Goal: Task Accomplishment & Management: Complete application form

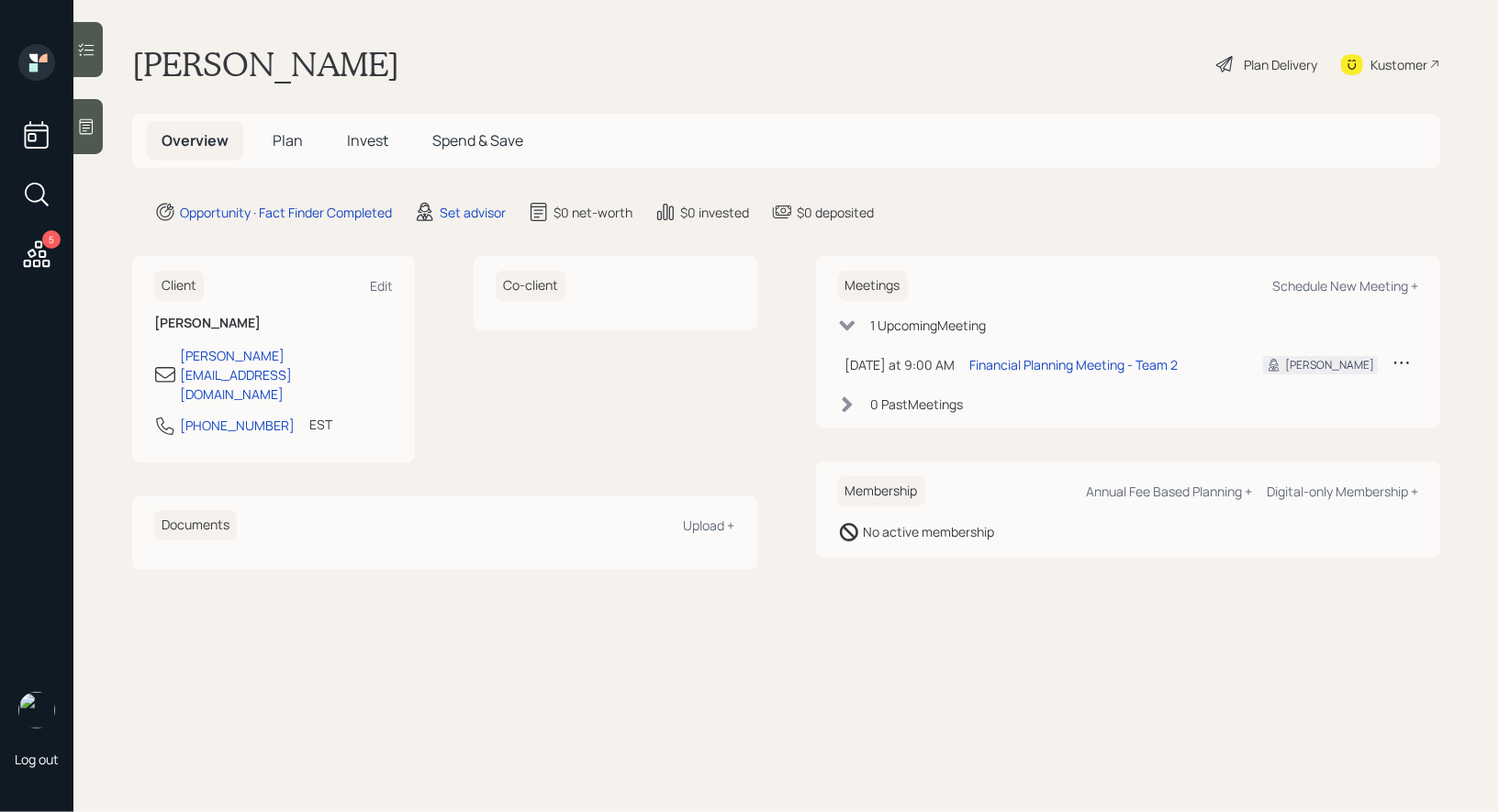
click at [288, 140] on span "Plan" at bounding box center [288, 140] width 30 height 21
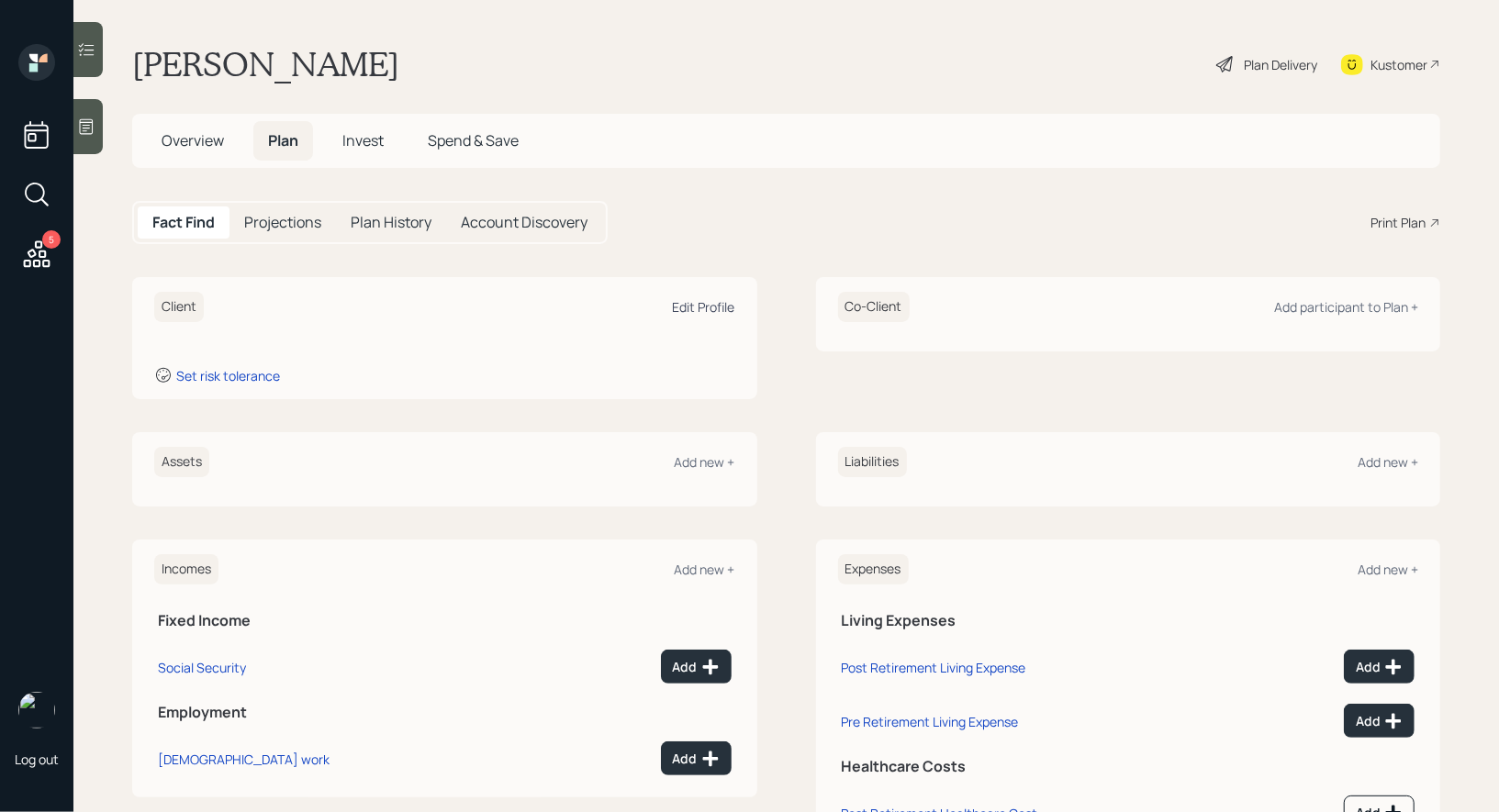
click at [711, 305] on div "Edit Profile" at bounding box center [704, 307] width 63 height 18
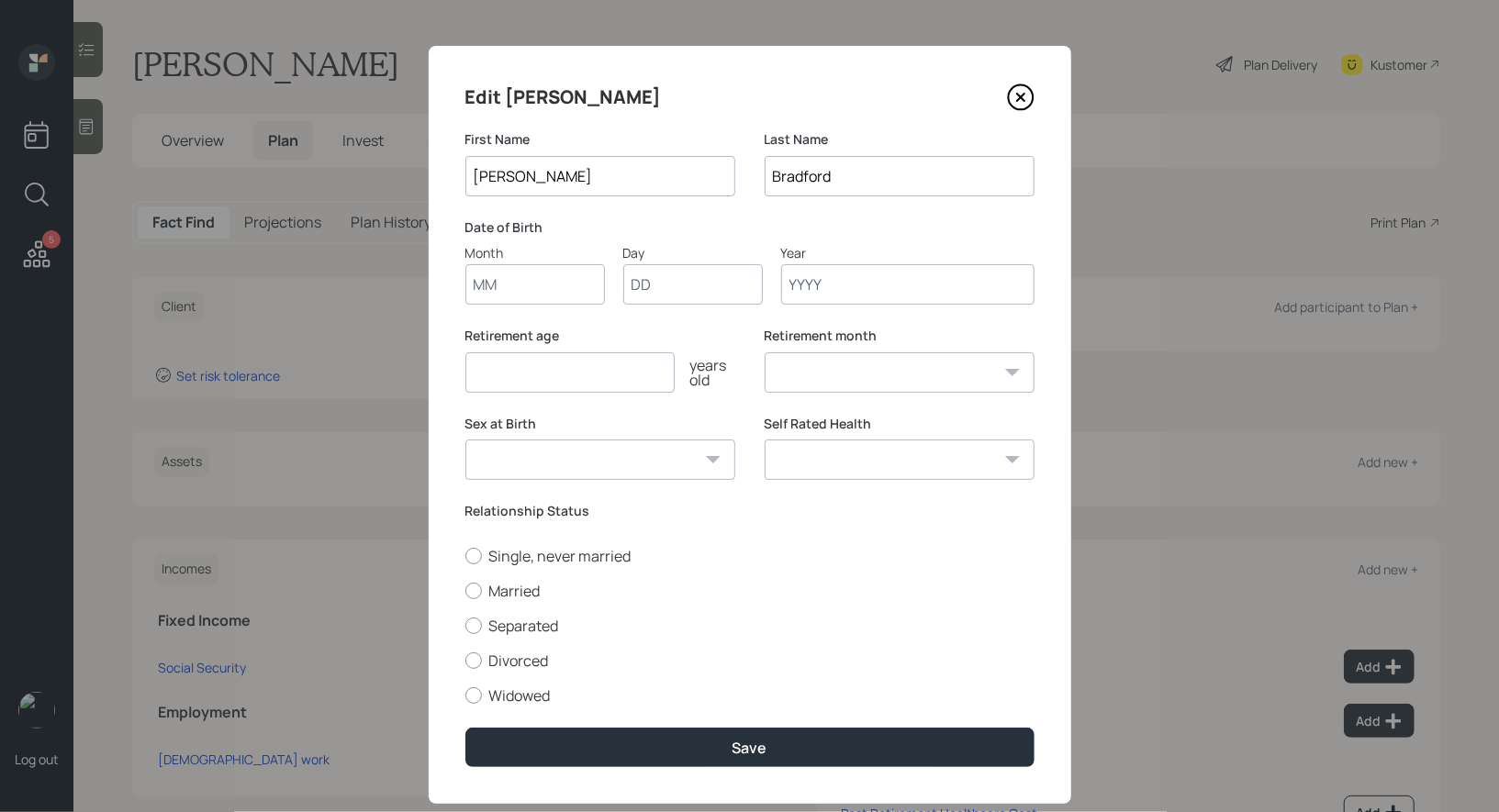
click at [559, 281] on input "Month" at bounding box center [535, 284] width 140 height 40
type input "01"
click at [1021, 97] on icon at bounding box center [1020, 98] width 8 height 8
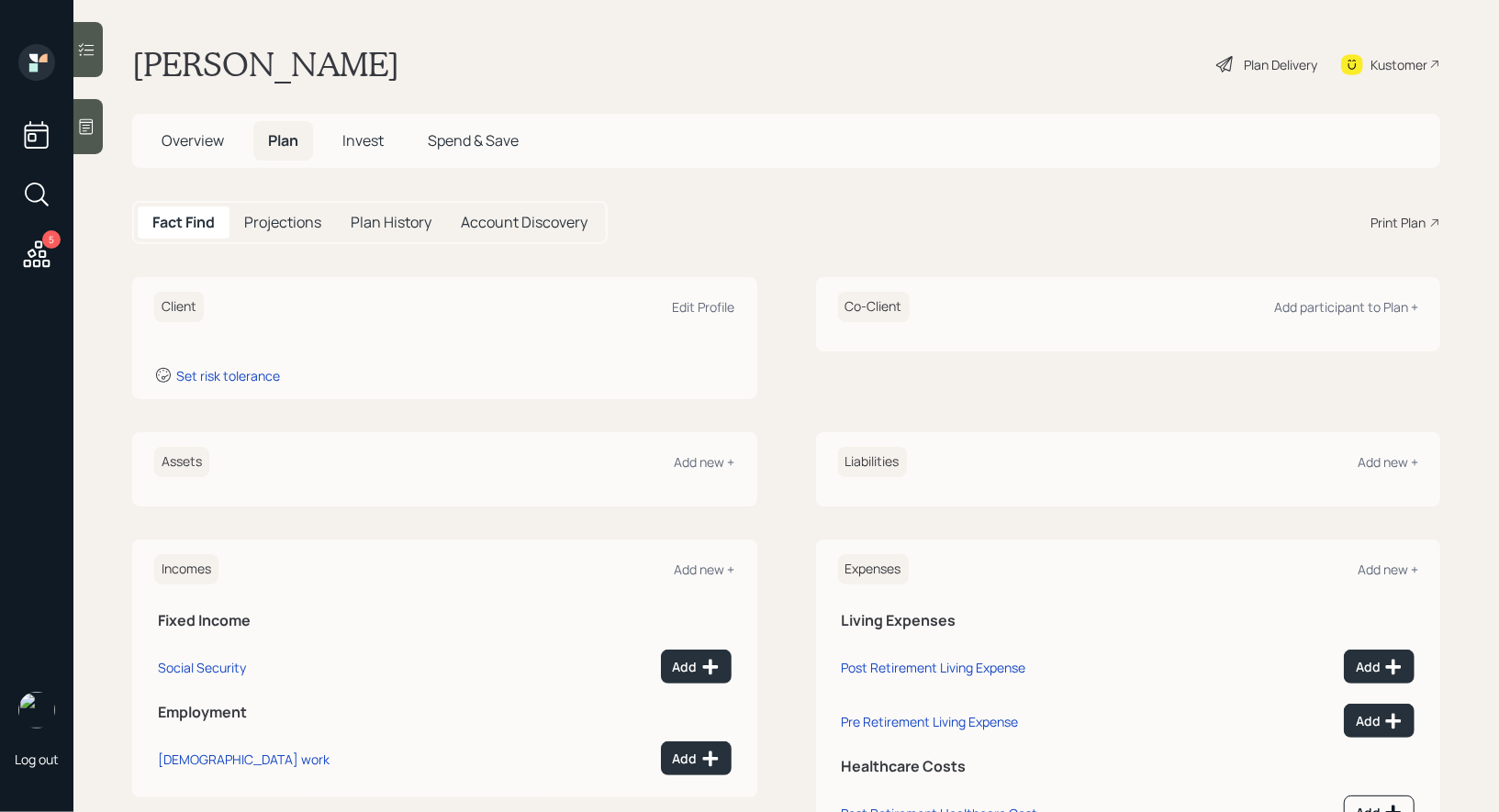
click at [91, 125] on icon at bounding box center [86, 126] width 19 height 19
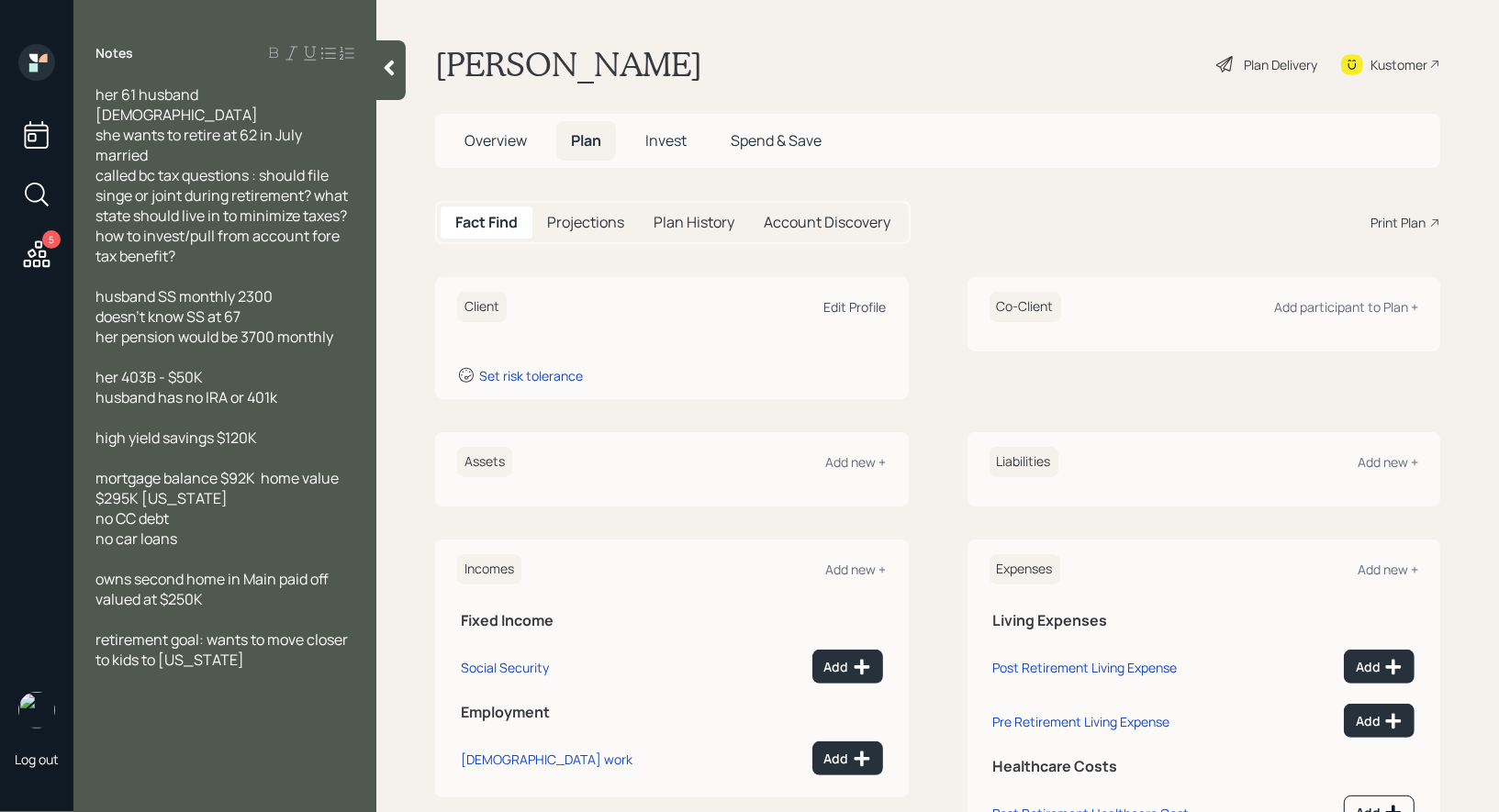
click at [852, 305] on div "Edit Profile" at bounding box center [855, 307] width 63 height 18
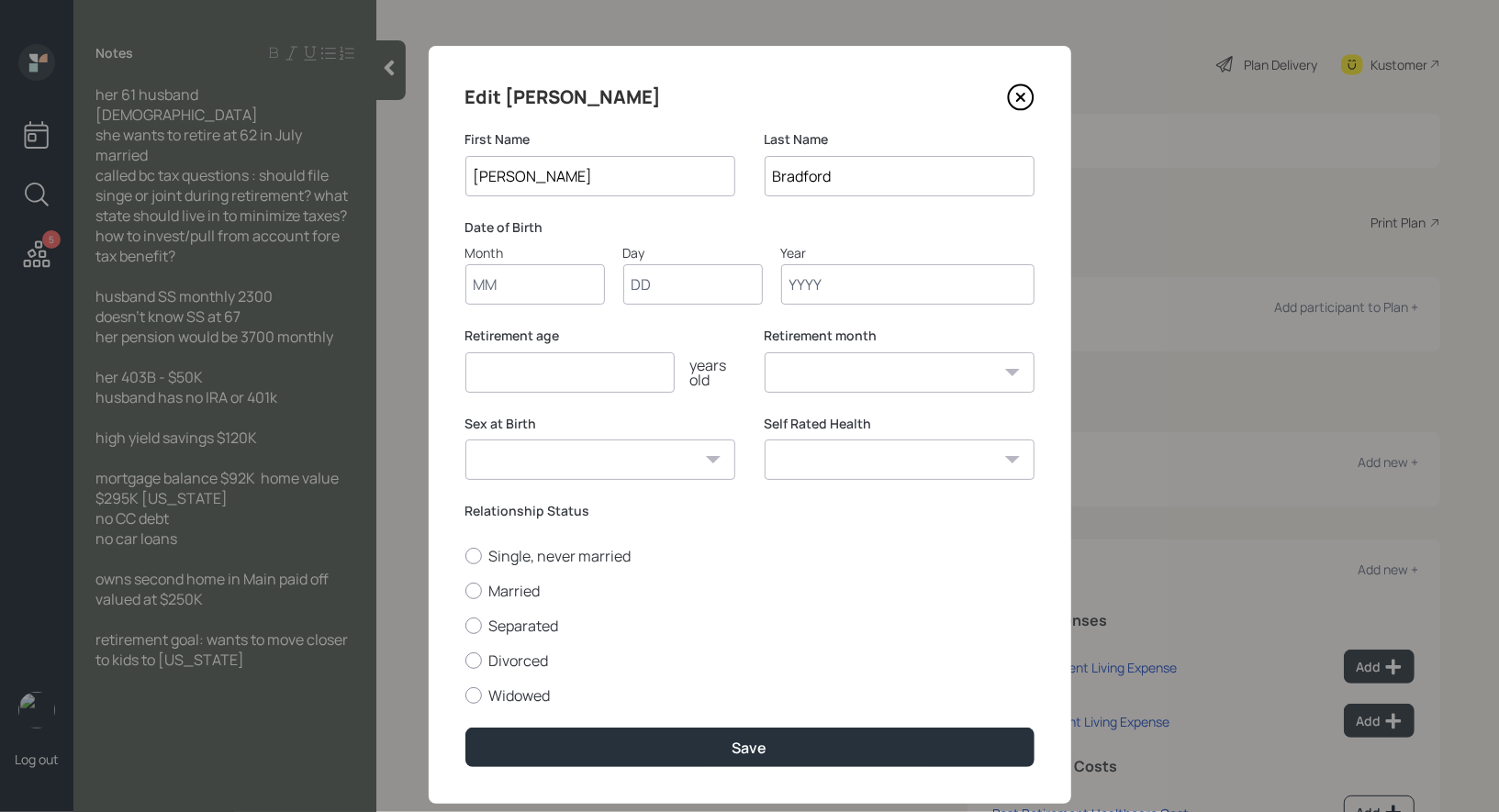
click at [546, 282] on input "Month" at bounding box center [535, 284] width 140 height 40
type input "01"
type input "1963"
select select "1"
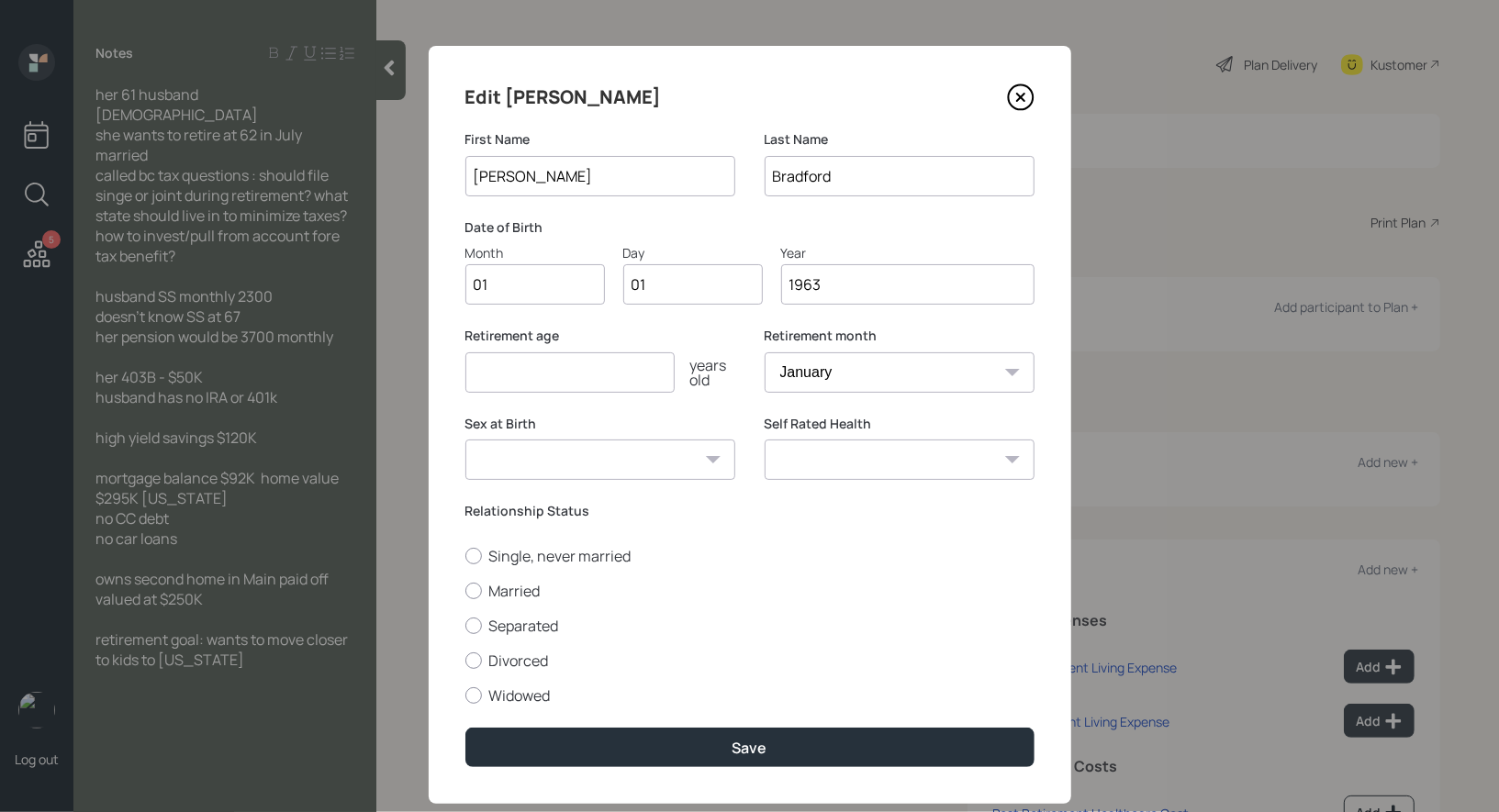
type input "1963"
click at [477, 377] on input "number" at bounding box center [570, 372] width 209 height 40
type input "67"
click at [474, 592] on div at bounding box center [474, 591] width 17 height 17
click at [466, 591] on input "Married" at bounding box center [465, 590] width 1 height 1
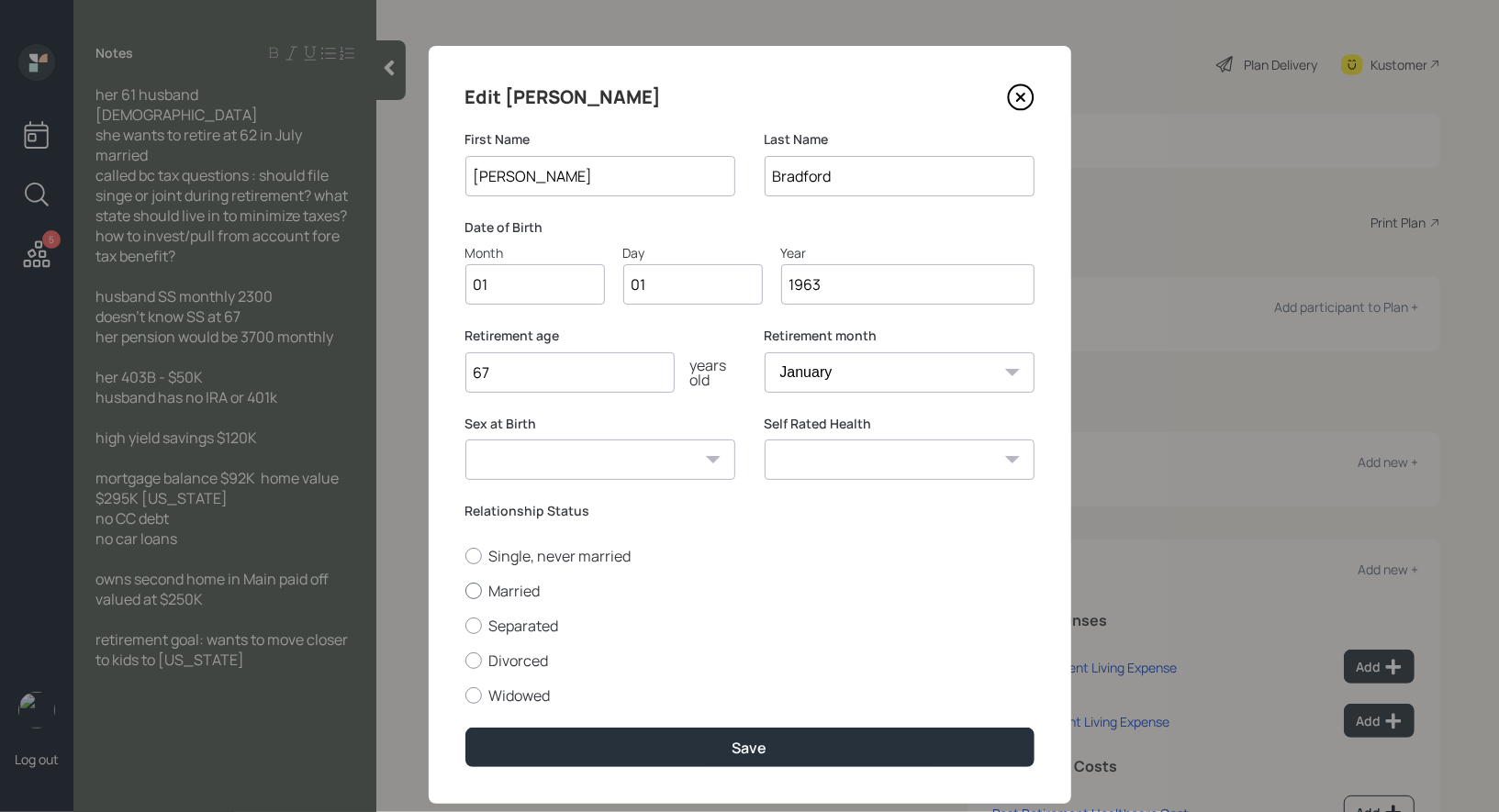
radio input "true"
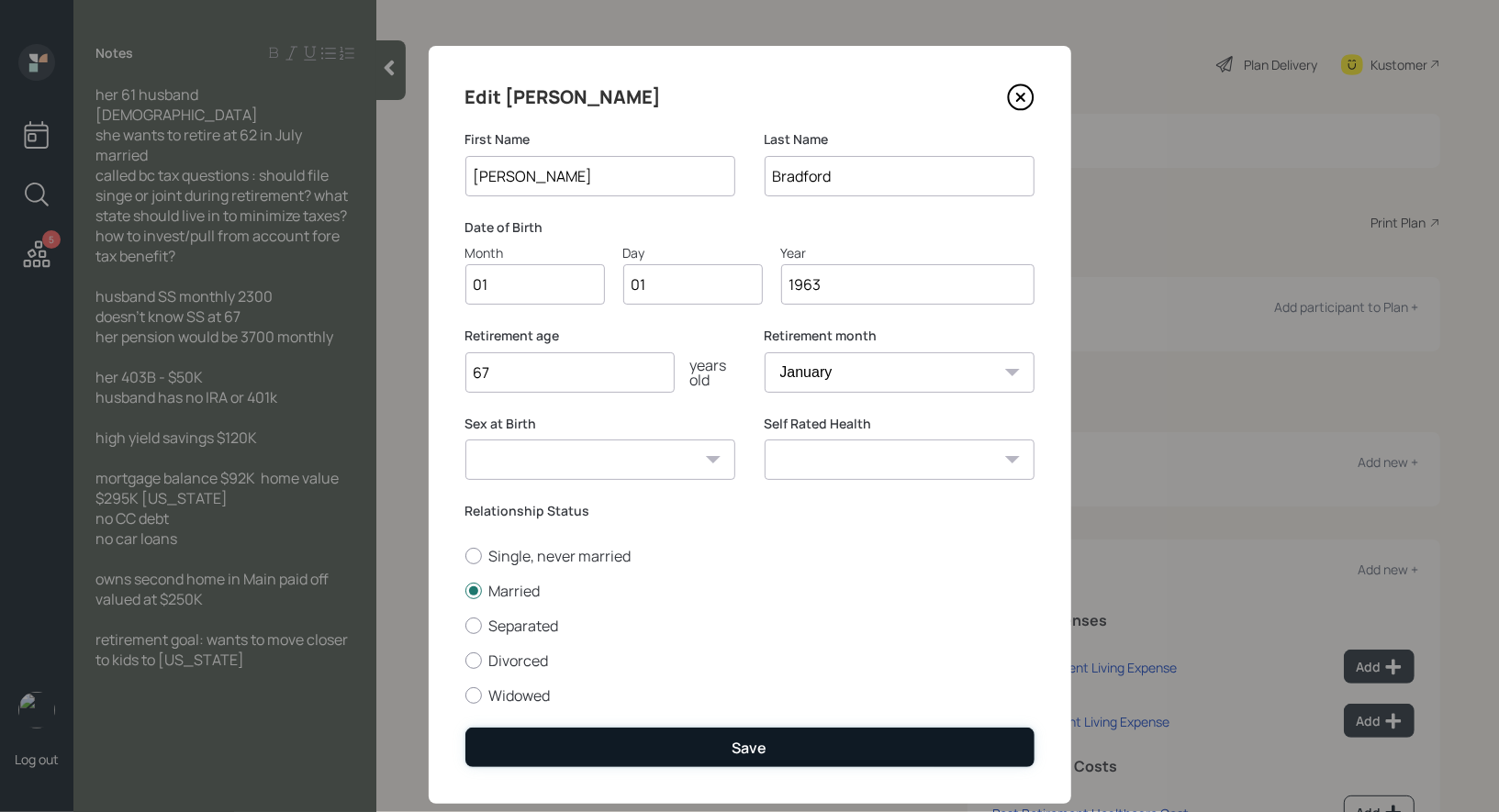
click at [596, 757] on button "Save" at bounding box center [750, 747] width 569 height 39
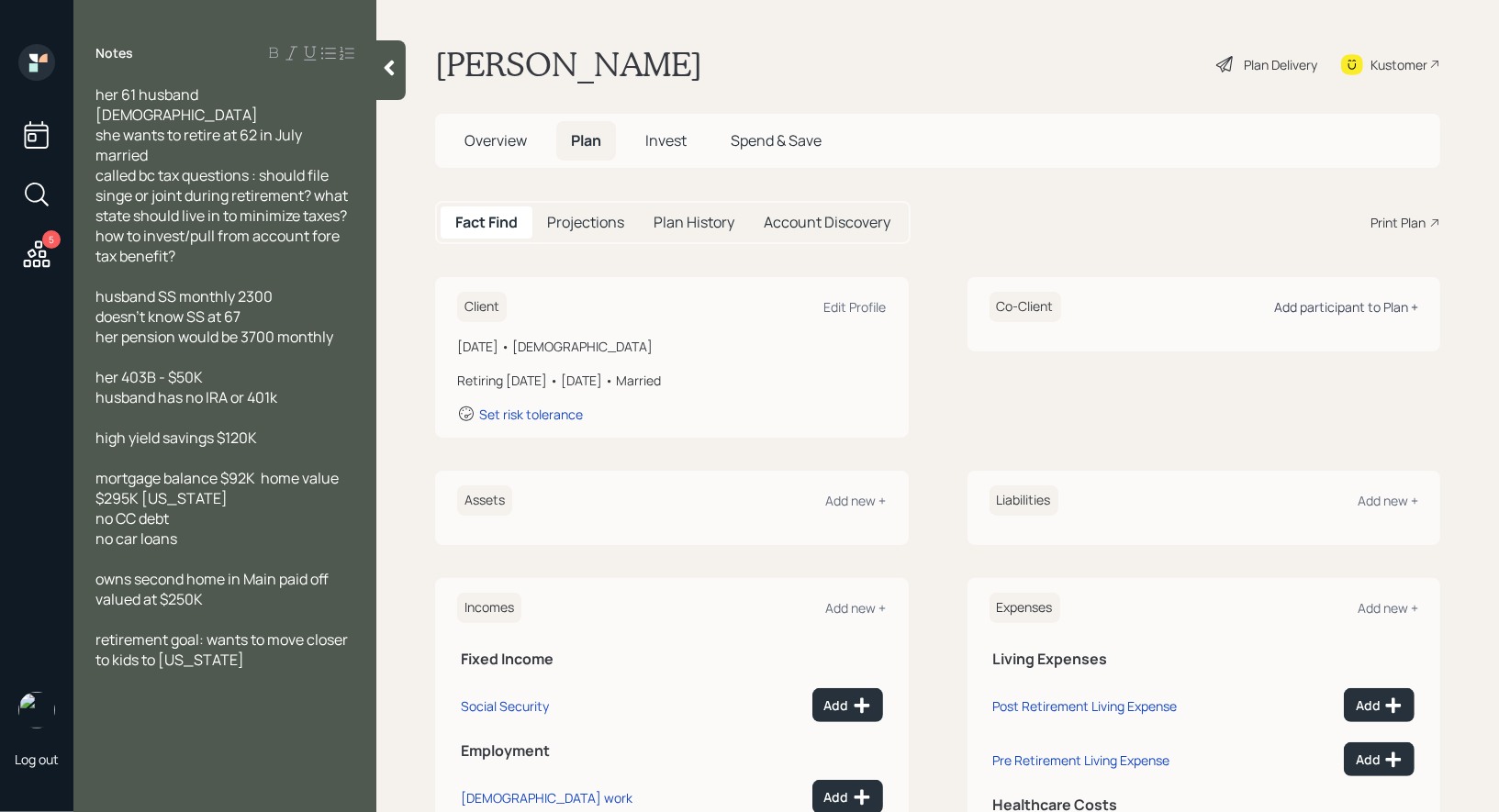
click at [1356, 308] on div "Add participant to Plan +" at bounding box center [1345, 307] width 144 height 18
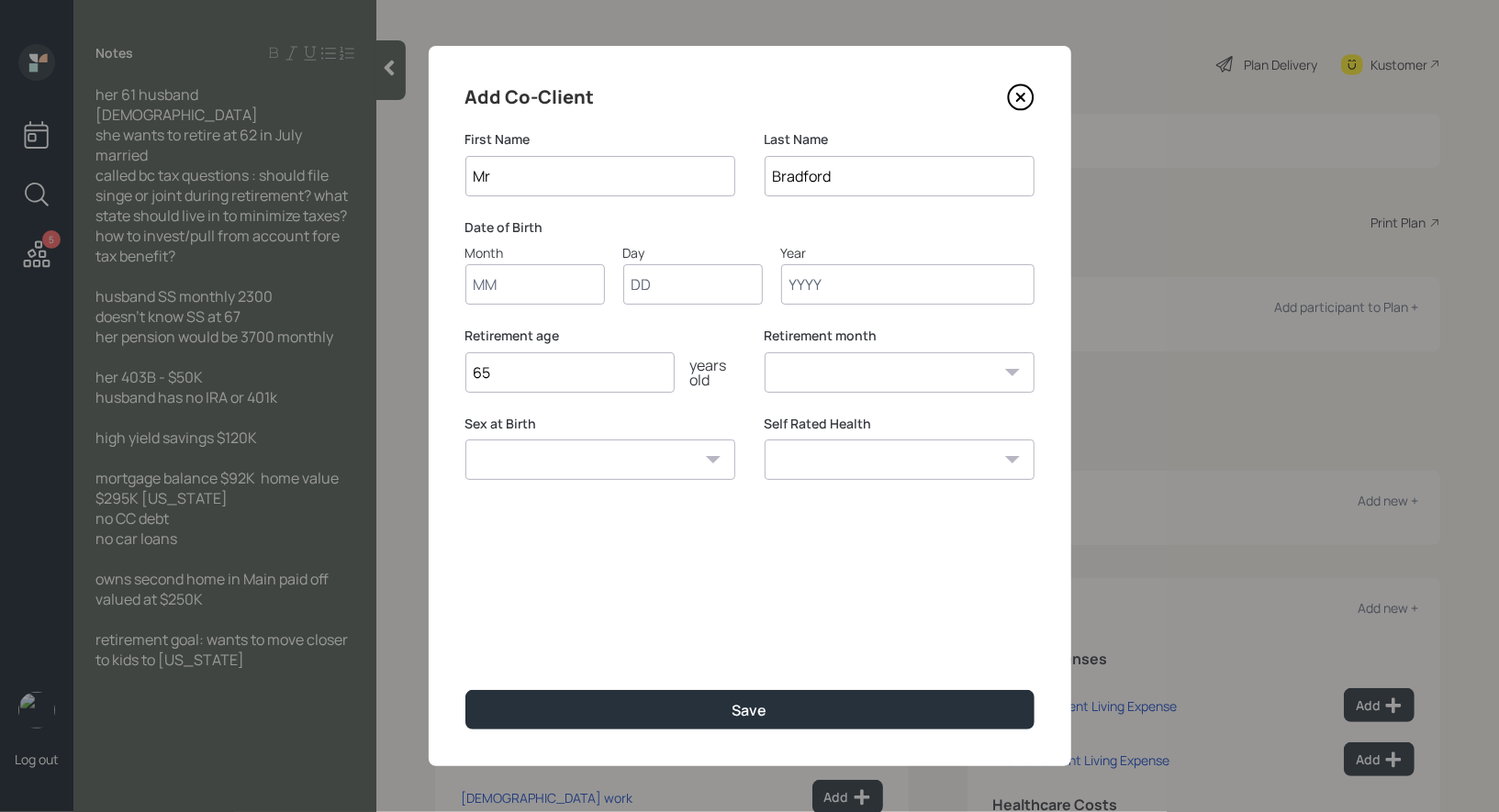
type input "Mr"
click at [507, 289] on input "Month" at bounding box center [535, 284] width 140 height 40
type input "01"
type input "1954"
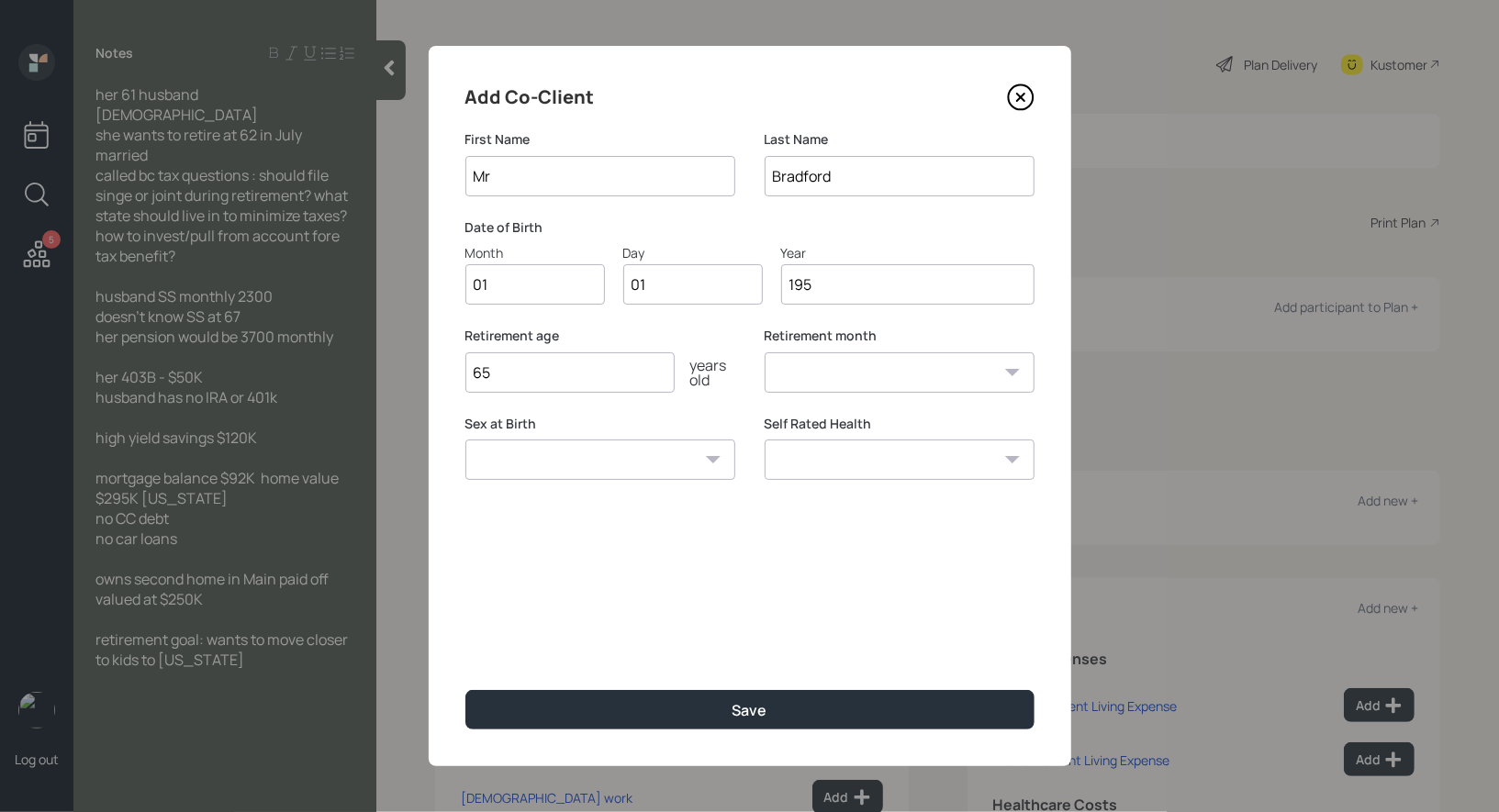
select select "1"
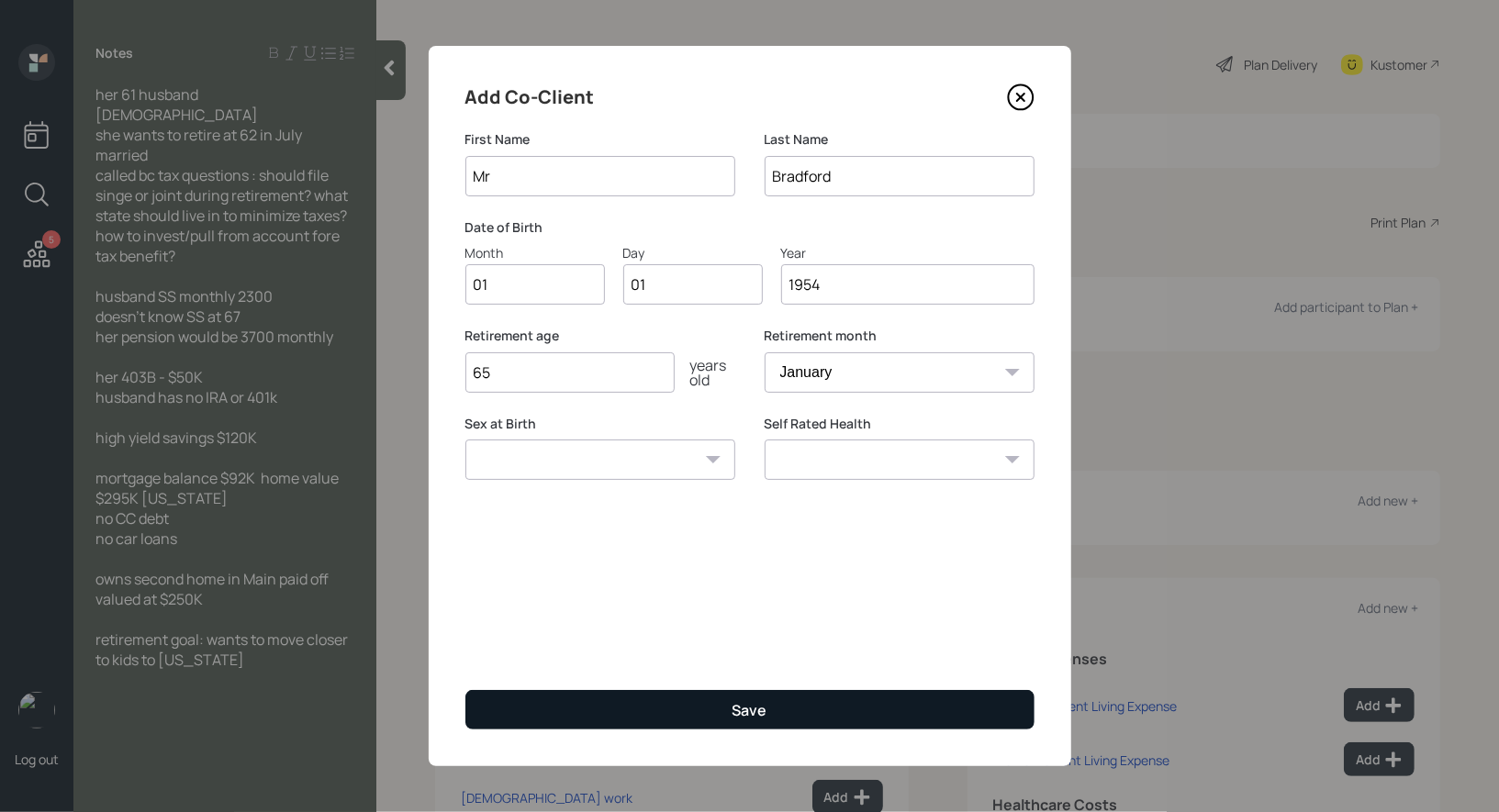
type input "1954"
click at [552, 724] on button "Save" at bounding box center [750, 709] width 569 height 39
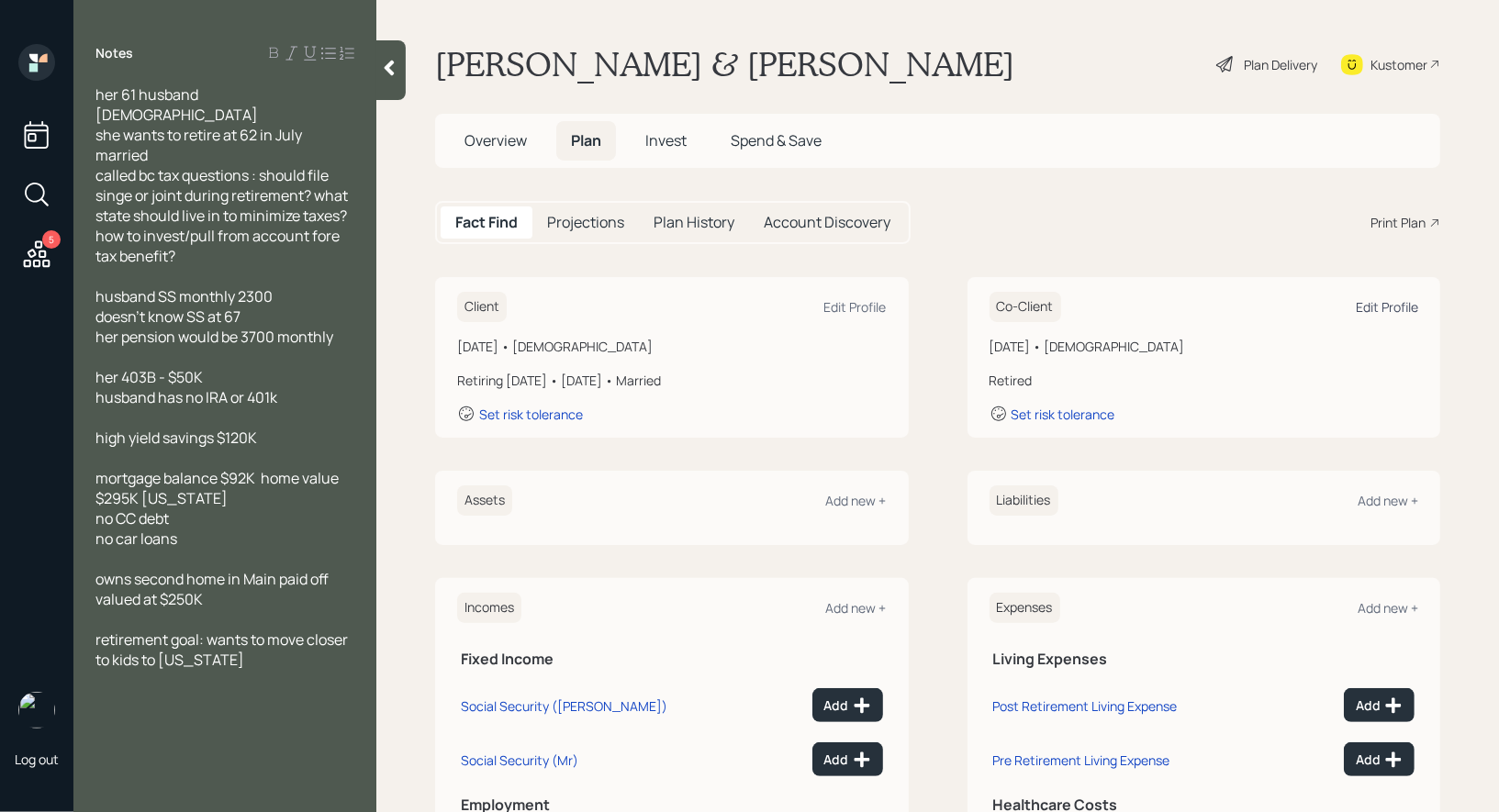
click at [1384, 307] on div "Edit Profile" at bounding box center [1386, 307] width 63 height 18
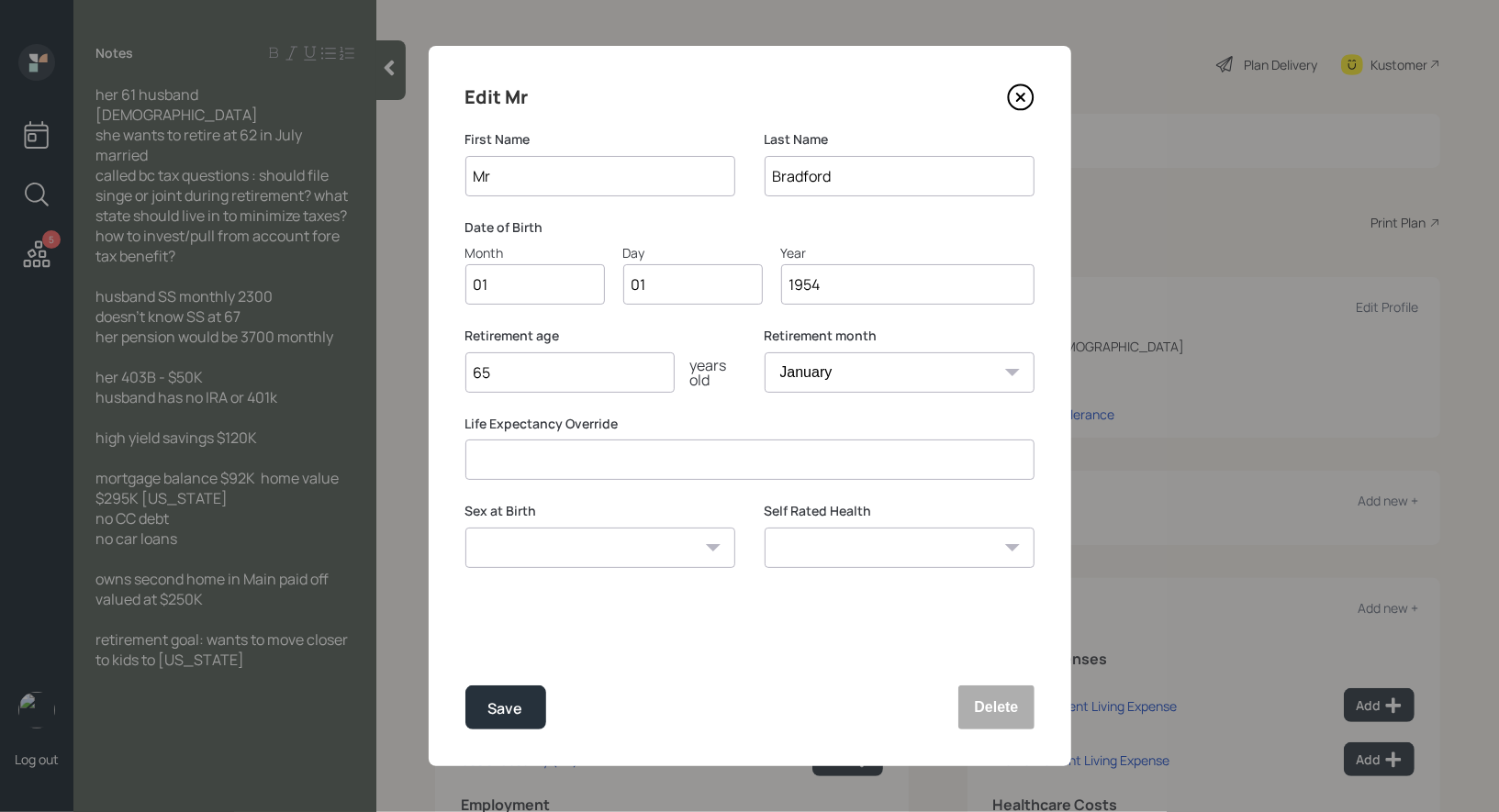
click at [830, 293] on input "1954" at bounding box center [907, 284] width 253 height 40
type input "1953"
click at [498, 710] on div "Save" at bounding box center [506, 708] width 35 height 24
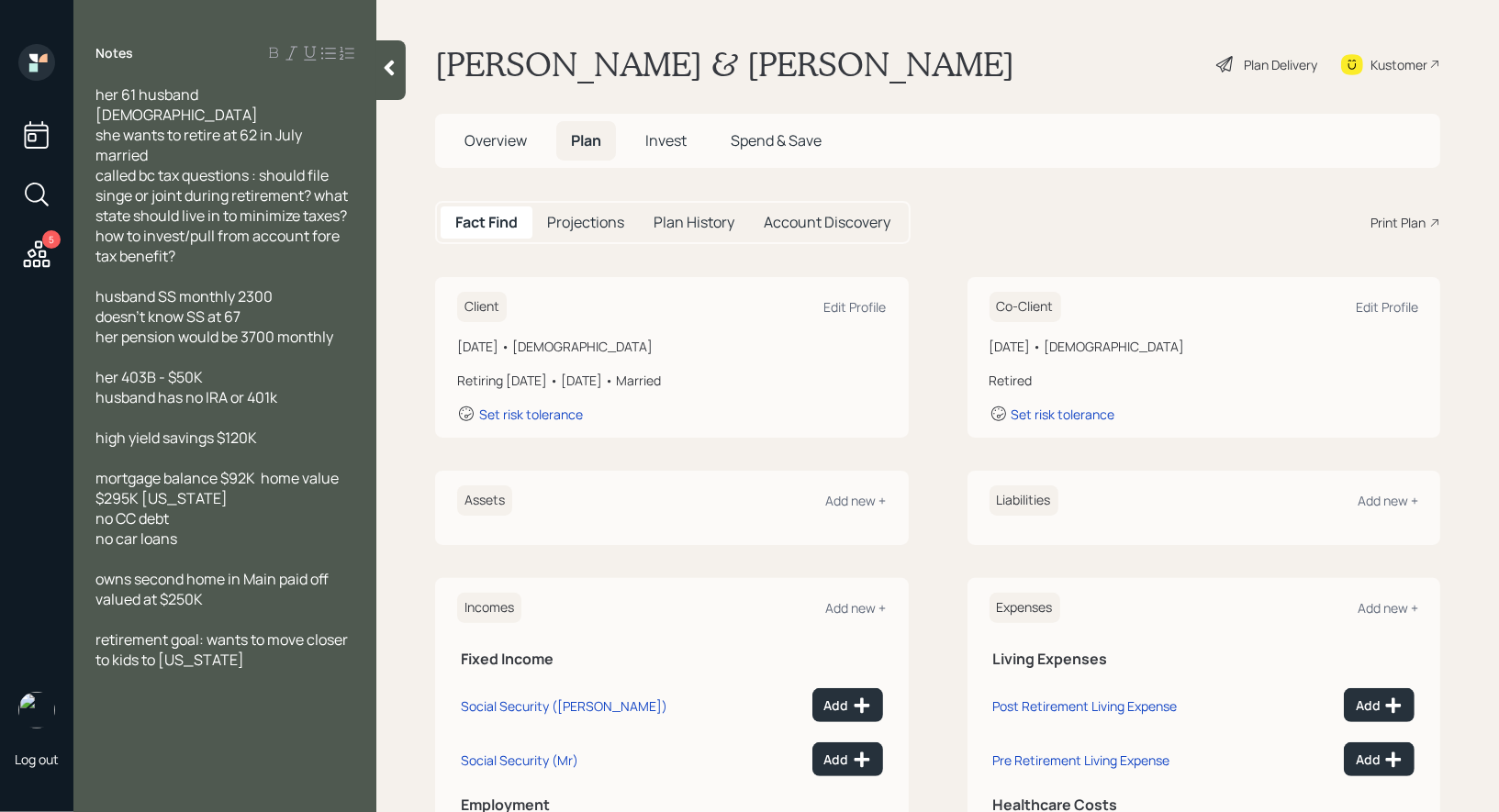
scroll to position [37, 0]
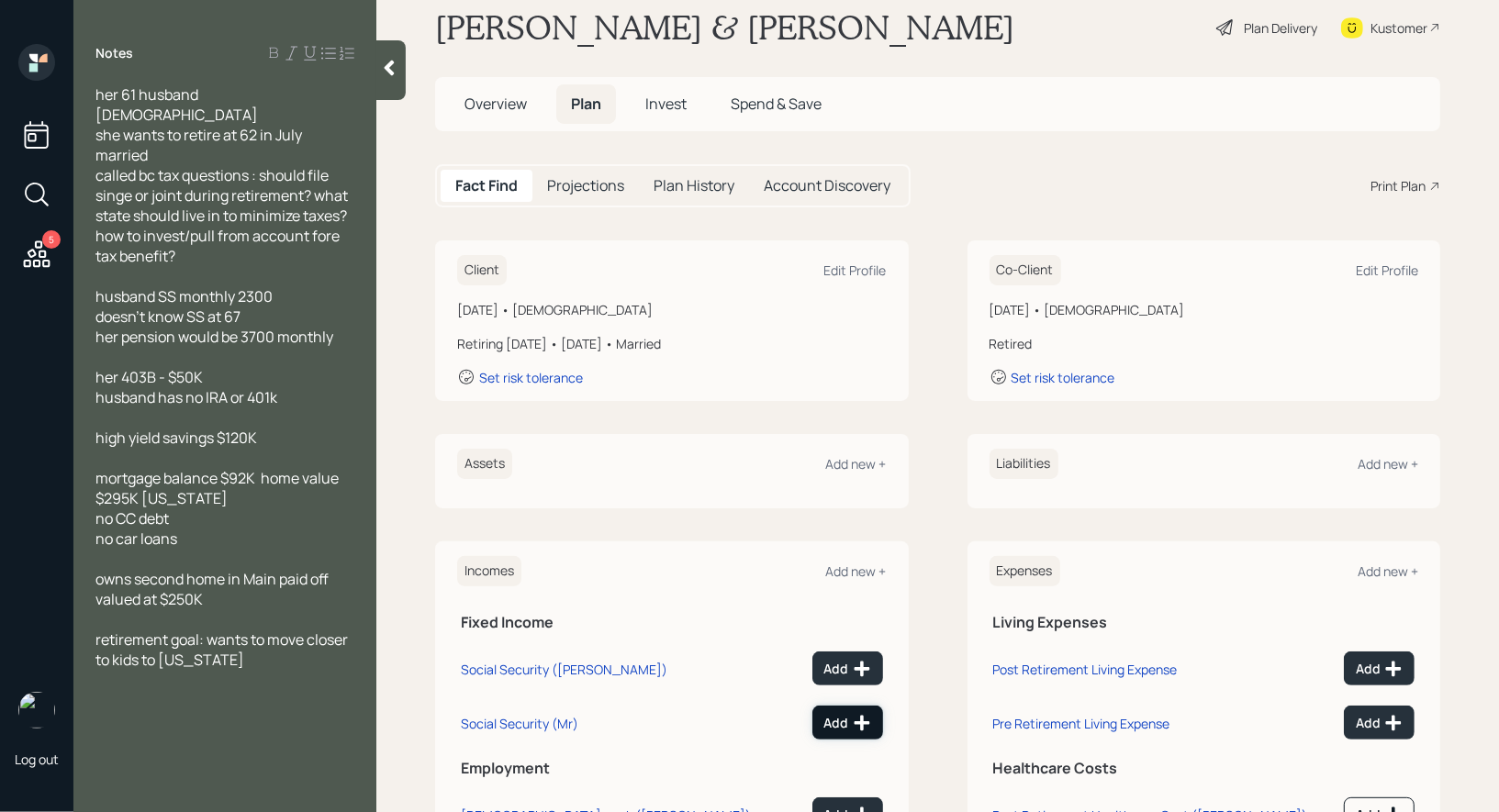
click at [863, 721] on icon at bounding box center [861, 723] width 16 height 16
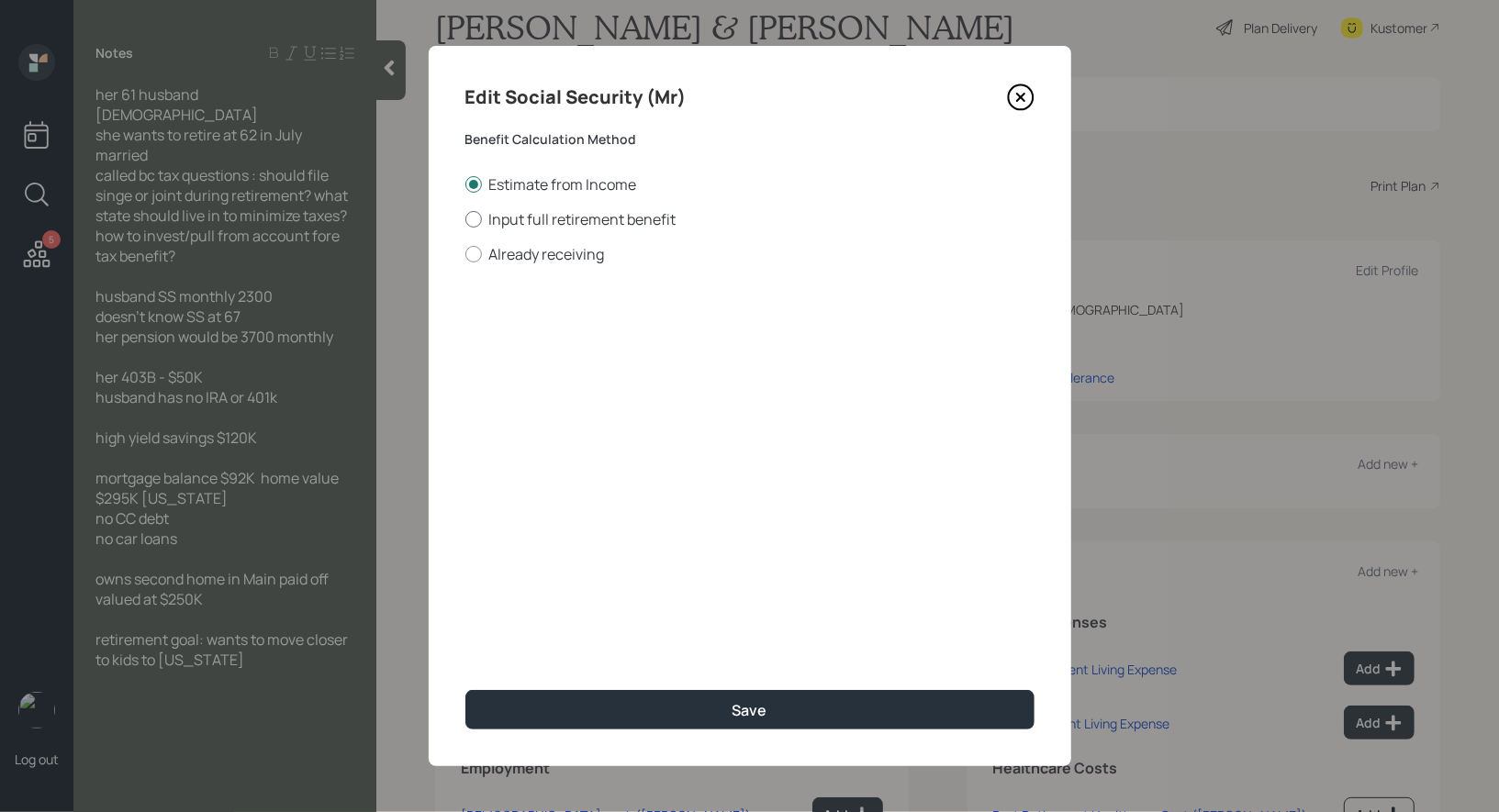
click at [473, 220] on div at bounding box center [474, 219] width 17 height 17
click at [466, 219] on input "Input full retirement benefit" at bounding box center [465, 218] width 1 height 1
radio input "true"
click at [516, 343] on input "$" at bounding box center [750, 331] width 569 height 40
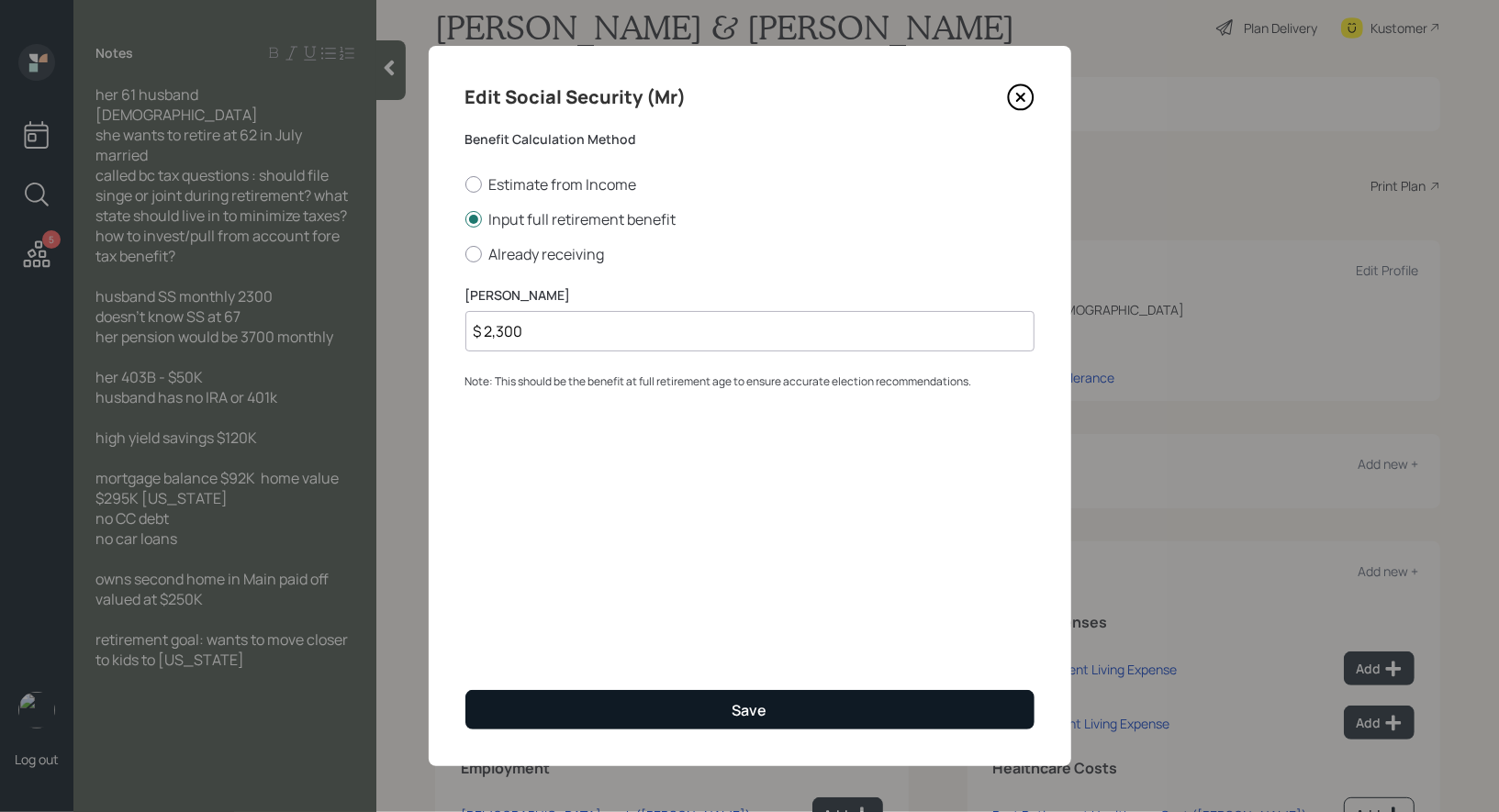
type input "$ 2,300"
click at [554, 710] on button "Save" at bounding box center [750, 709] width 569 height 39
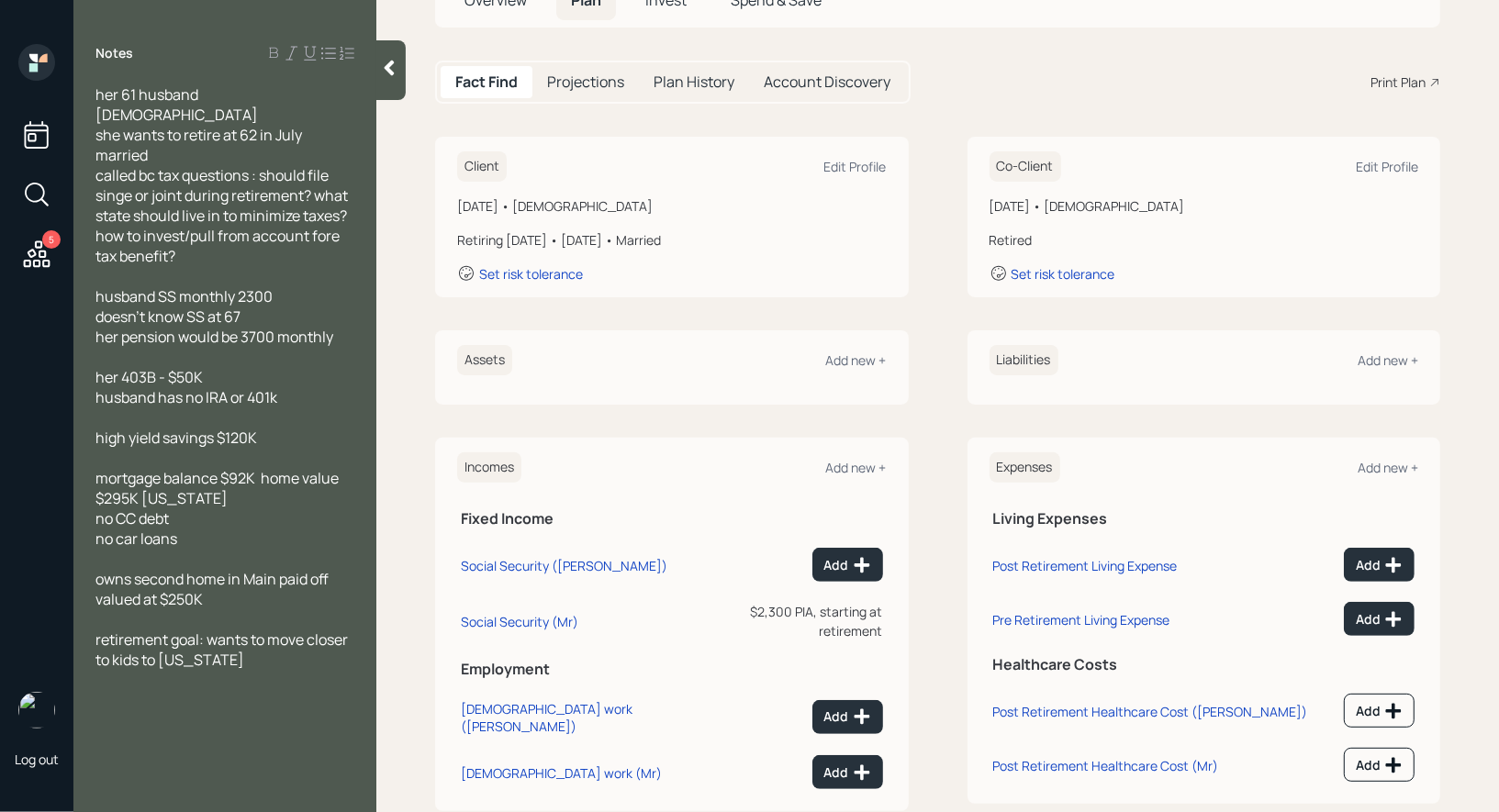
scroll to position [143, 0]
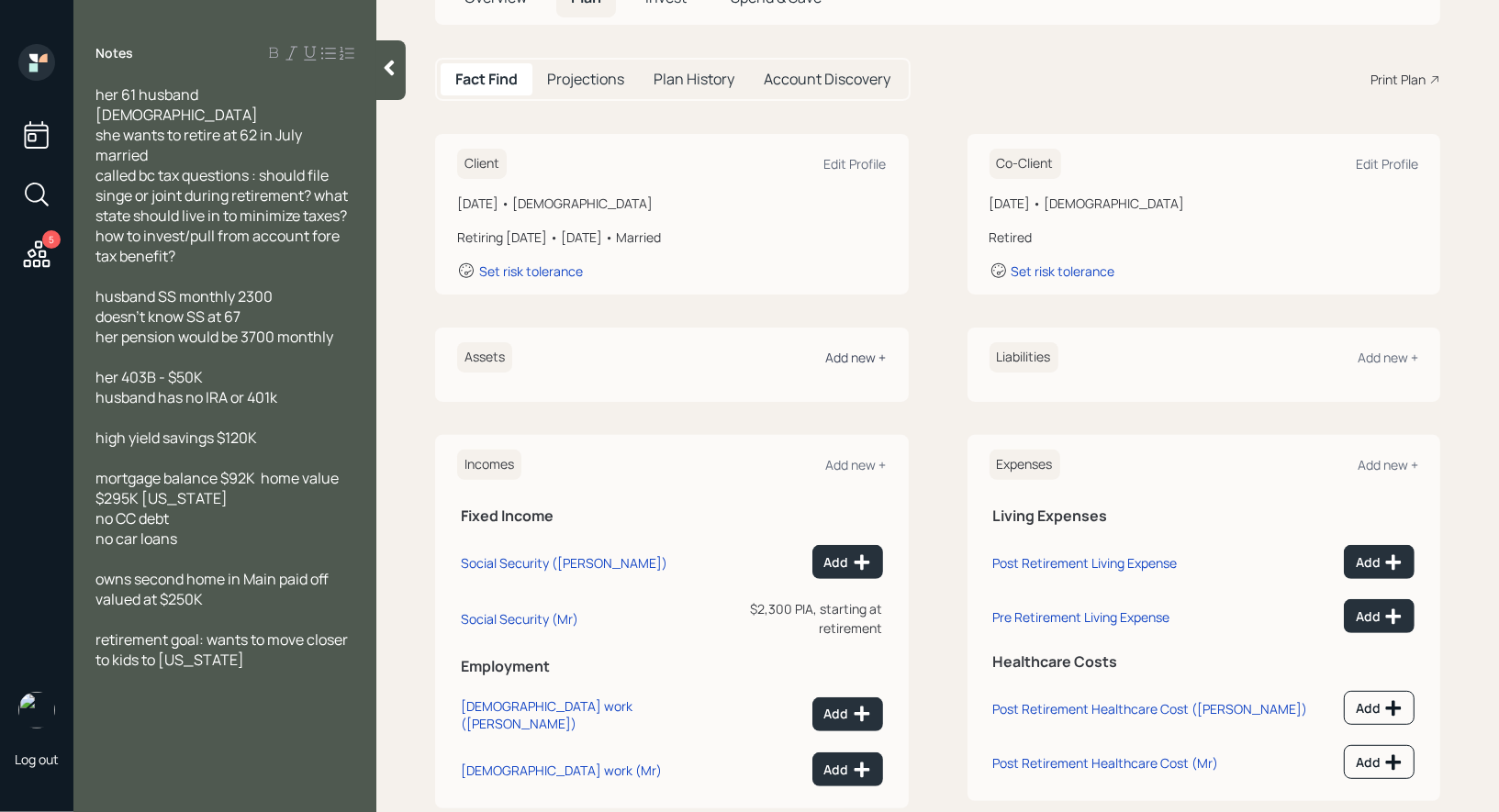
click at [869, 352] on div "Add new +" at bounding box center [856, 357] width 61 height 18
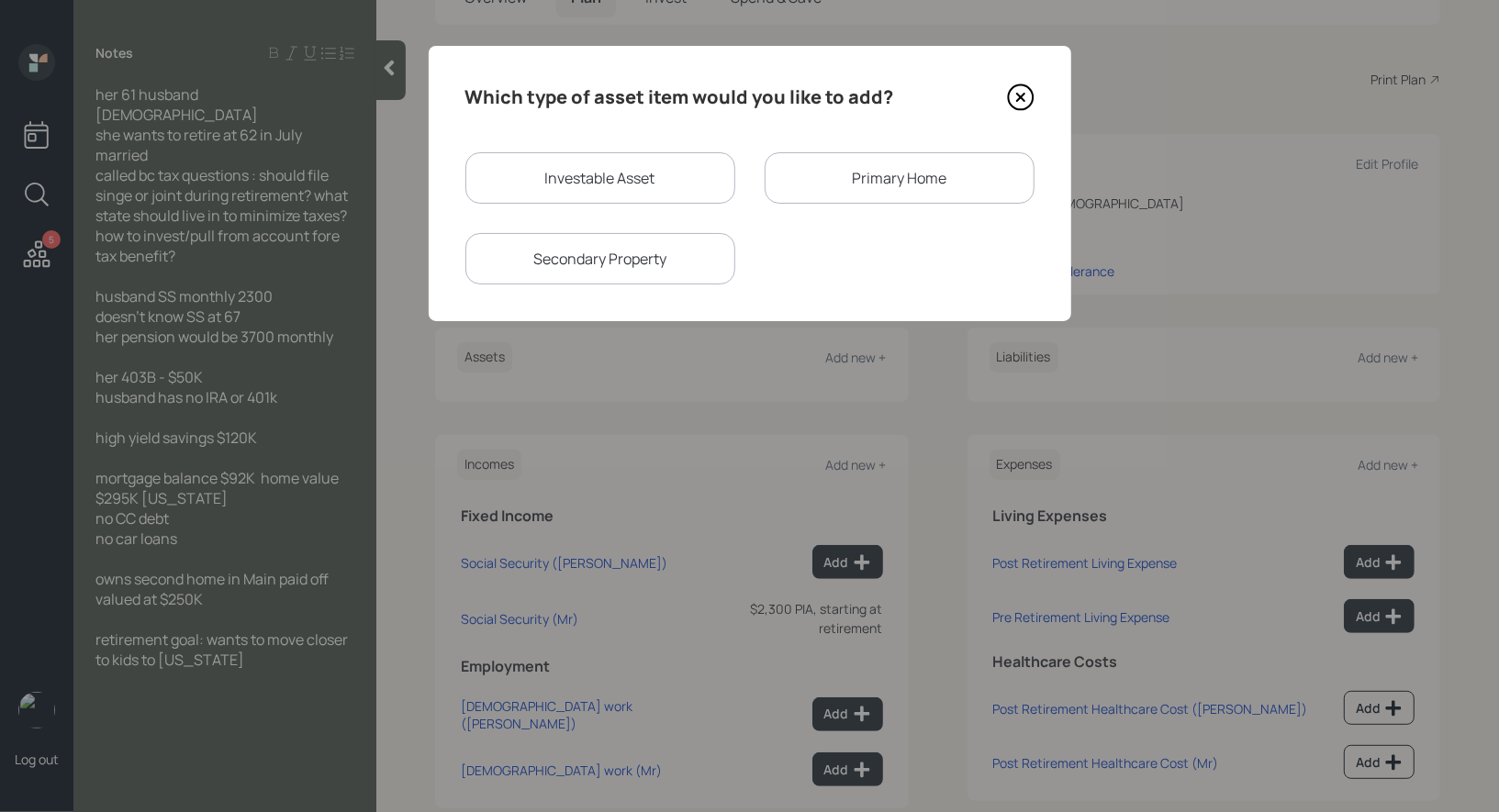
click at [571, 178] on div "Investable Asset" at bounding box center [601, 178] width 270 height 52
select select "taxable"
select select "balanced"
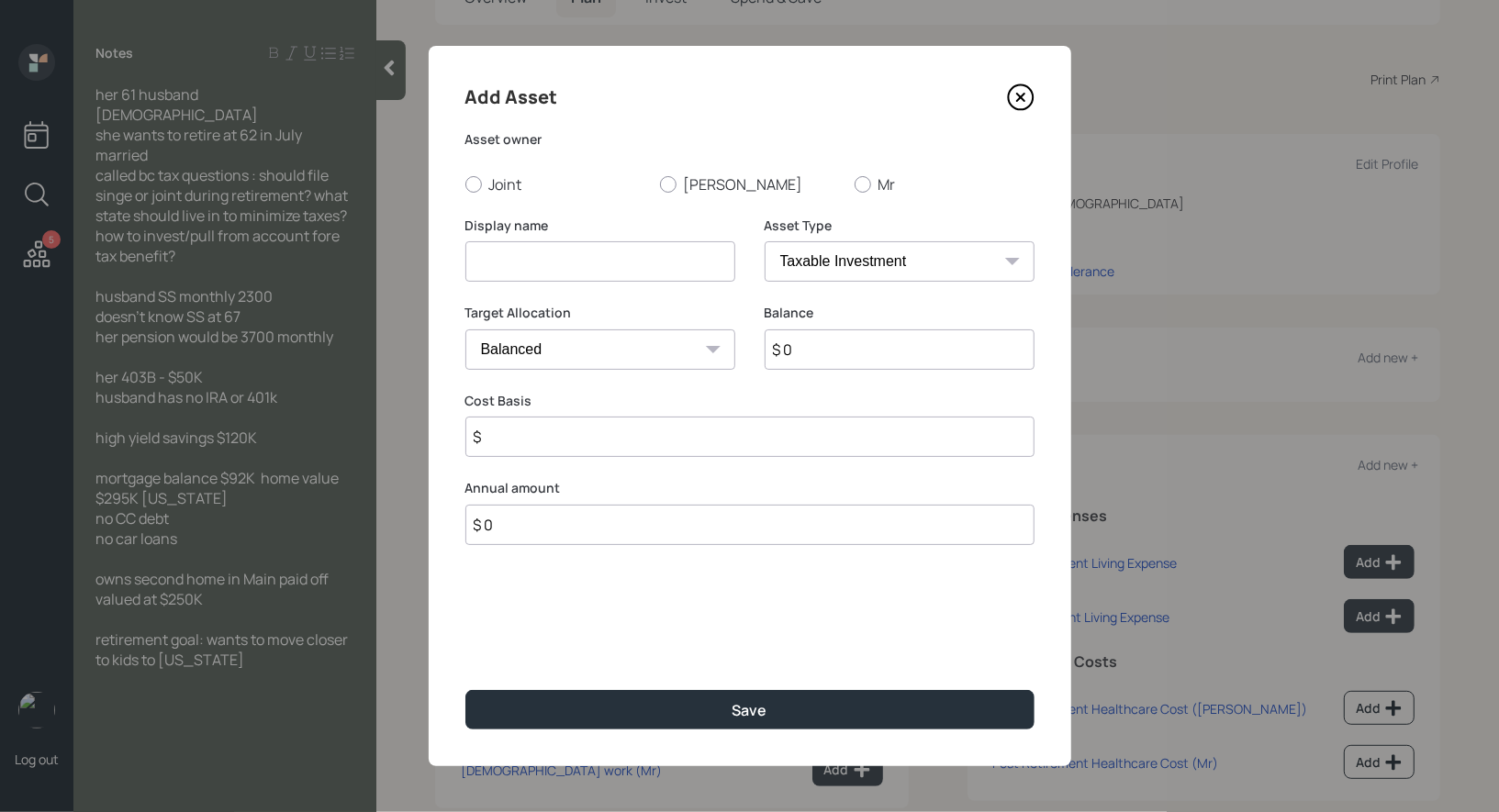
click at [560, 249] on input at bounding box center [601, 261] width 270 height 40
type input "Current 403b"
click at [669, 182] on div at bounding box center [667, 184] width 17 height 17
click at [659, 184] on input "Beth" at bounding box center [659, 184] width 1 height 1
radio input "true"
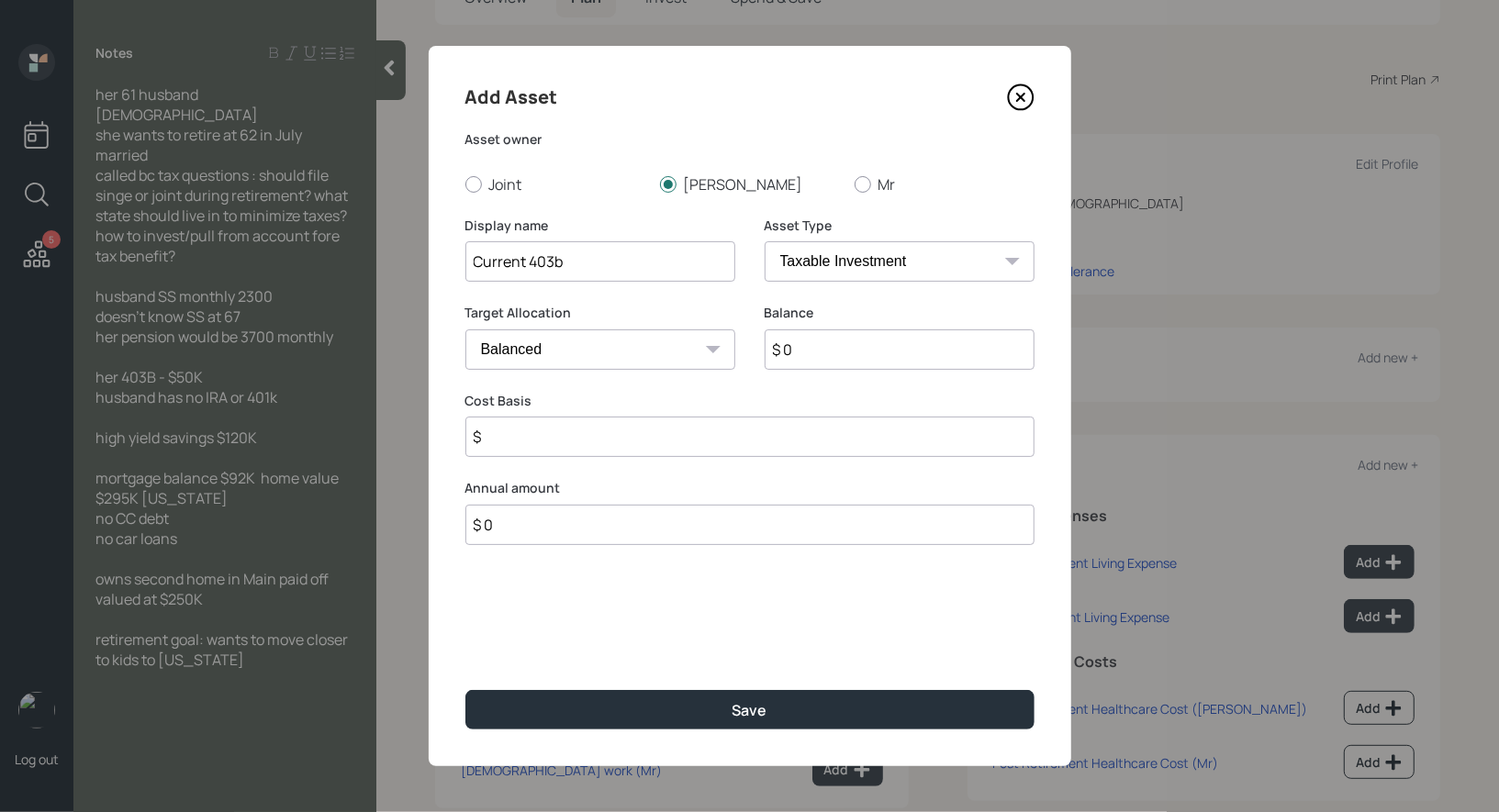
click at [819, 263] on select "SEP IRA IRA Roth IRA 401(k) Roth 401(k) 403(b) Roth 403(b) 457(b) Roth 457(b) H…" at bounding box center [899, 261] width 270 height 40
select select "company_sponsored"
click at [764, 242] on select "SEP IRA IRA Roth IRA 401(k) Roth 401(k) 403(b) Roth 403(b) 457(b) Roth 457(b) H…" at bounding box center [899, 261] width 270 height 40
click at [813, 359] on input "$ 0" at bounding box center [899, 349] width 270 height 40
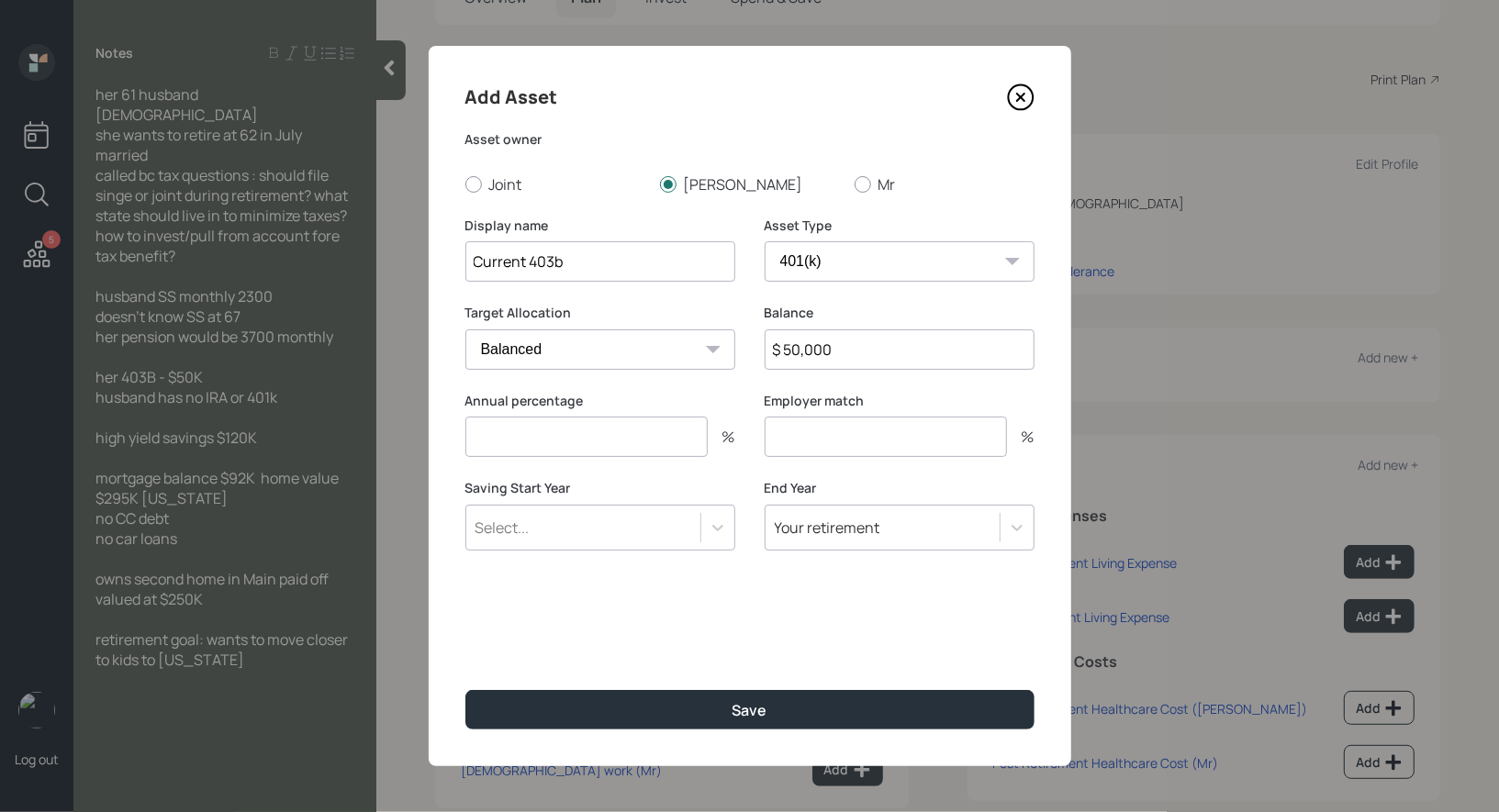
type input "$ 50,000"
click at [605, 437] on input "number" at bounding box center [587, 436] width 243 height 40
type input "0"
click at [840, 428] on input "number" at bounding box center [886, 436] width 243 height 40
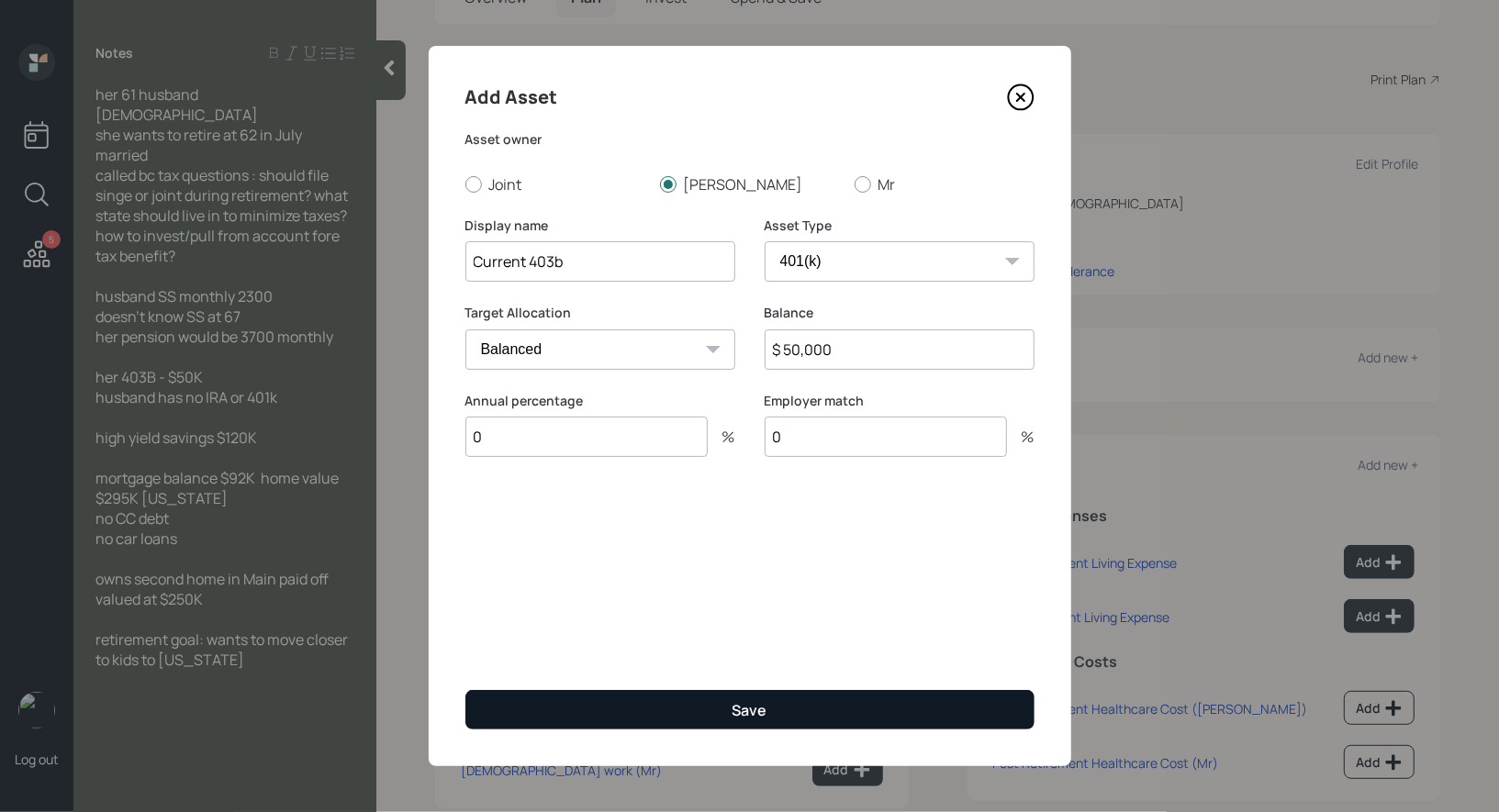
type input "0"
click at [614, 702] on button "Save" at bounding box center [750, 709] width 569 height 39
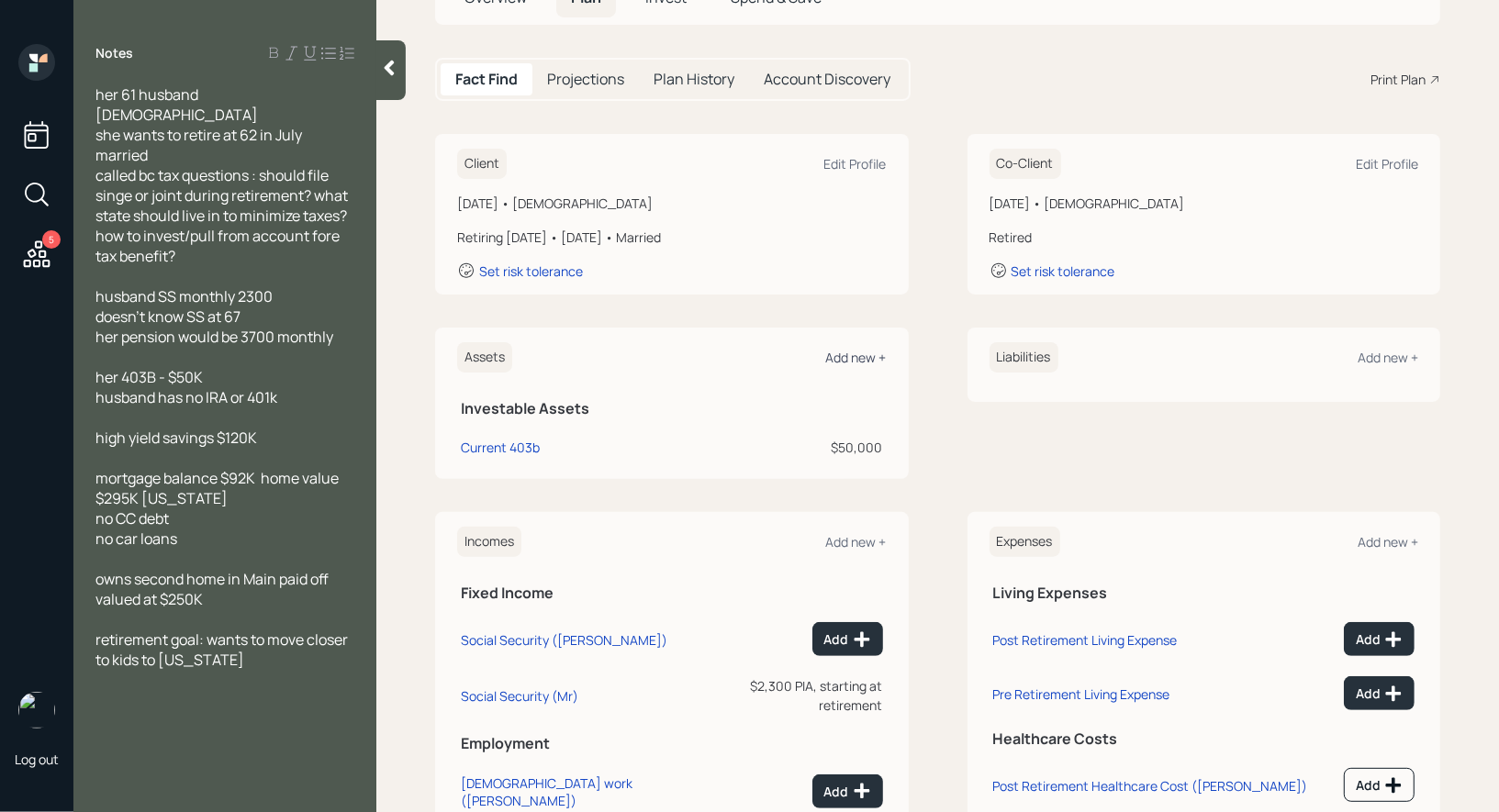
click at [863, 358] on div "Add new +" at bounding box center [856, 357] width 61 height 18
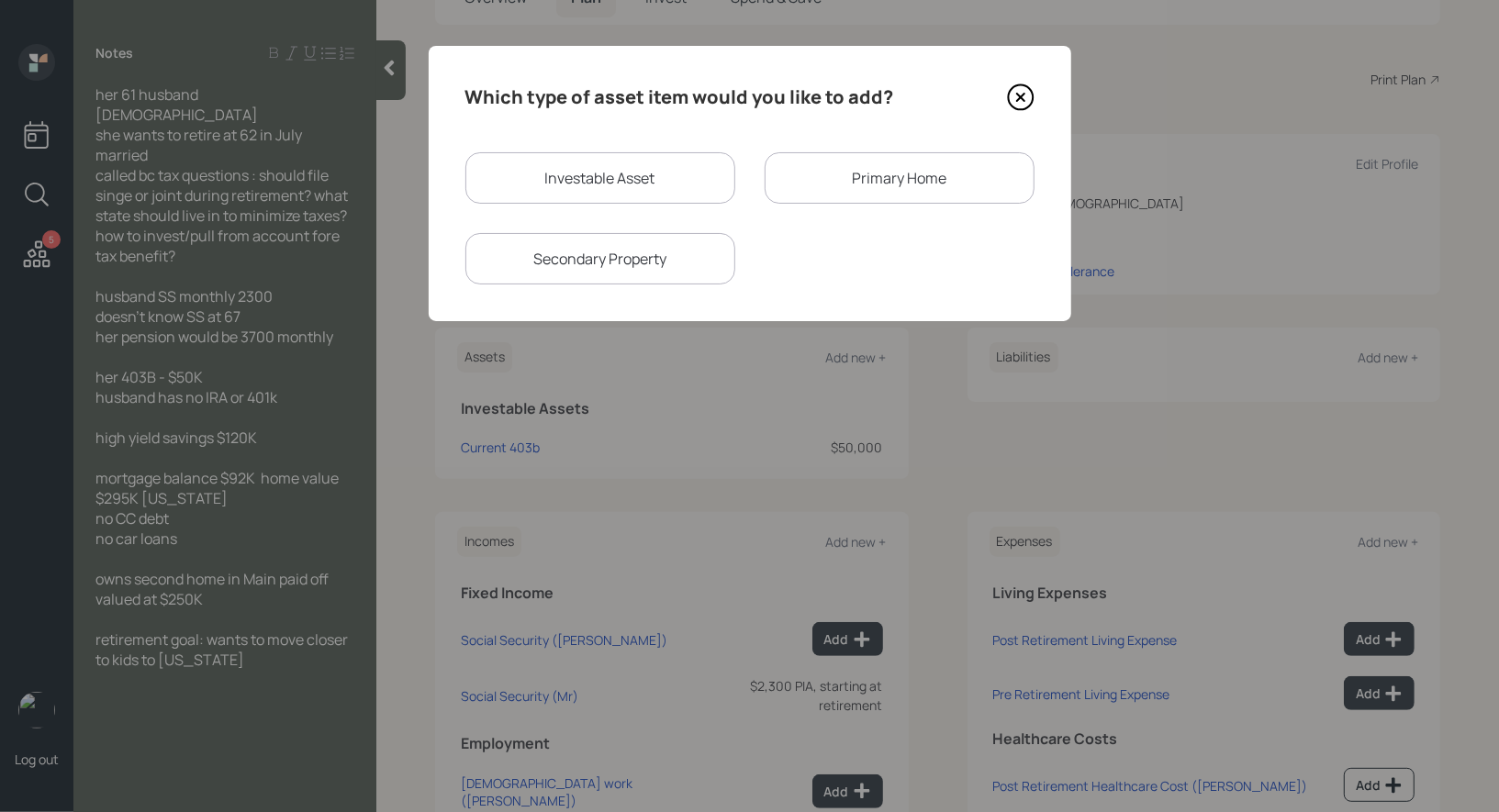
click at [575, 184] on div "Investable Asset" at bounding box center [601, 178] width 270 height 52
select select "taxable"
select select "balanced"
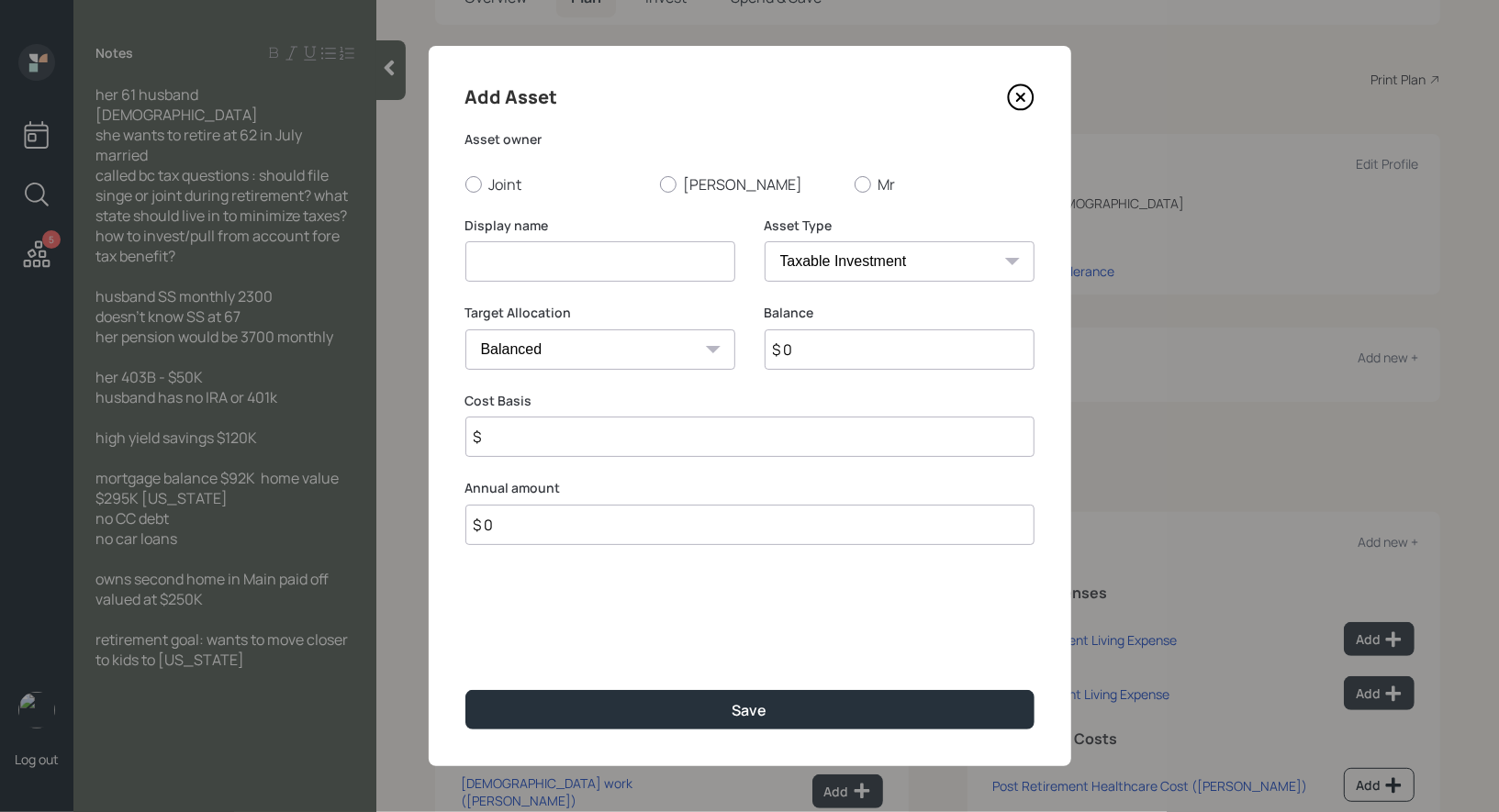
click at [571, 275] on input at bounding box center [601, 261] width 270 height 40
type input "H"
type input "Cash"
click at [816, 353] on input "$ 0" at bounding box center [899, 349] width 270 height 40
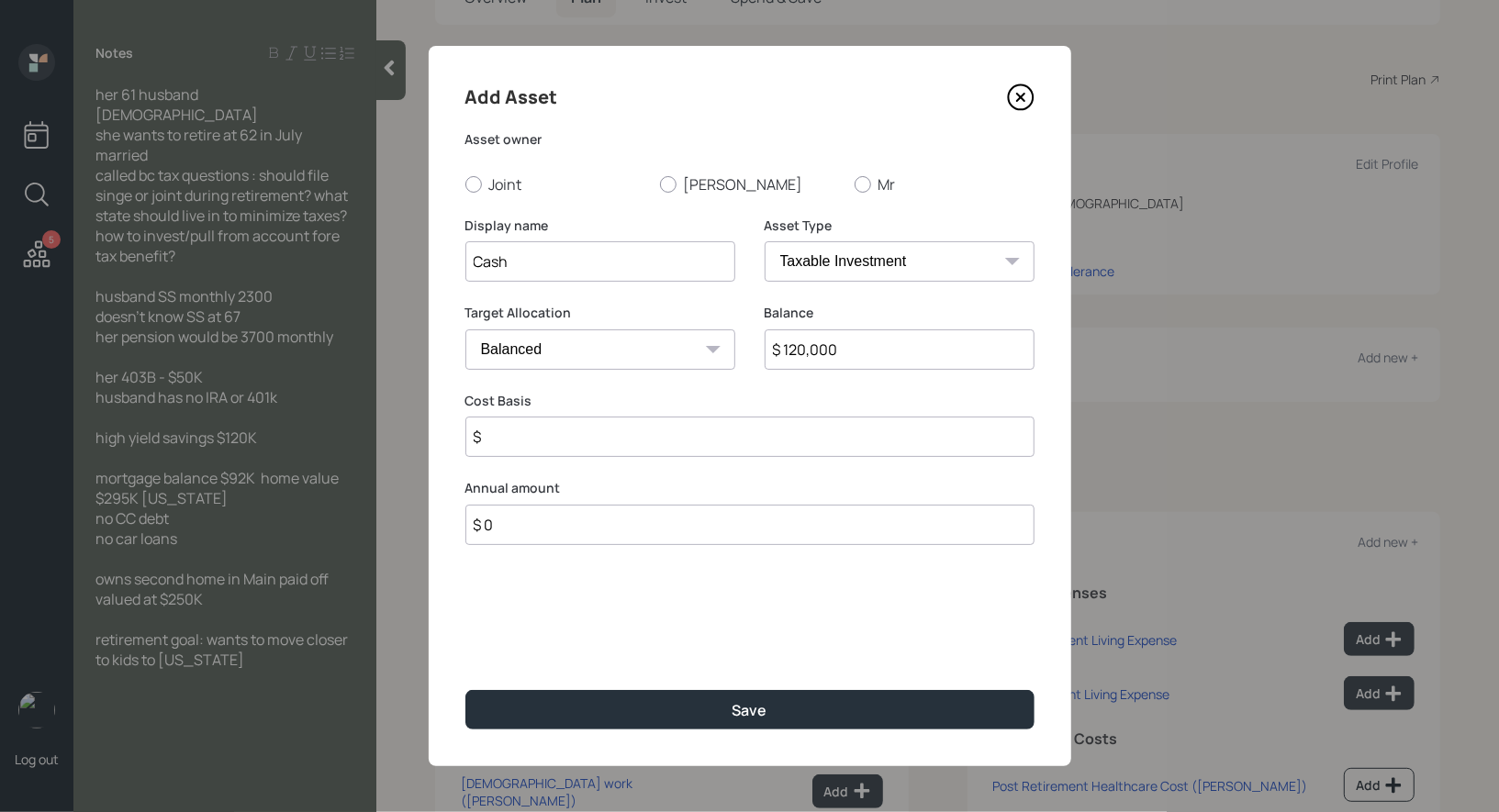
type input "$ 120,000"
click at [623, 338] on select "Cash Conservative Balanced Aggressive" at bounding box center [601, 349] width 270 height 40
select select "uninvested"
click at [466, 330] on select "Cash Conservative Balanced Aggressive" at bounding box center [601, 349] width 270 height 40
click at [551, 447] on input "$" at bounding box center [750, 436] width 569 height 40
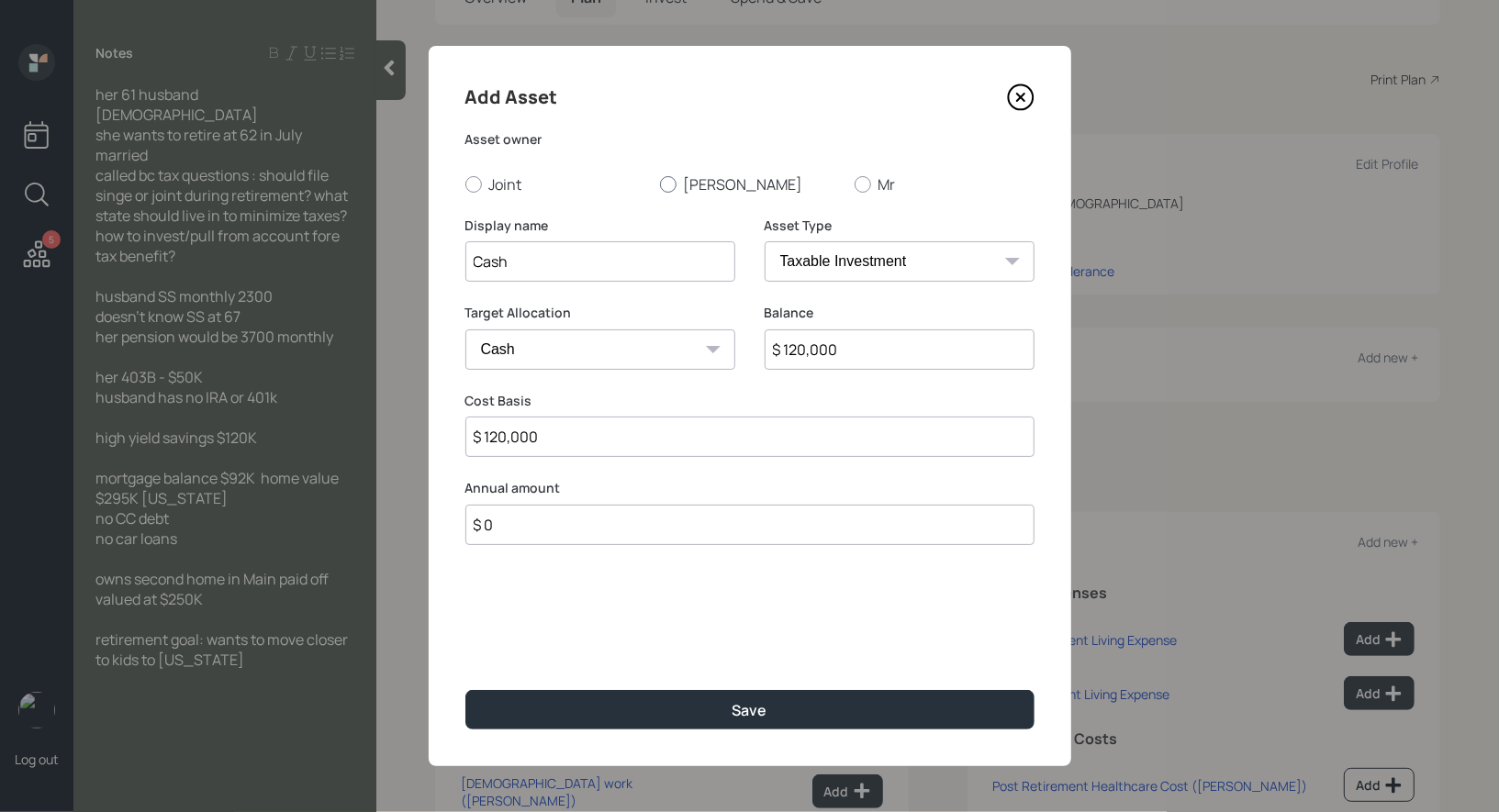
type input "$ 120,000"
click at [662, 186] on div at bounding box center [667, 184] width 17 height 17
click at [659, 185] on input "Beth" at bounding box center [659, 184] width 1 height 1
radio input "true"
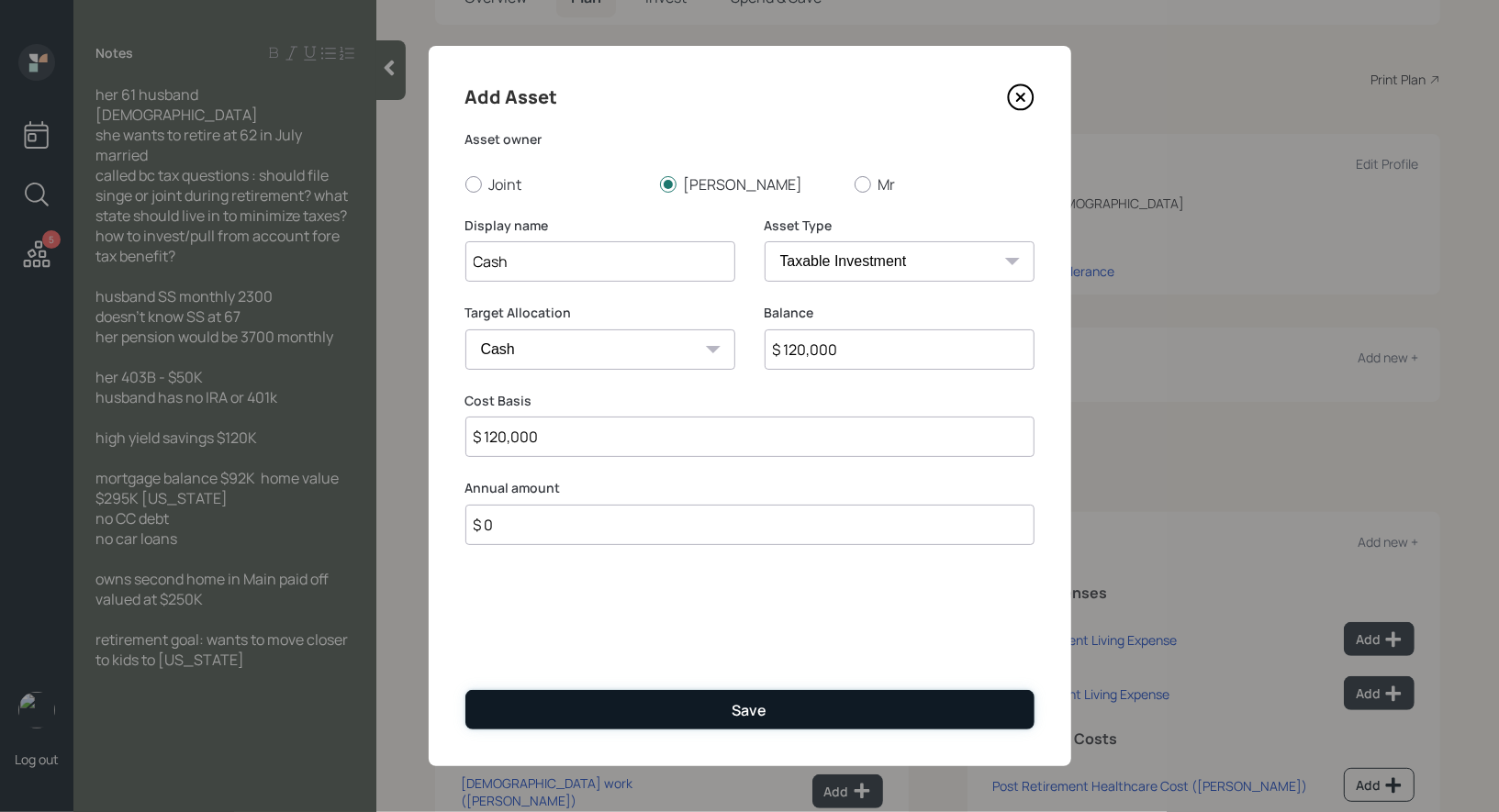
click at [581, 717] on button "Save" at bounding box center [750, 709] width 569 height 39
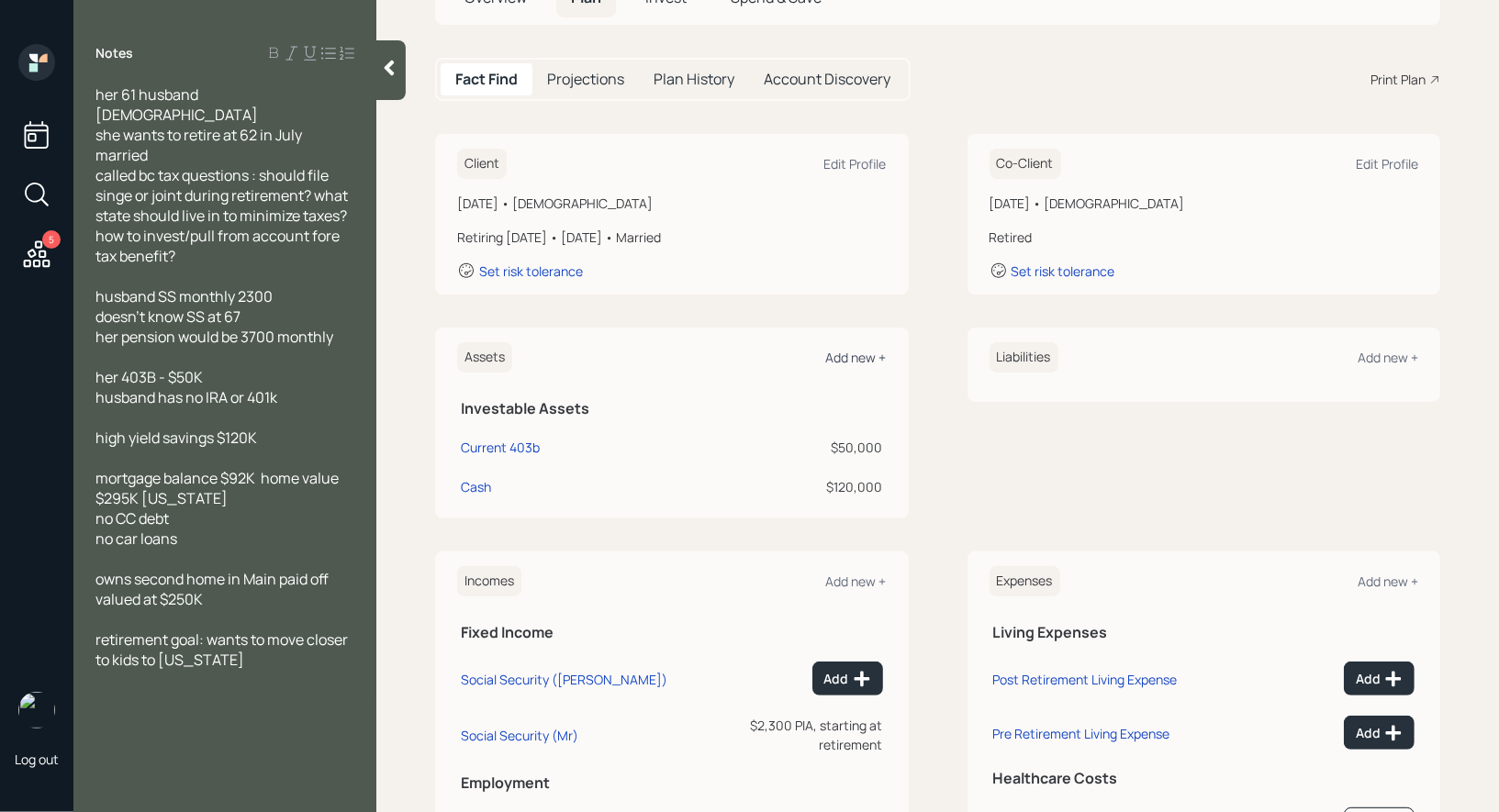
click at [859, 354] on div "Add new +" at bounding box center [856, 357] width 61 height 18
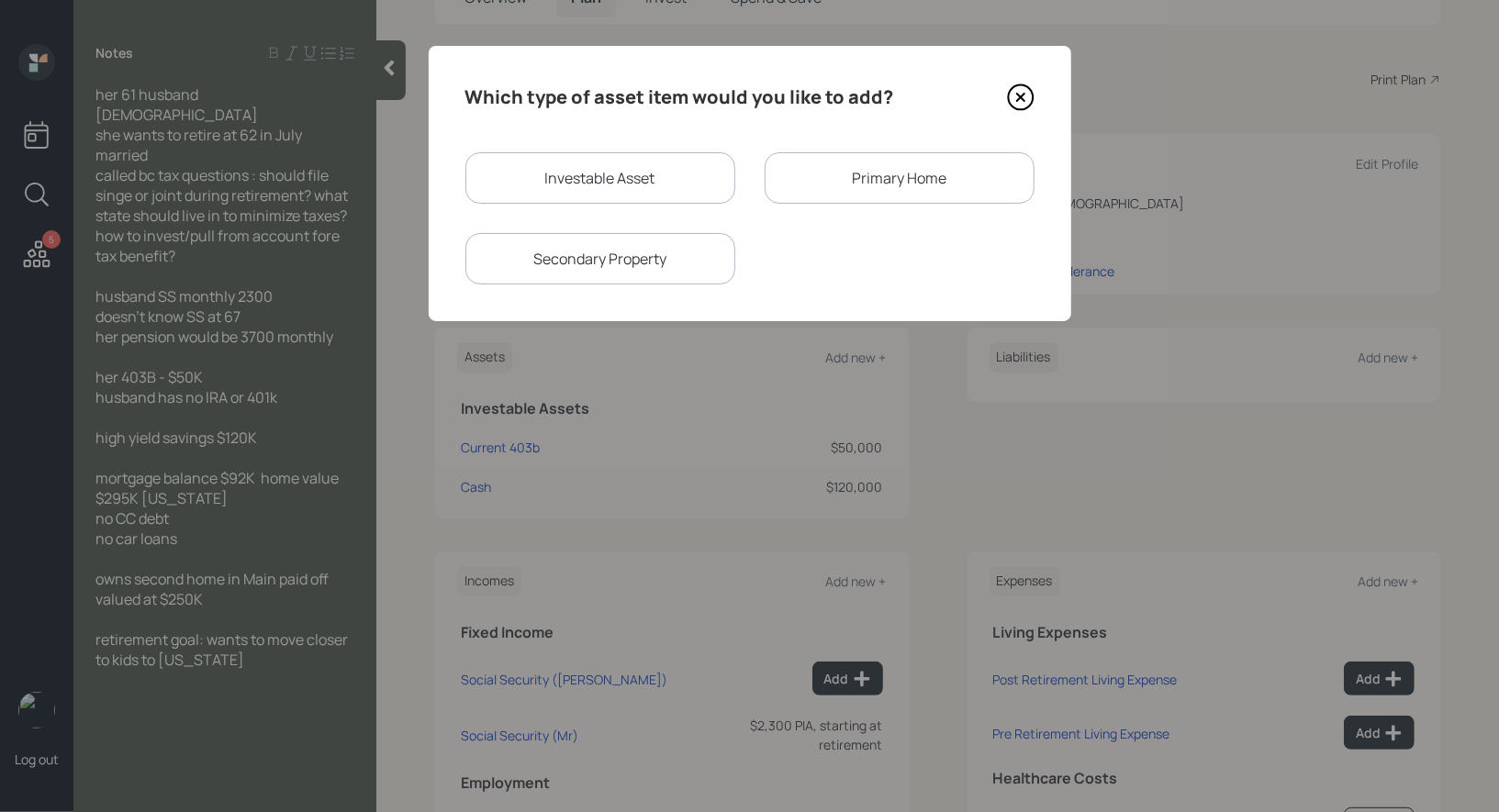
click at [873, 175] on div "Primary Home" at bounding box center [899, 178] width 270 height 52
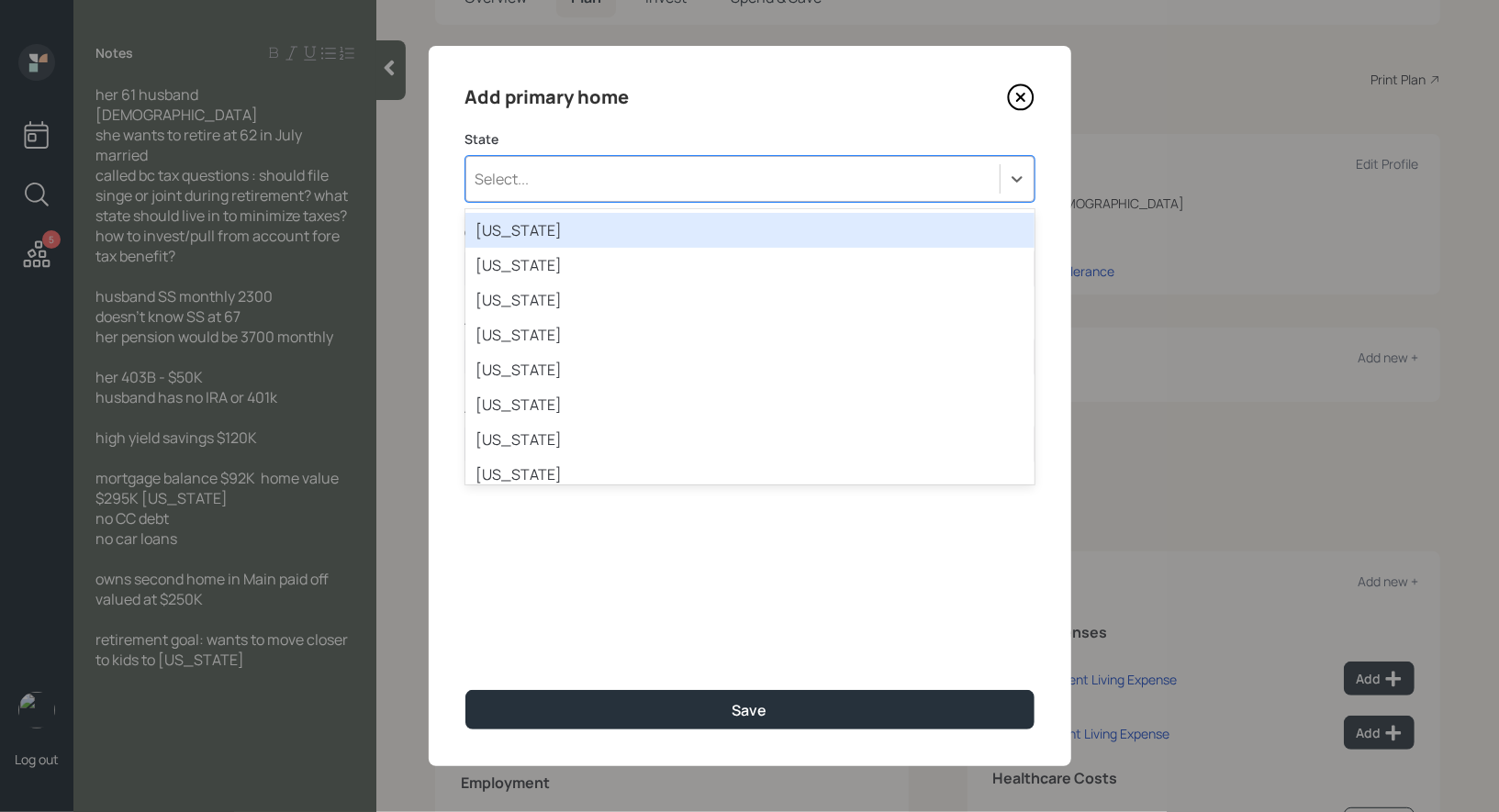
click at [739, 186] on div "Select..." at bounding box center [732, 179] width 533 height 31
type input "vt"
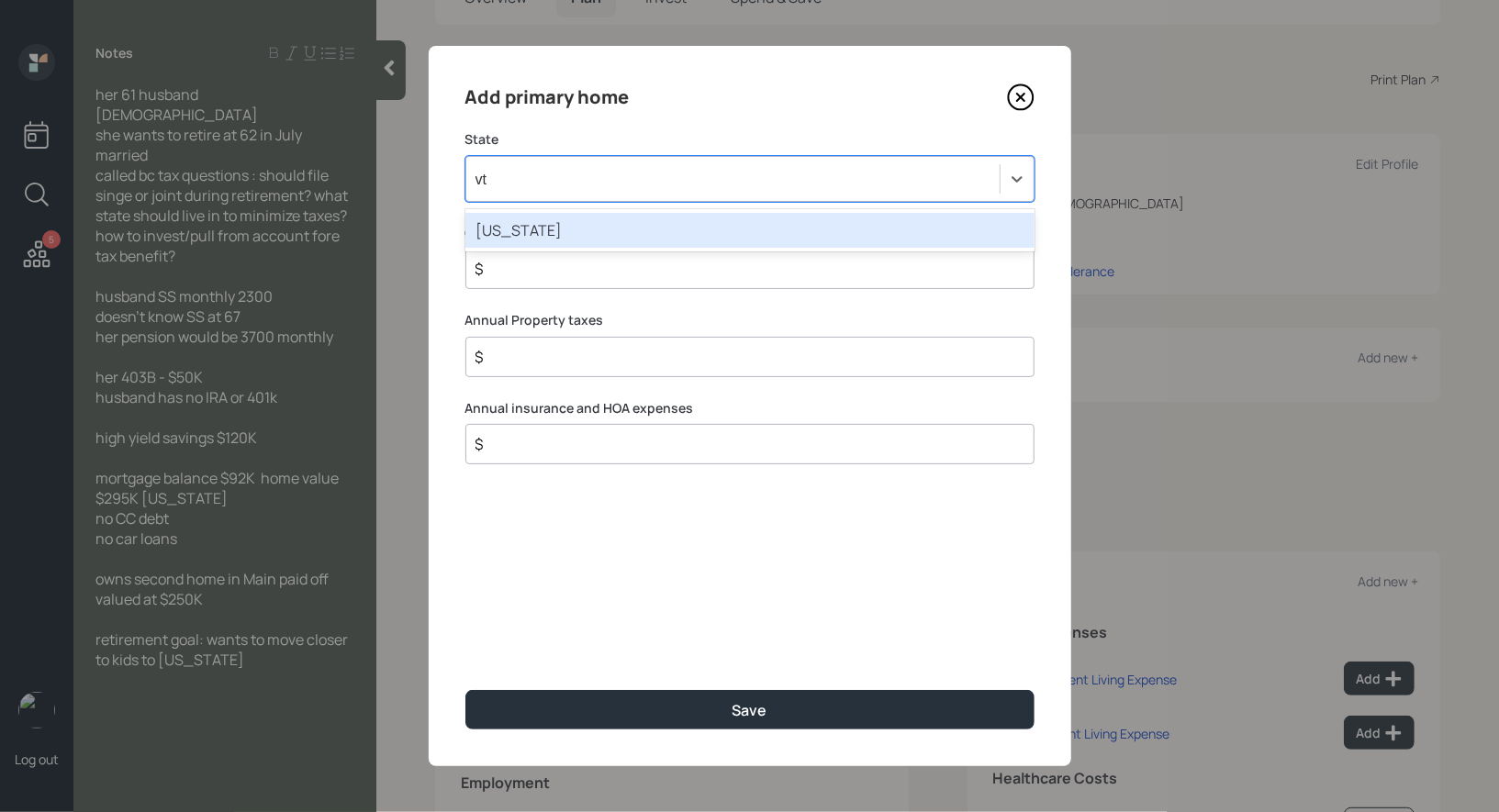
click at [609, 229] on div "Vermont" at bounding box center [750, 231] width 569 height 35
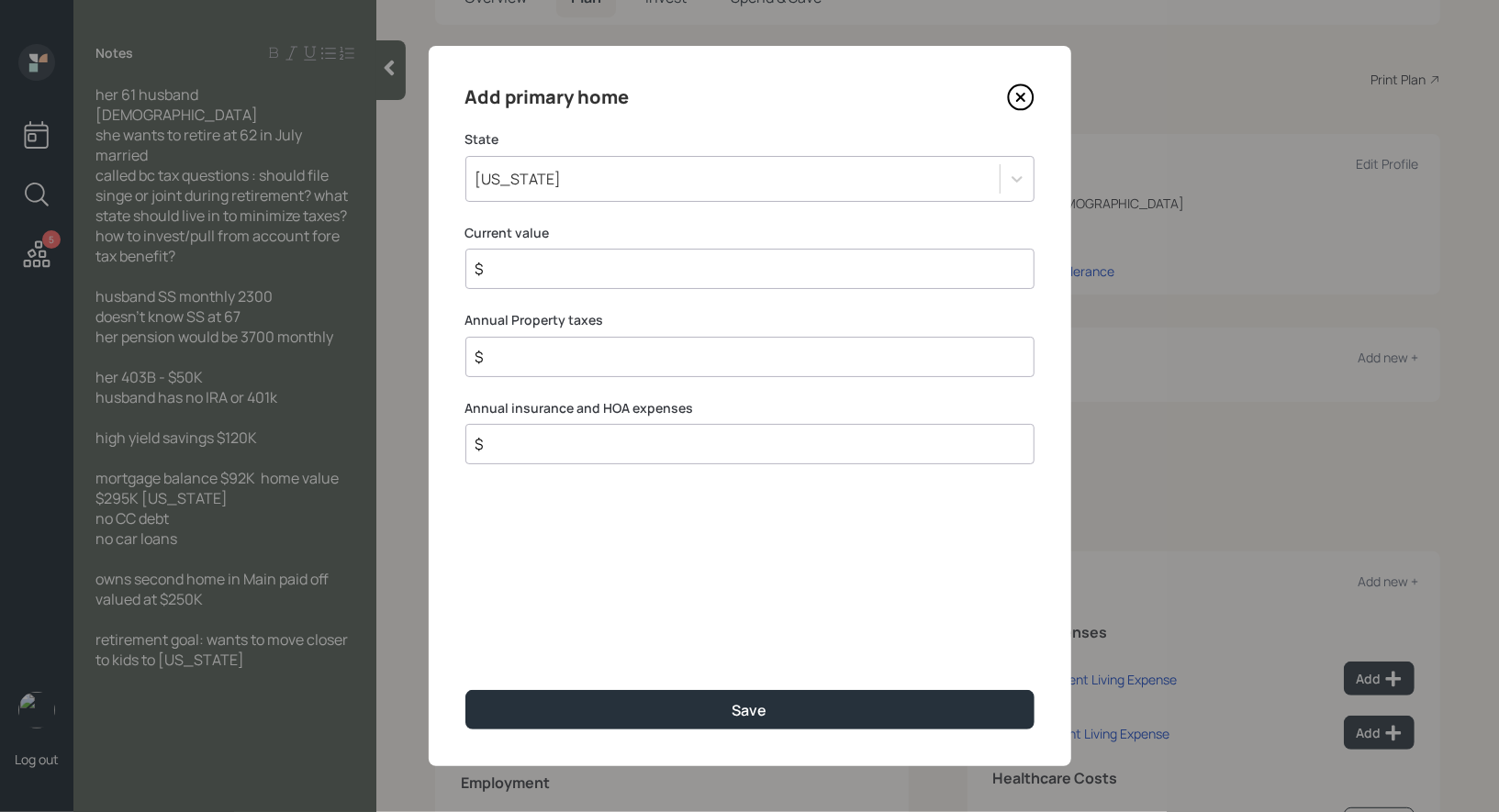
click at [549, 274] on input "$" at bounding box center [743, 269] width 538 height 23
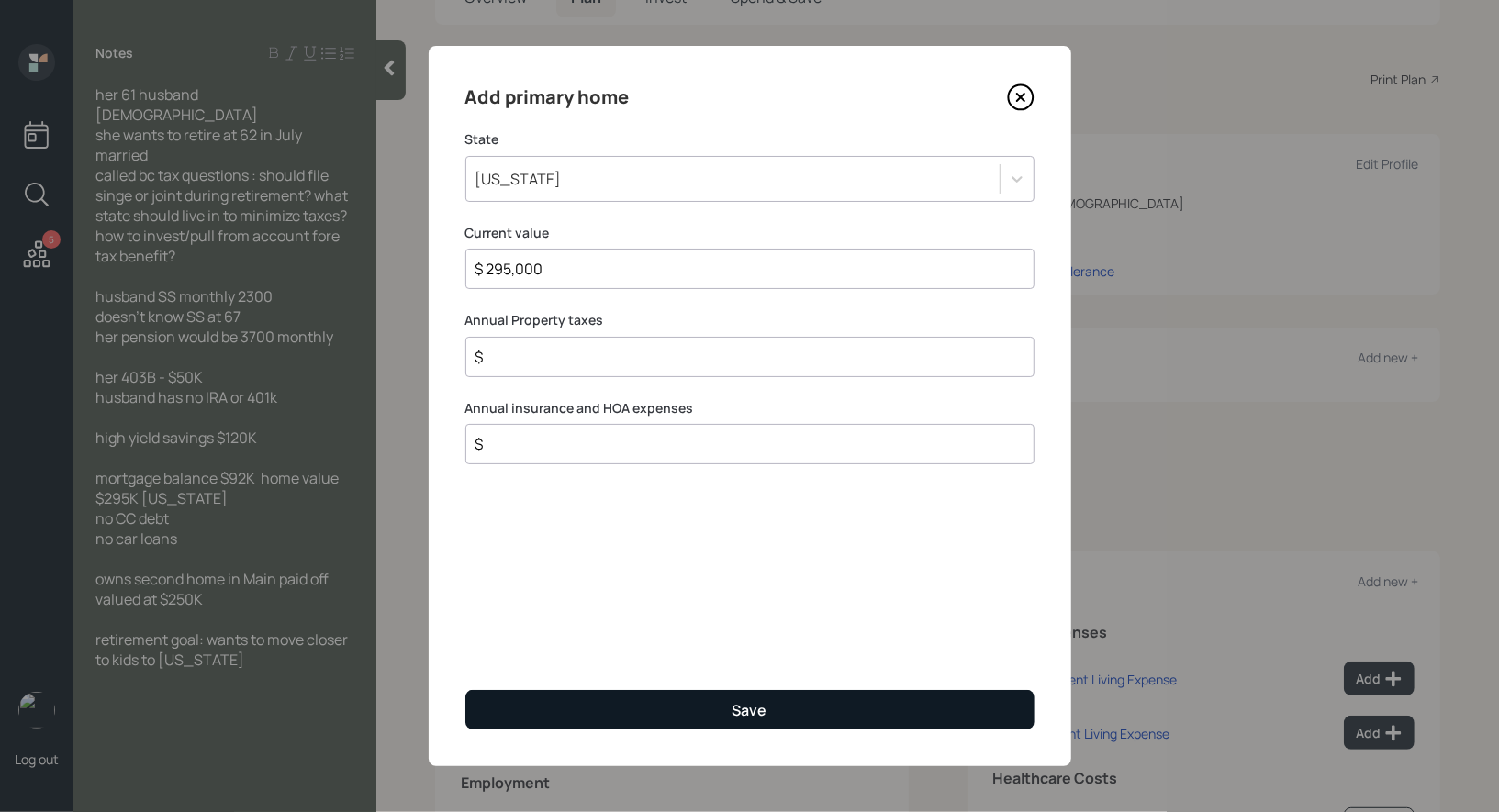
type input "$ 295,000"
click at [620, 715] on button "Save" at bounding box center [750, 709] width 569 height 39
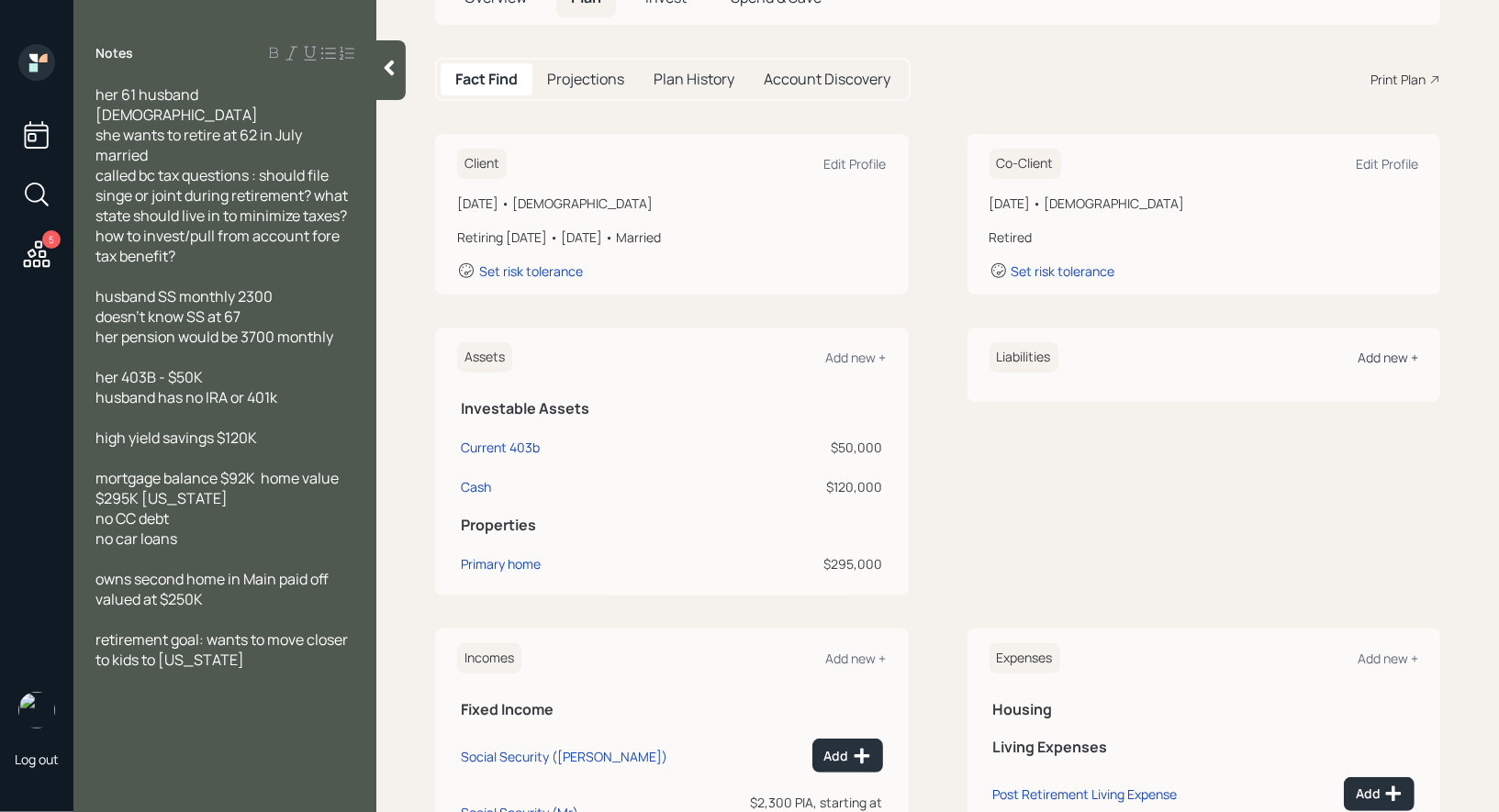
click at [1399, 350] on div "Add new +" at bounding box center [1387, 357] width 61 height 18
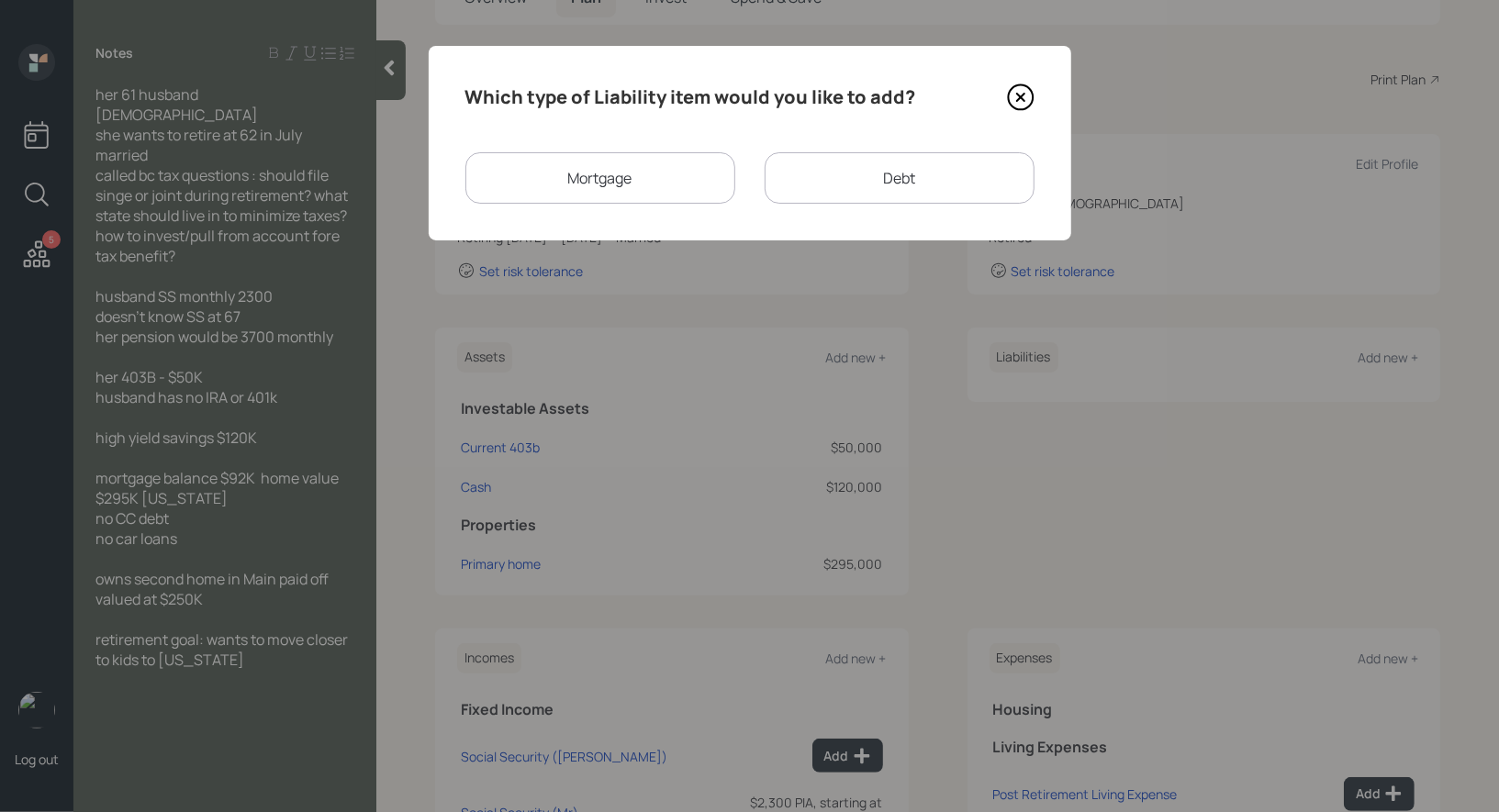
click at [616, 170] on div "Mortgage" at bounding box center [601, 178] width 270 height 52
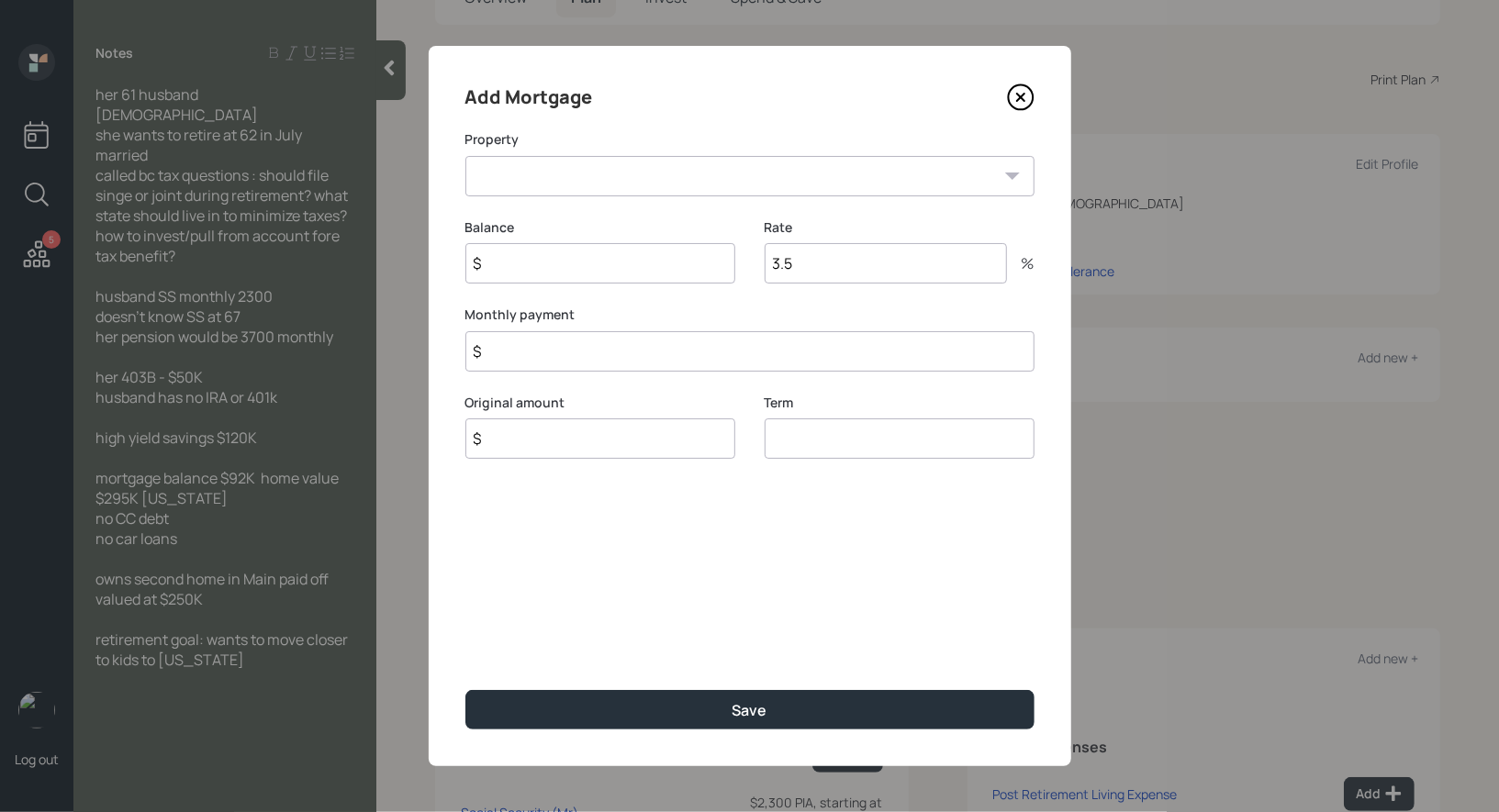
click at [553, 178] on select "VT Primary home" at bounding box center [750, 175] width 569 height 40
select select "3451136f-915d-4b73-b721-b3168a4fb3a5"
click at [466, 156] on select "VT Primary home" at bounding box center [750, 175] width 569 height 40
click at [544, 265] on input "$" at bounding box center [601, 263] width 270 height 40
type input "$ 92,000"
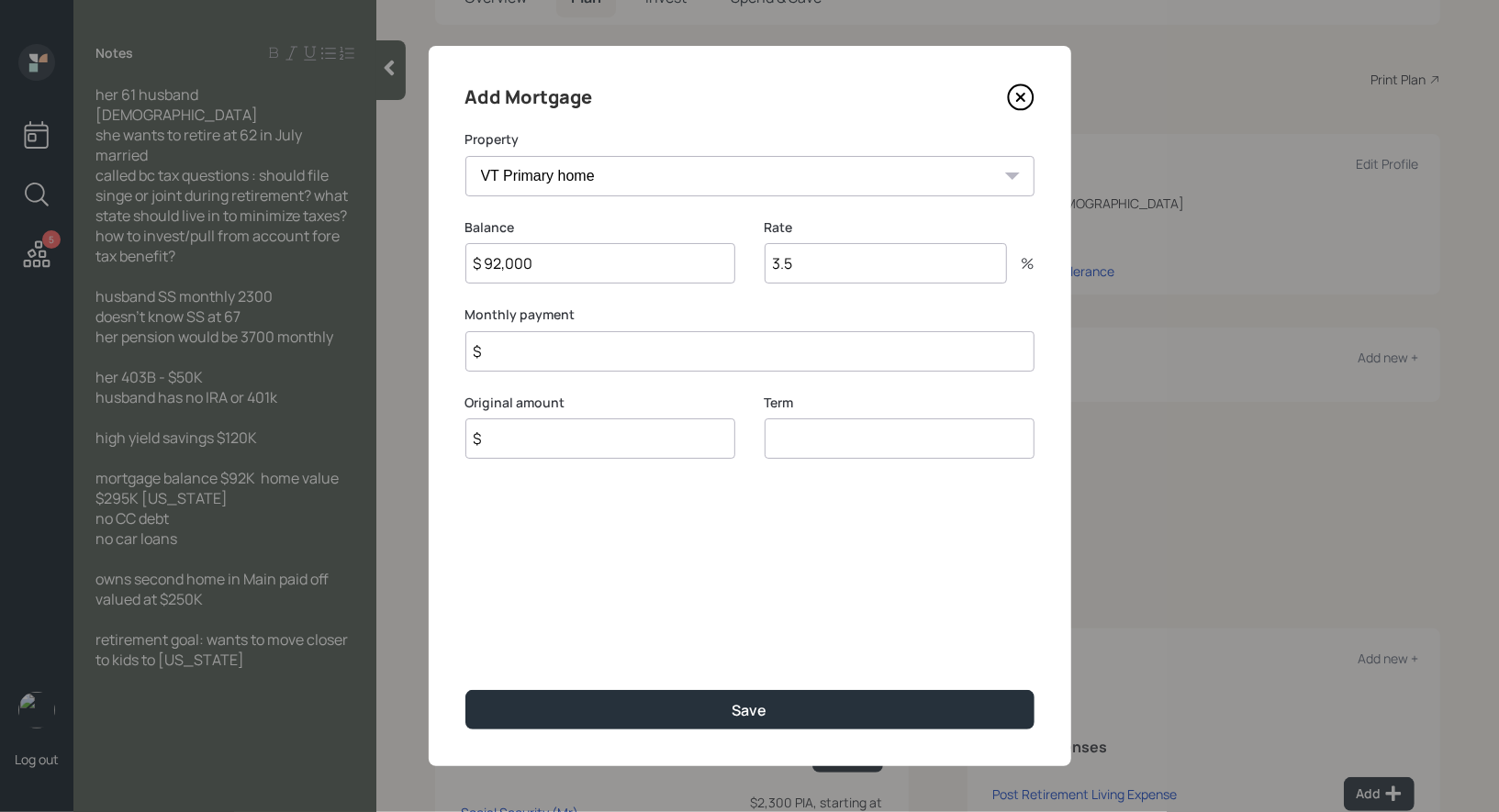
click at [512, 357] on input "$" at bounding box center [750, 351] width 569 height 40
type input "$ 1"
click at [505, 443] on input "$" at bounding box center [601, 438] width 270 height 40
type input "$ 92,000"
click at [880, 433] on input "number" at bounding box center [899, 438] width 270 height 40
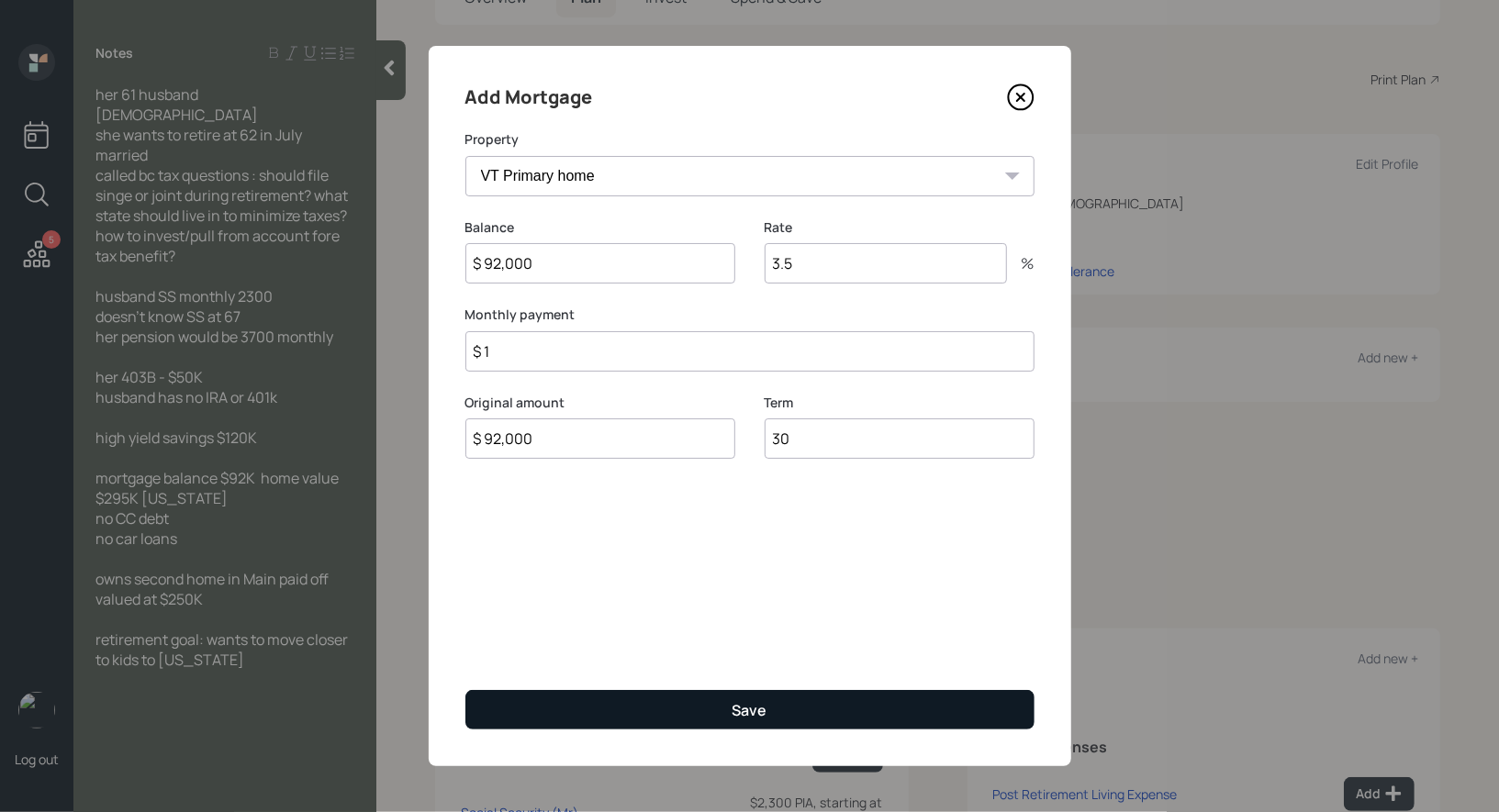
type input "30"
click at [555, 712] on button "Save" at bounding box center [750, 709] width 569 height 39
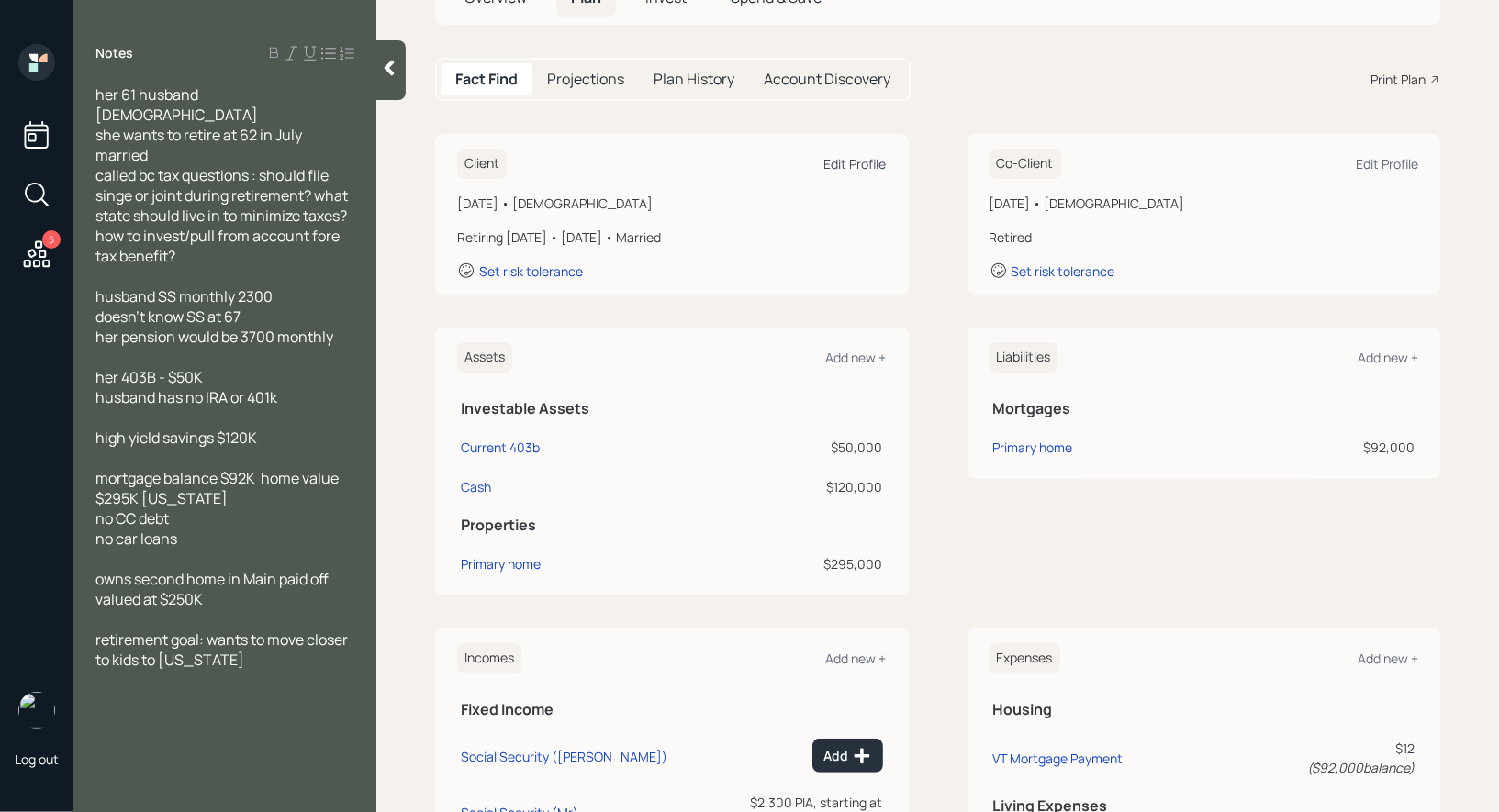
click at [848, 161] on div "Edit Profile" at bounding box center [855, 164] width 63 height 18
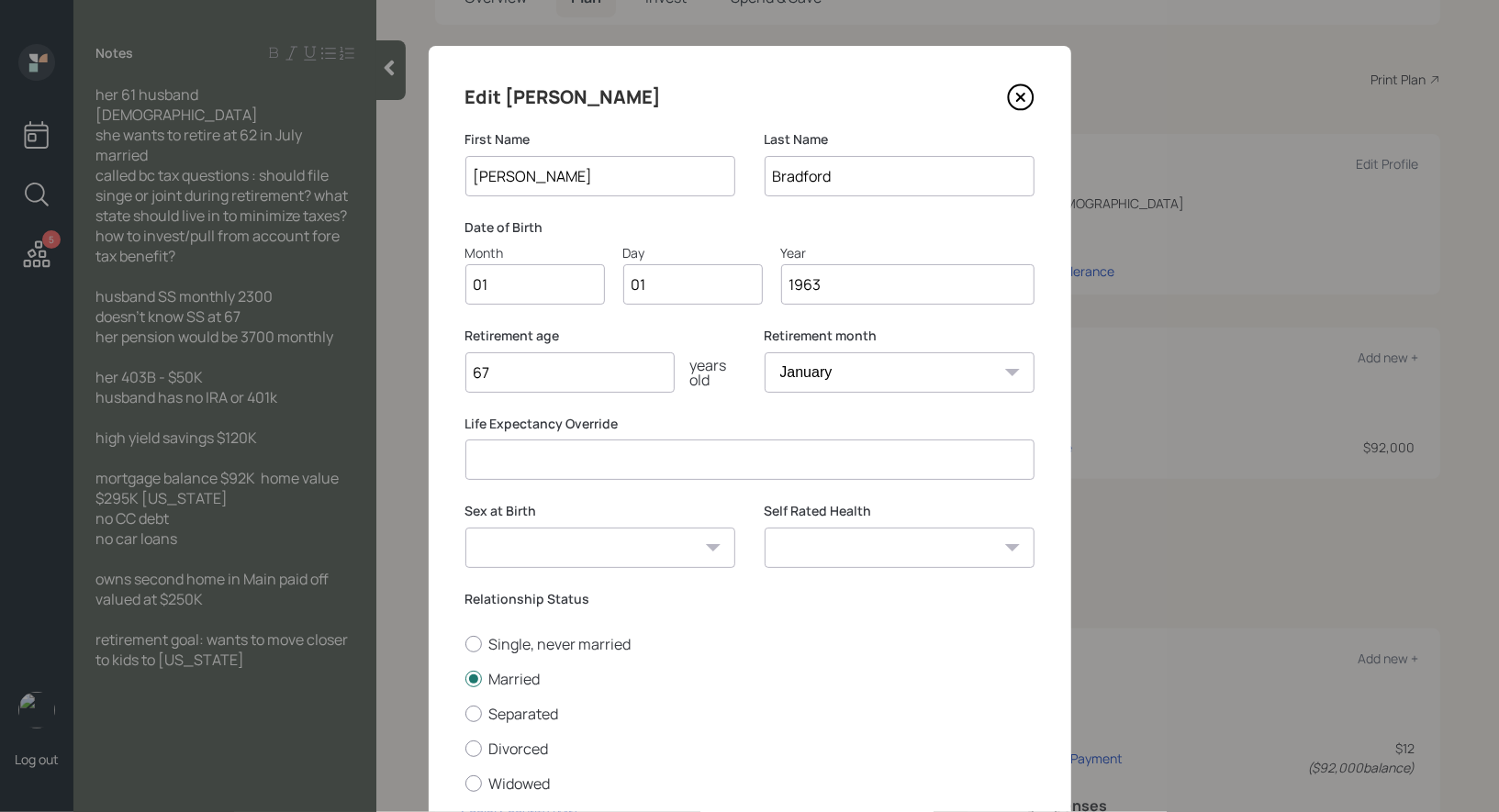
click at [840, 289] on input "1963" at bounding box center [907, 284] width 253 height 40
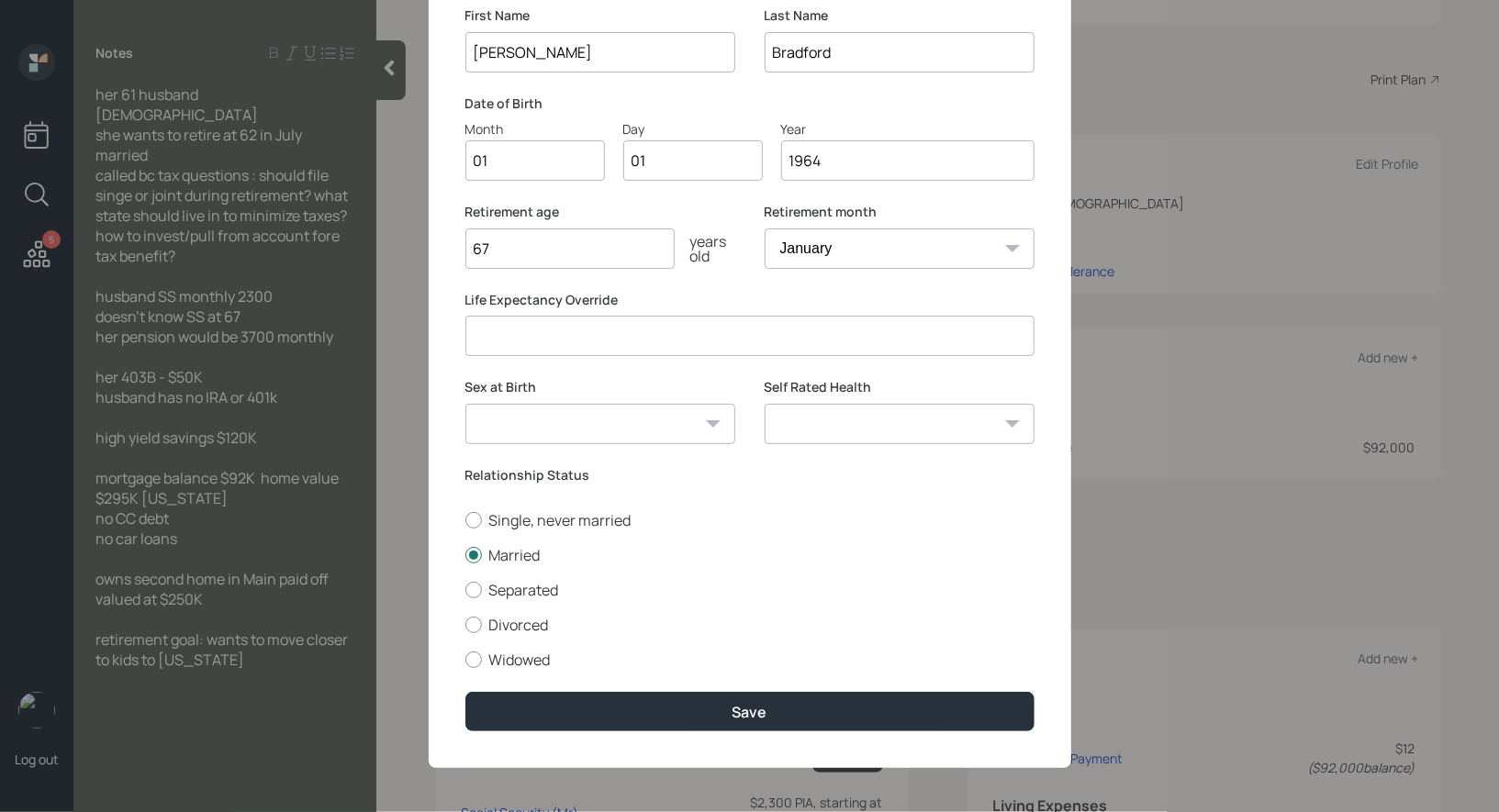
scroll to position [125, 0]
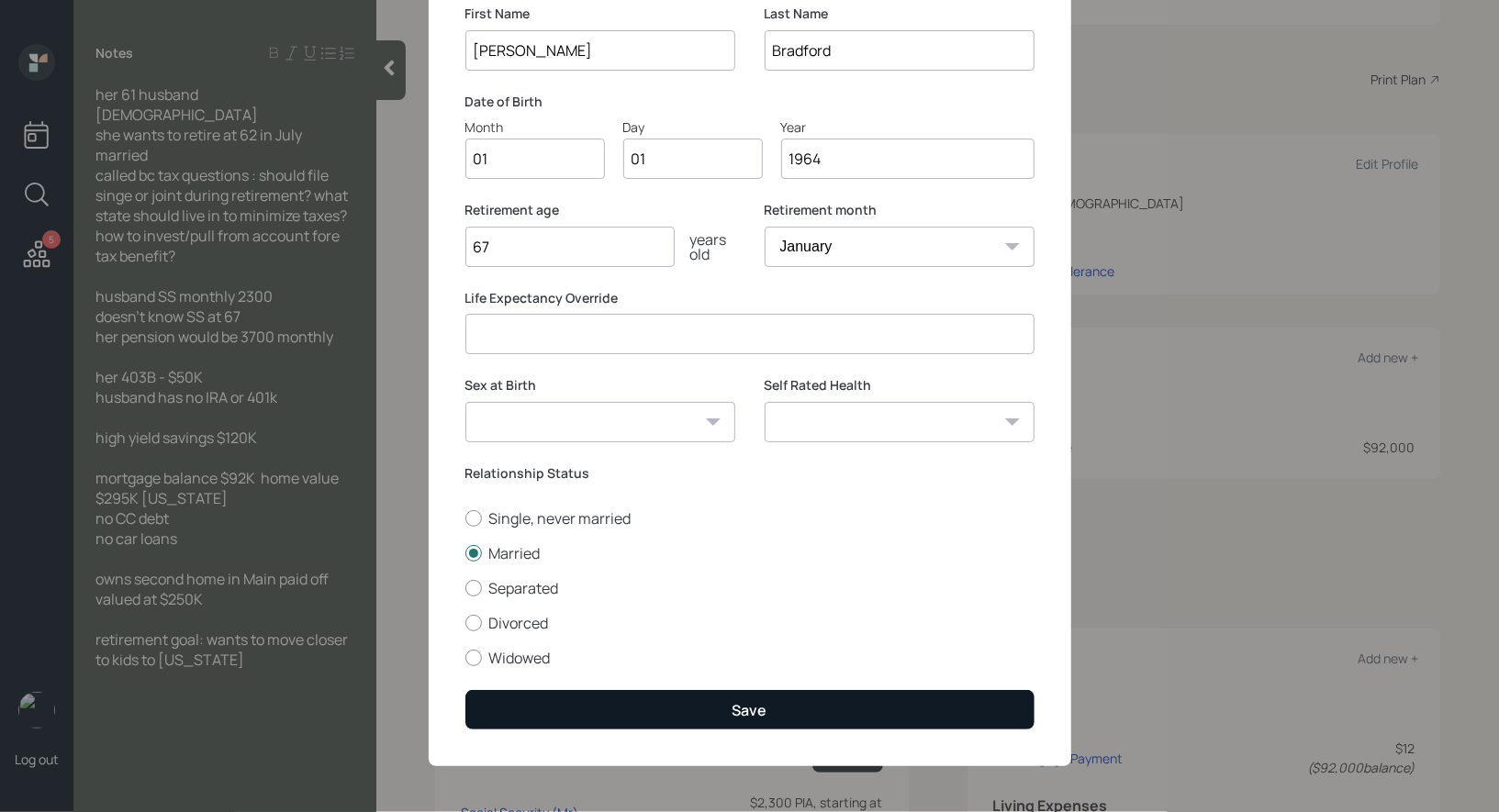
type input "1964"
click at [660, 702] on button "Save" at bounding box center [750, 709] width 569 height 39
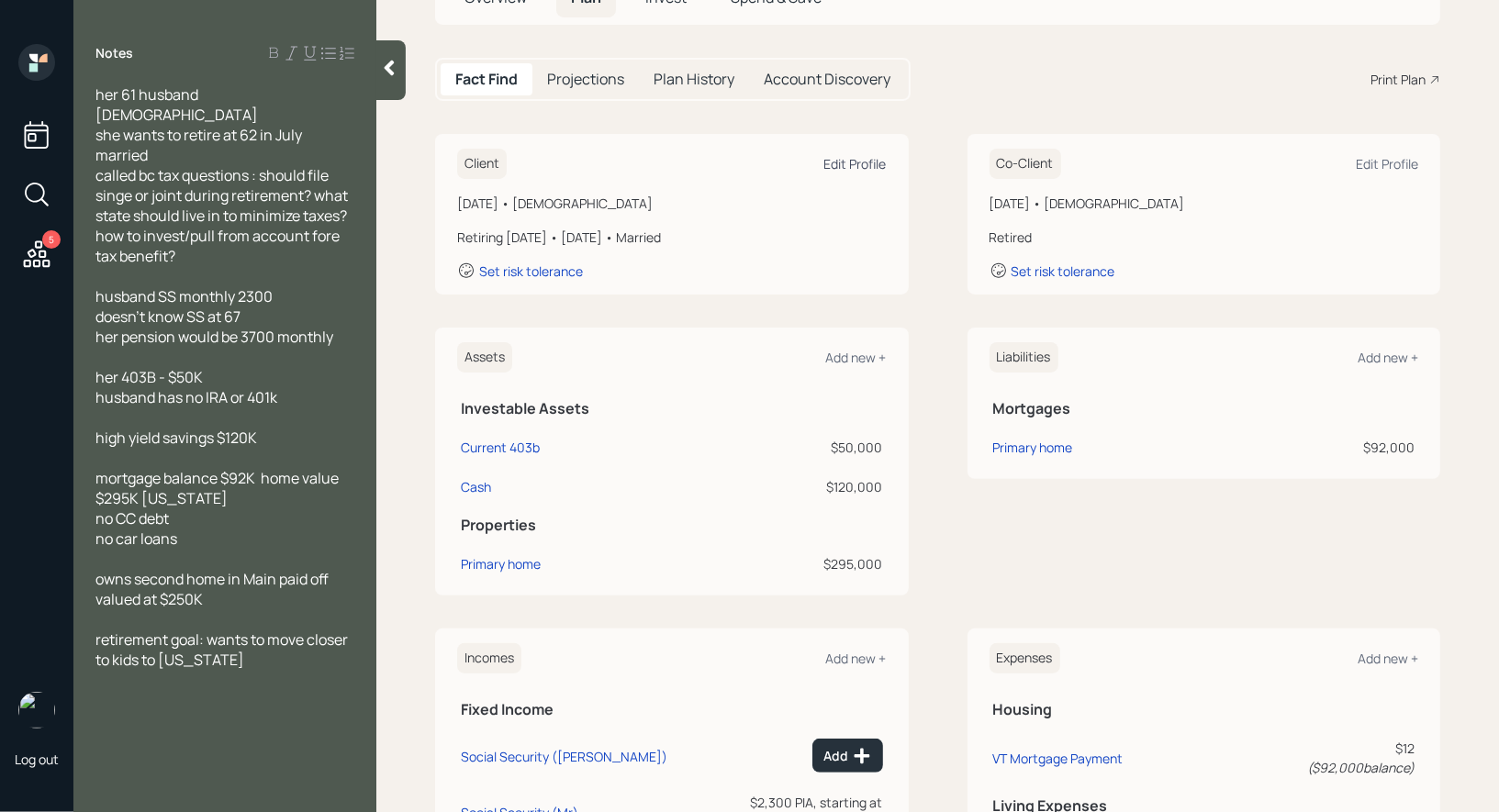
click at [861, 158] on div "Edit Profile" at bounding box center [855, 164] width 63 height 18
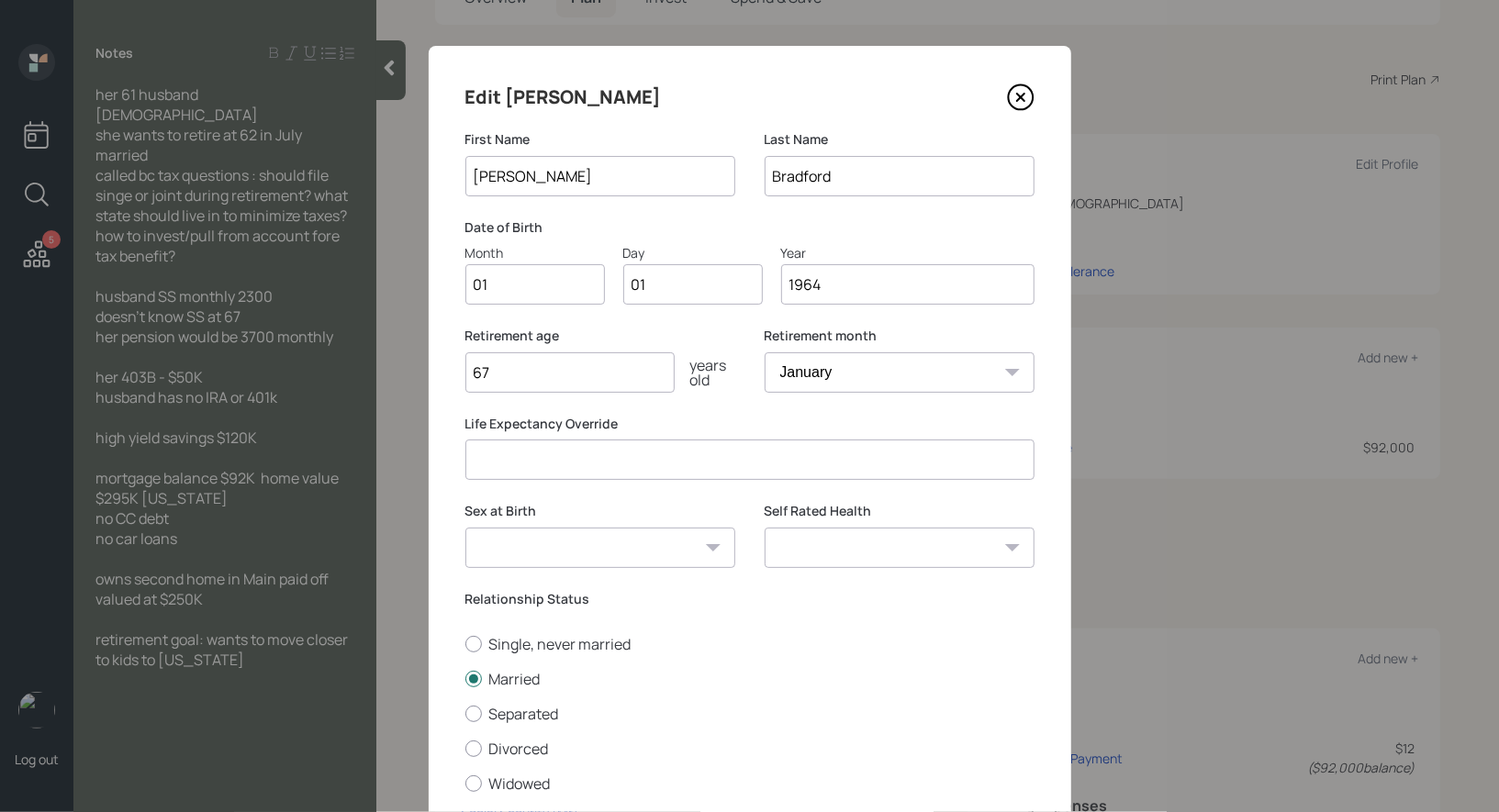
click at [554, 373] on input "67" at bounding box center [570, 372] width 209 height 40
type input "62"
click at [873, 369] on select "January February March April May June July August September October November De…" at bounding box center [899, 372] width 270 height 40
select select "7"
click at [764, 352] on select "January February March April May June July August September October November De…" at bounding box center [899, 372] width 270 height 40
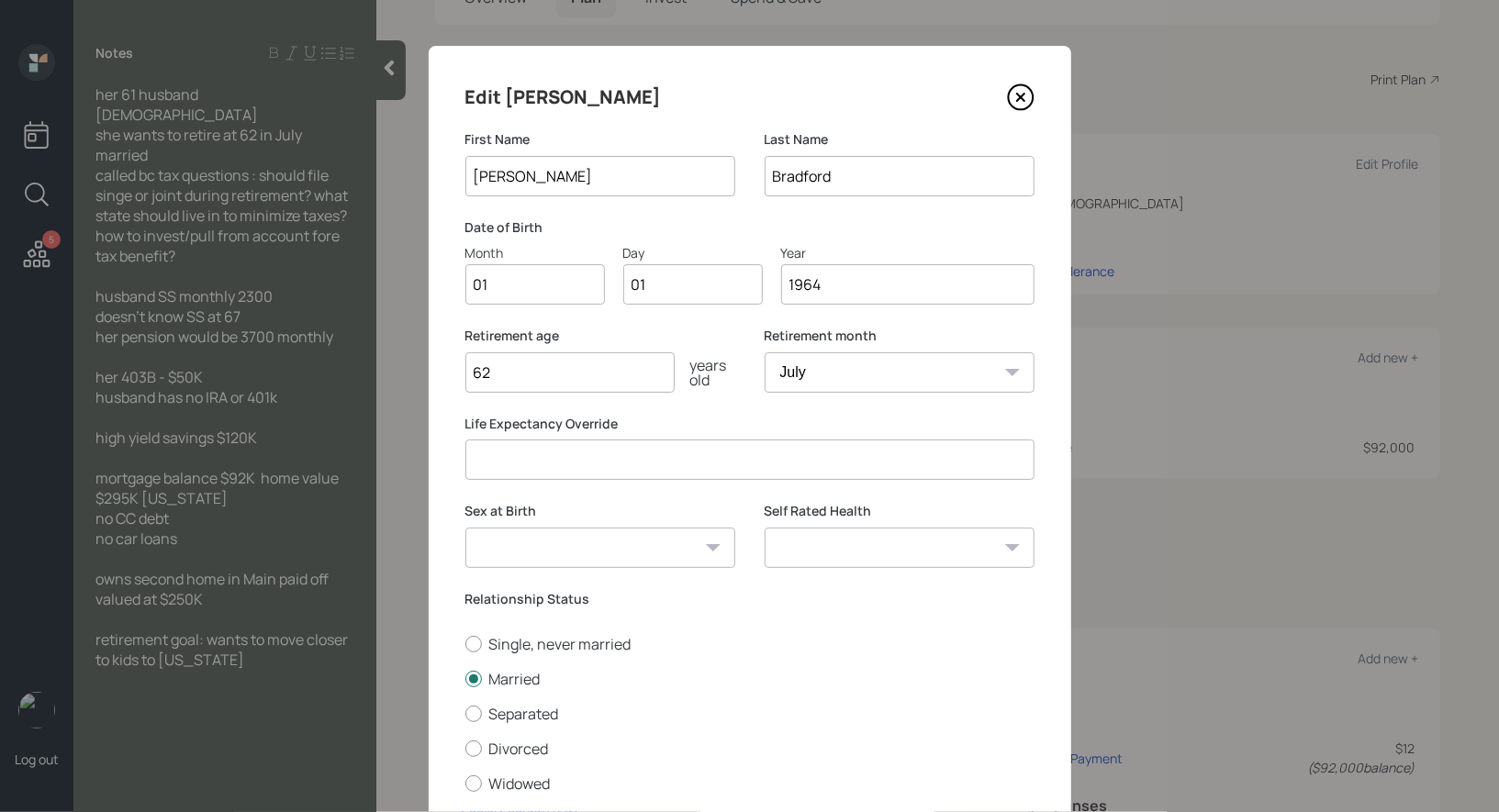
click at [627, 551] on select "Male Female Other / Prefer not to say" at bounding box center [601, 547] width 270 height 40
select select "female"
click at [466, 527] on select "Male Female Other / Prefer not to say" at bounding box center [601, 547] width 270 height 40
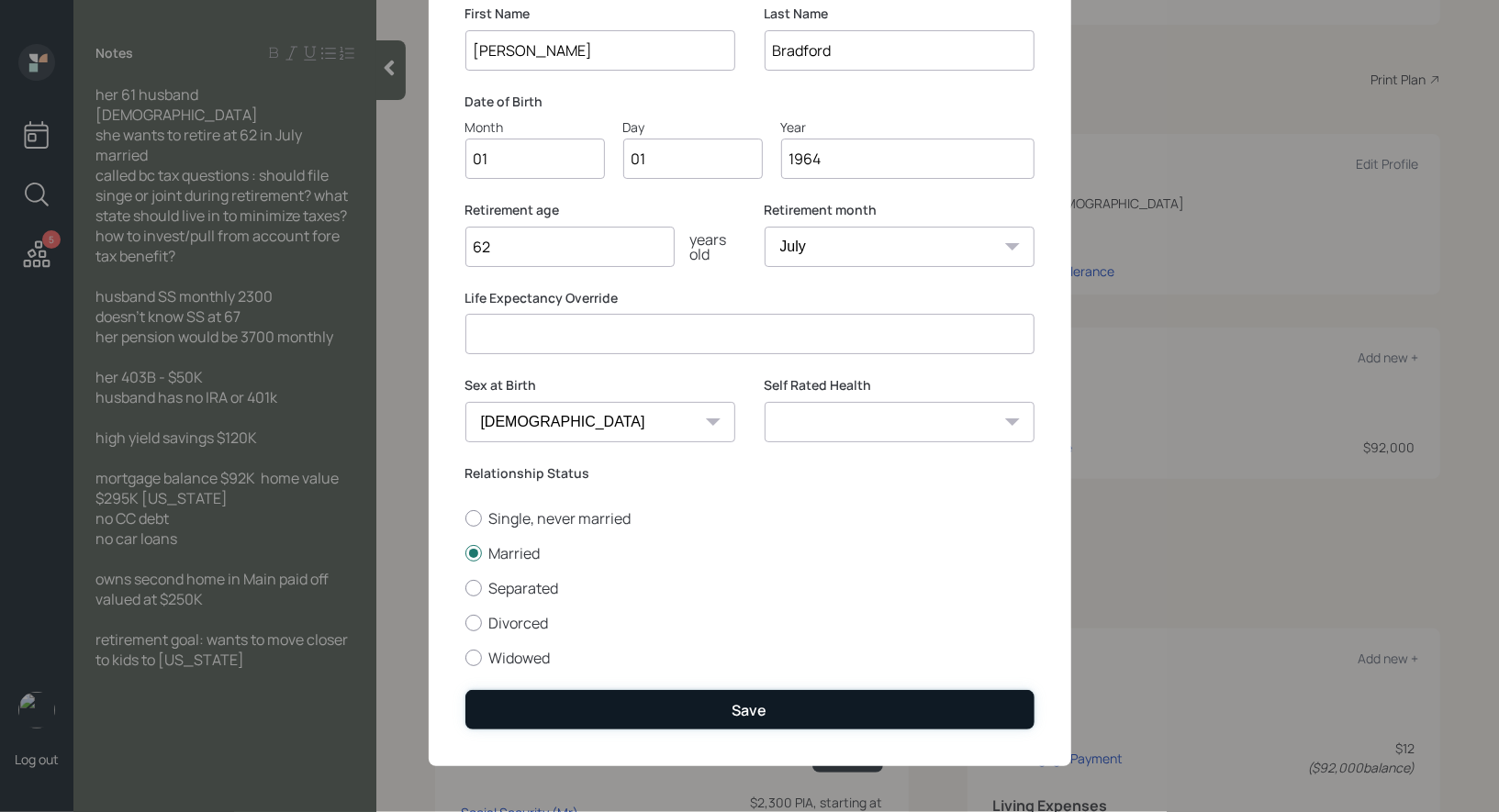
click at [700, 712] on button "Save" at bounding box center [750, 709] width 569 height 39
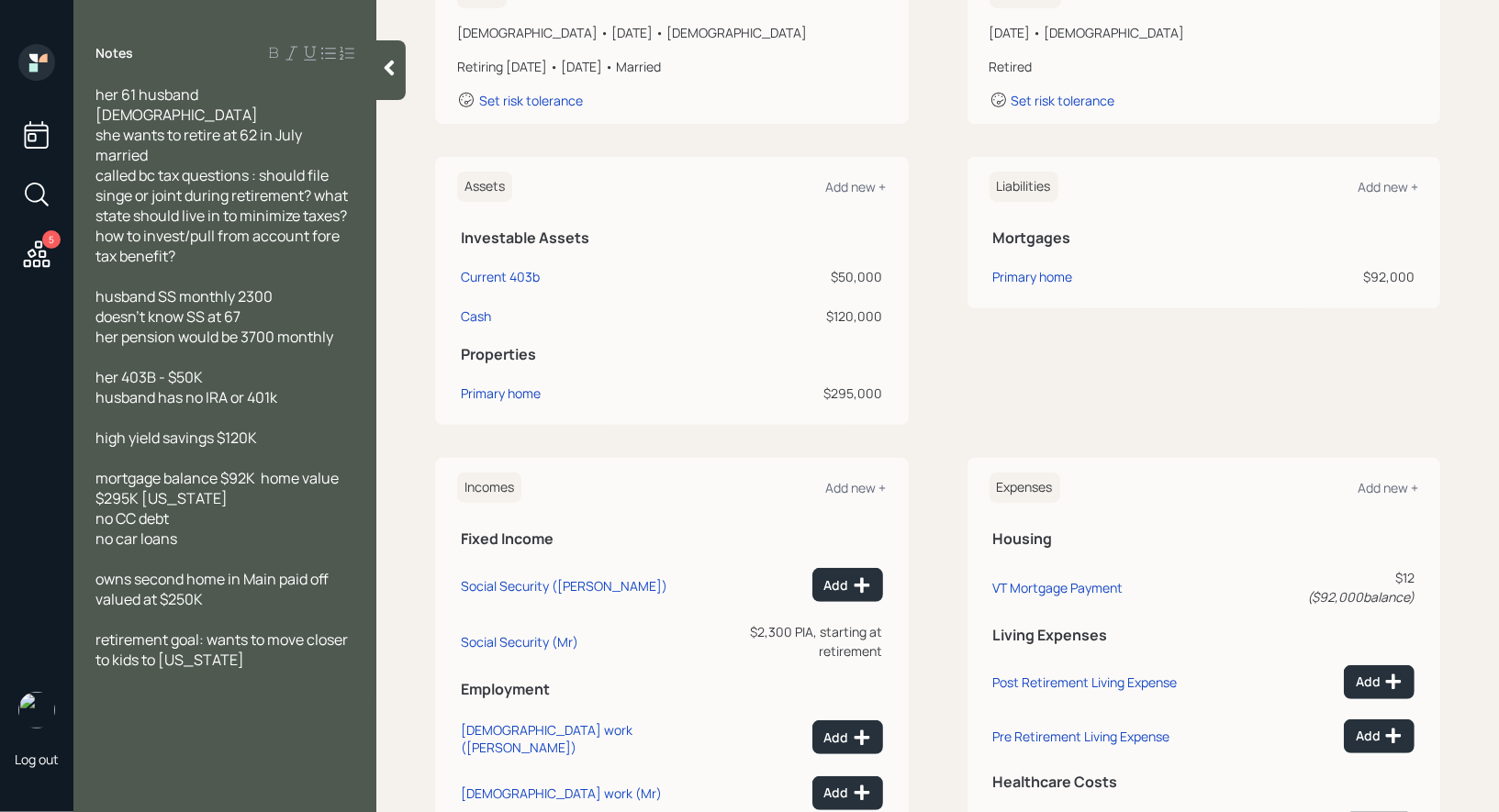
scroll to position [443, 0]
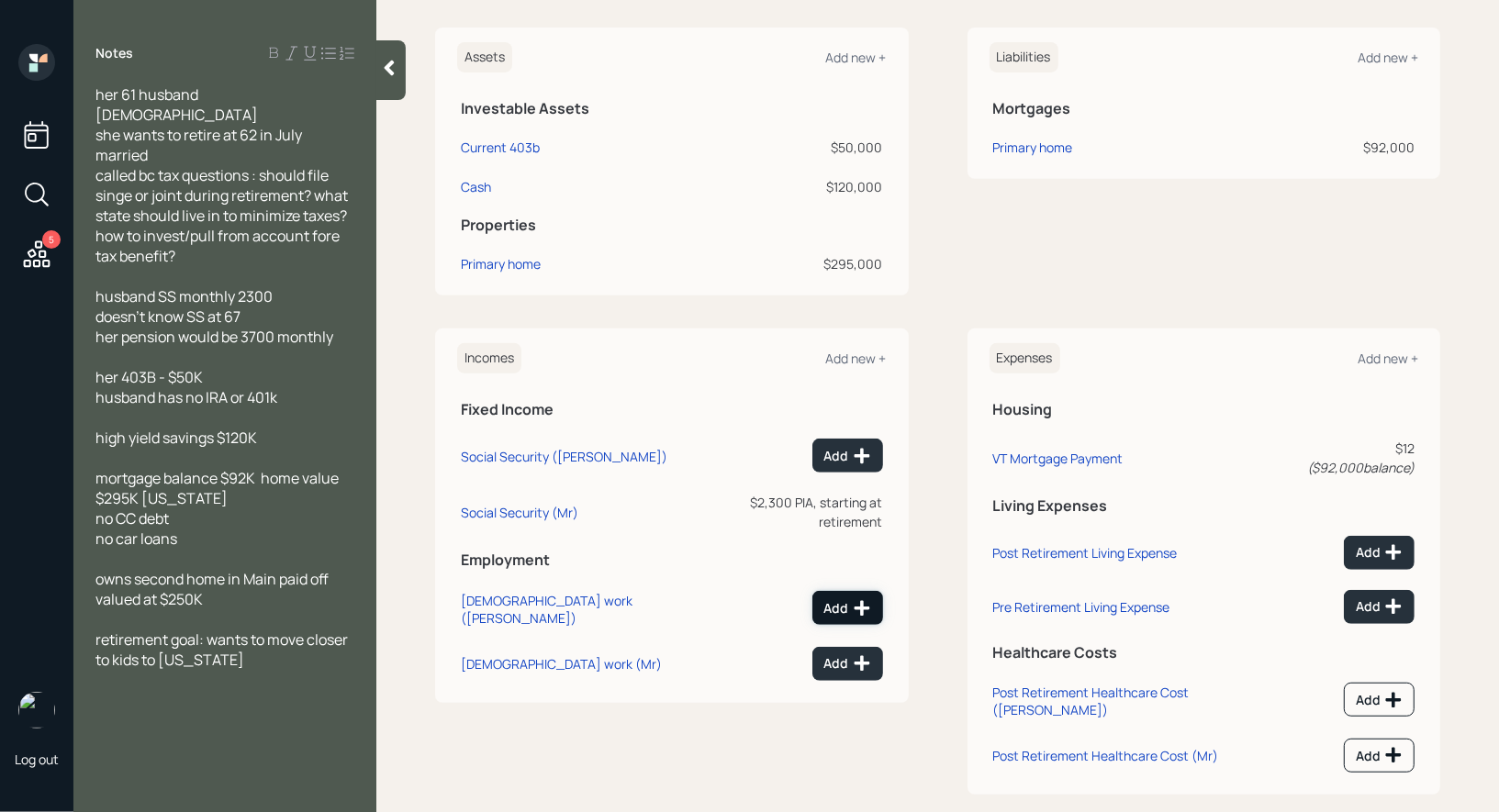
click at [853, 599] on icon at bounding box center [861, 608] width 19 height 19
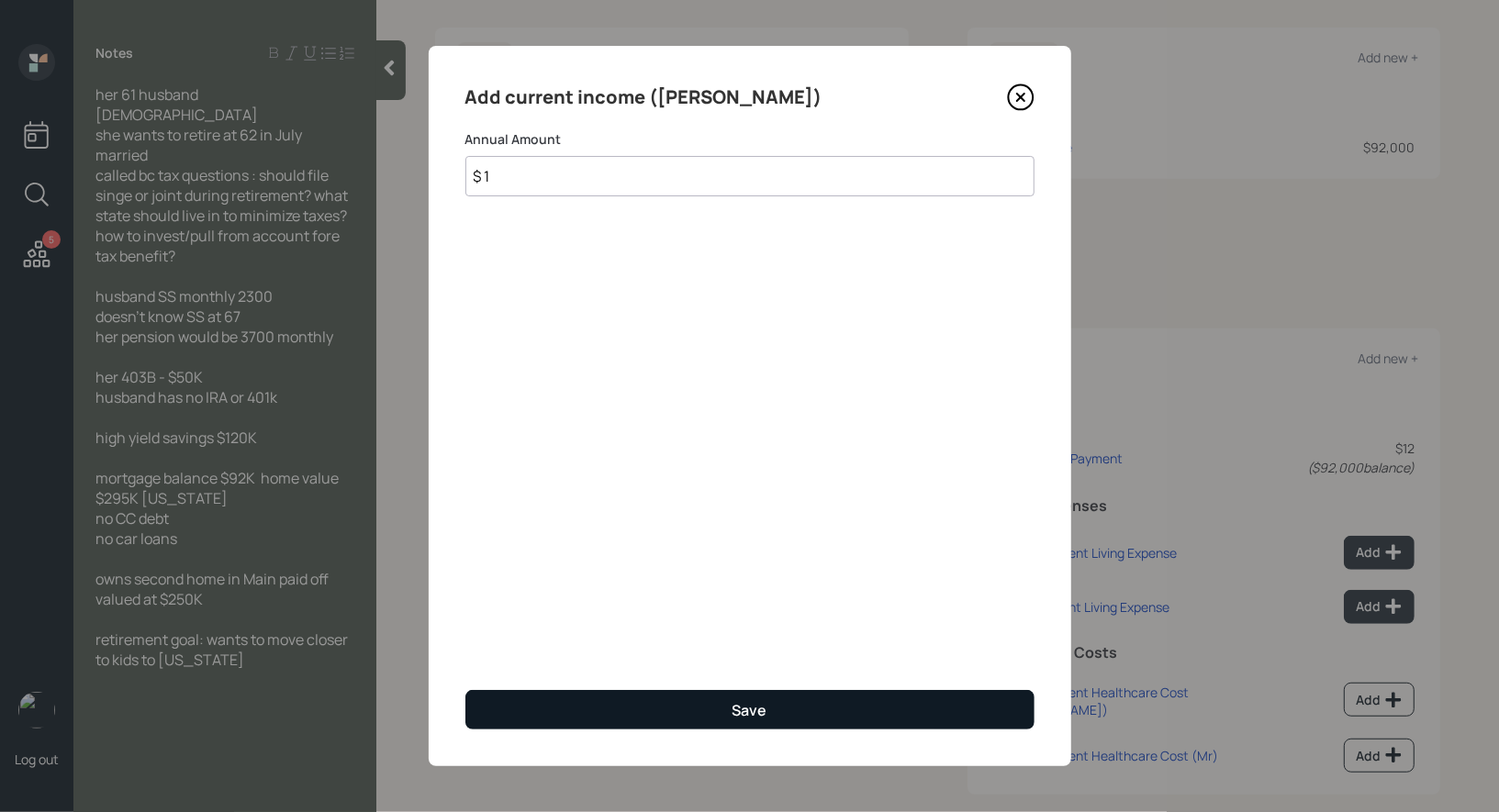
type input "$ 1"
click at [753, 701] on div "Save" at bounding box center [750, 710] width 35 height 21
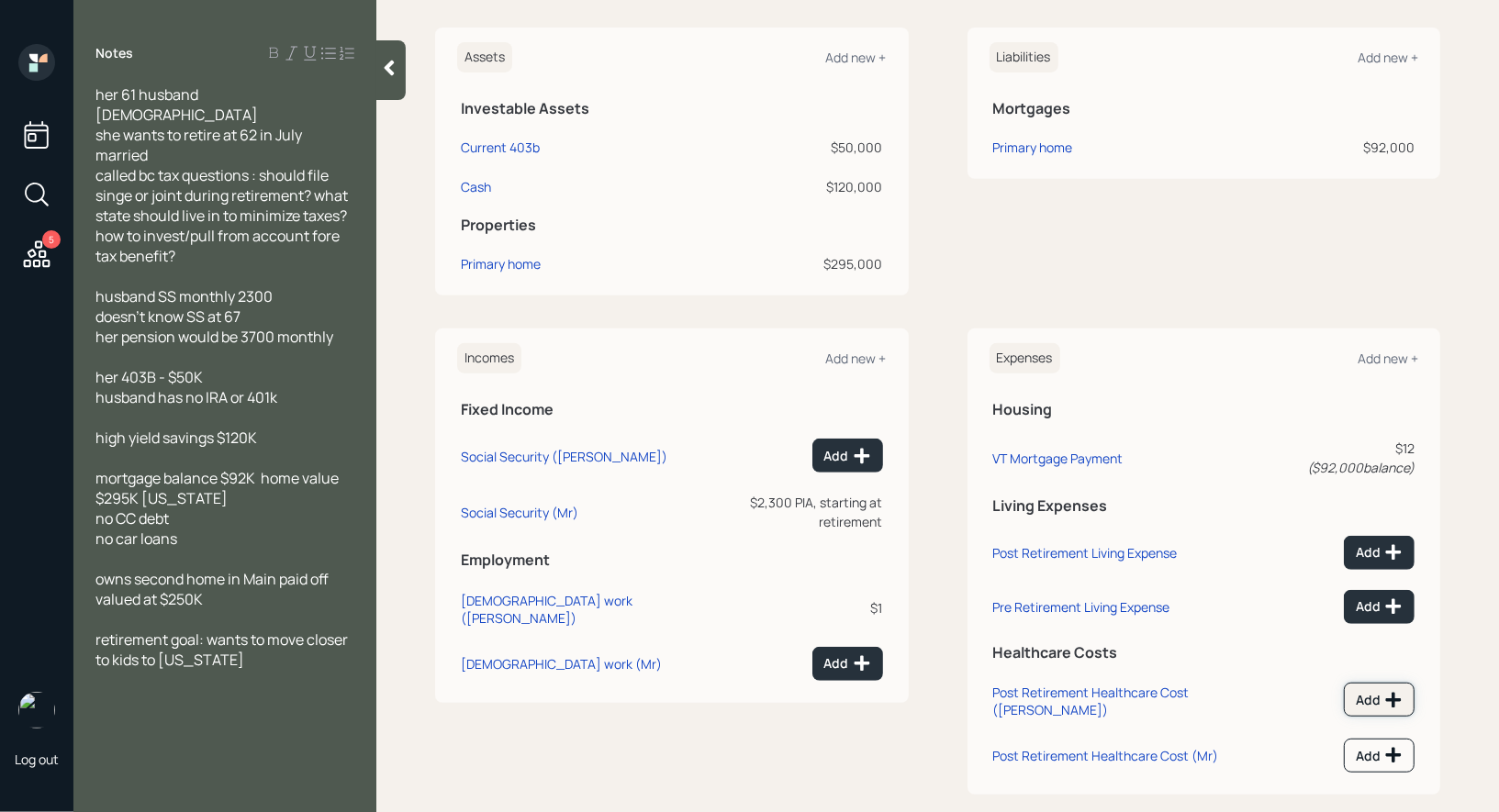
click at [1375, 691] on div "Add" at bounding box center [1379, 699] width 47 height 19
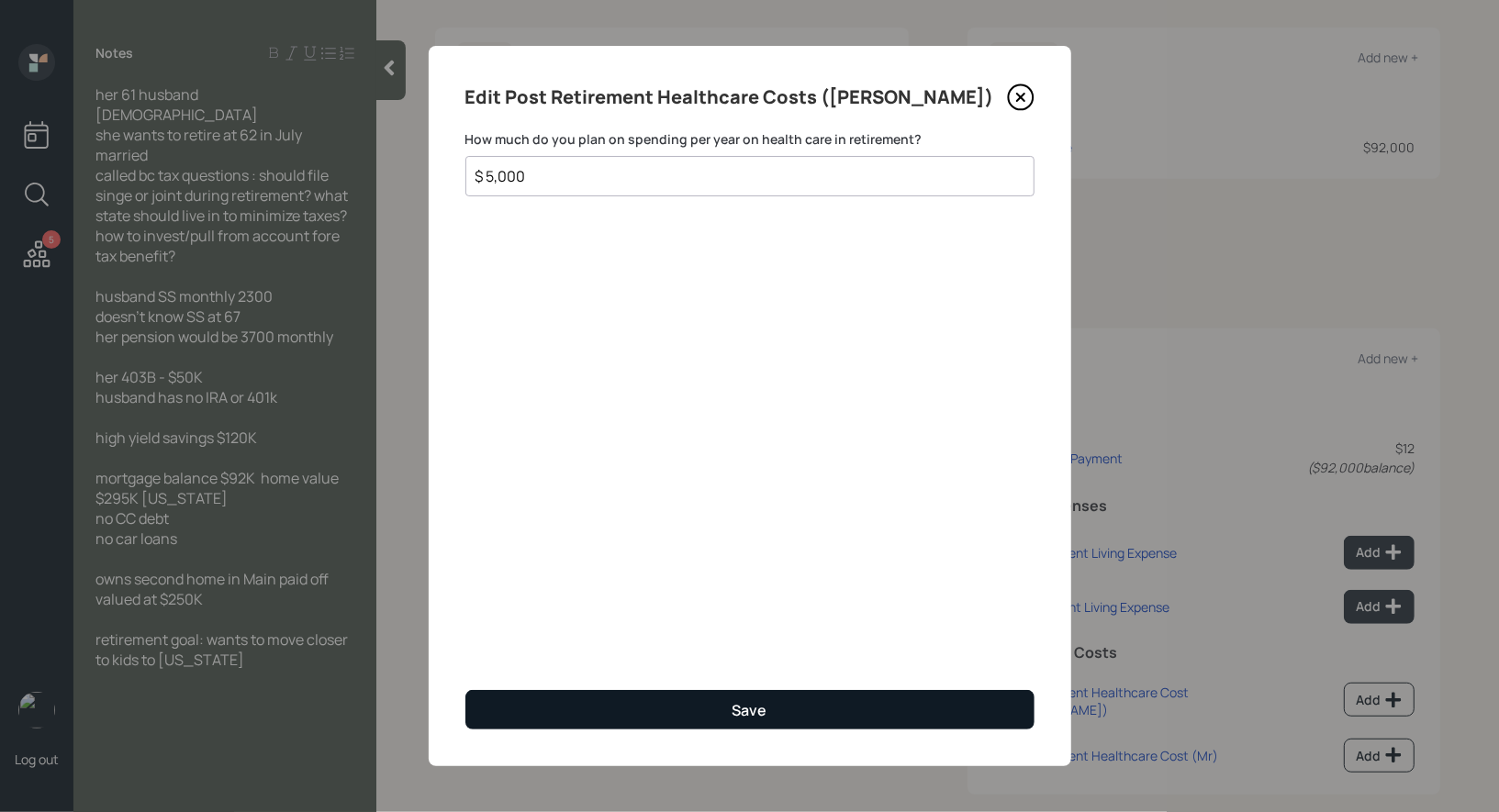
type input "$ 5,000"
click at [843, 708] on button "Save" at bounding box center [750, 709] width 569 height 39
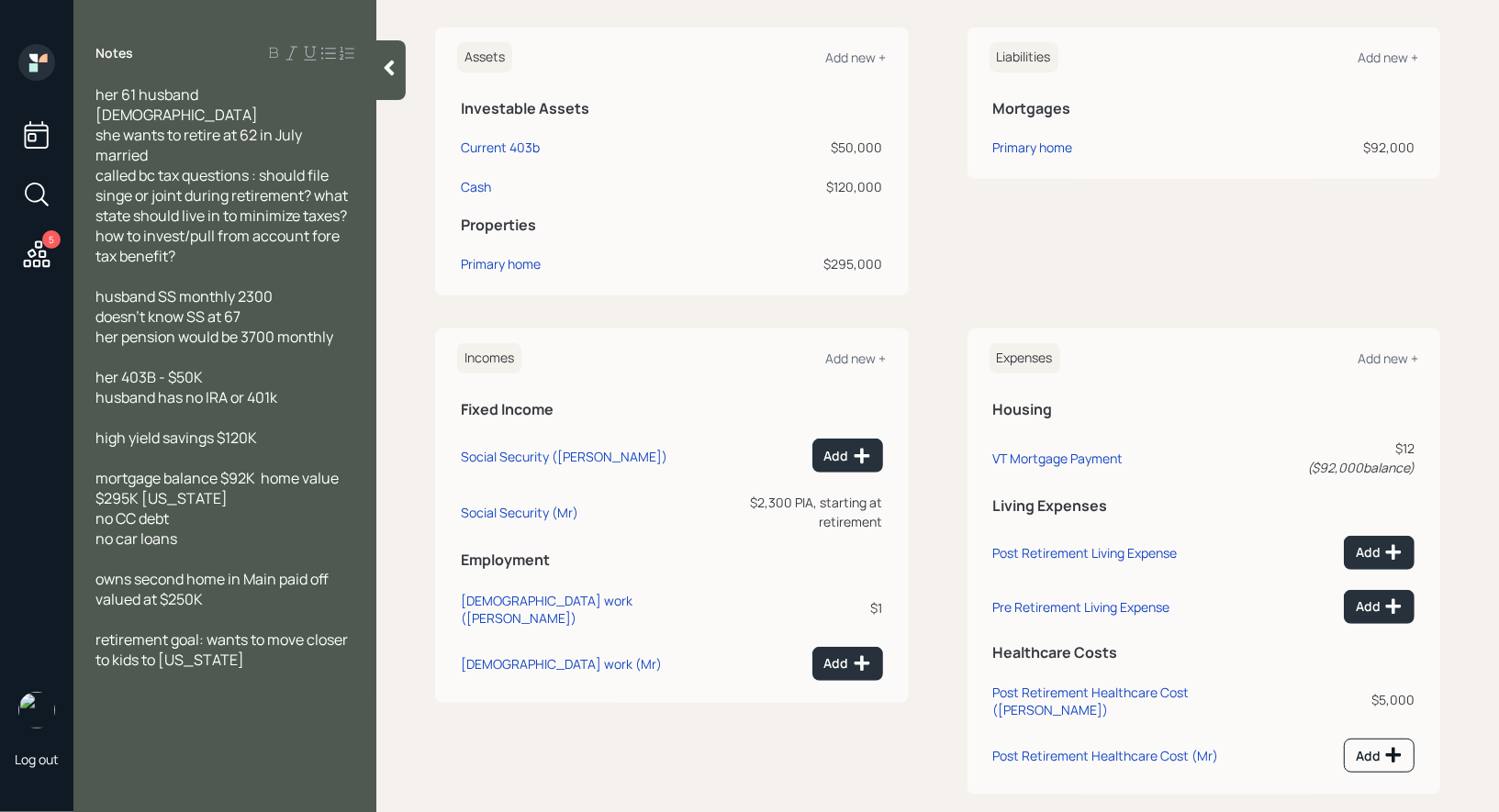
scroll to position [431, 0]
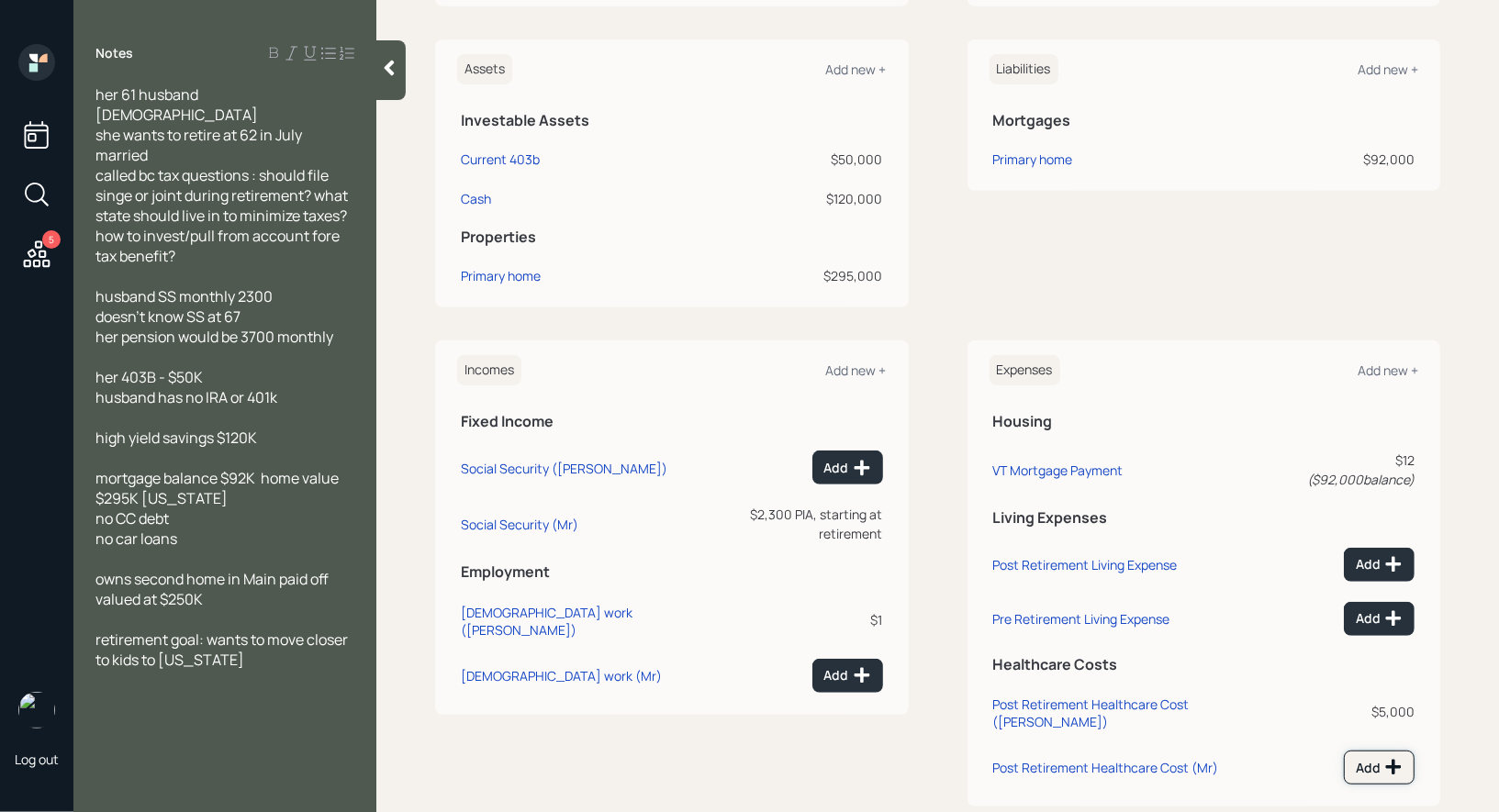
click at [1379, 758] on div "Add" at bounding box center [1379, 767] width 47 height 19
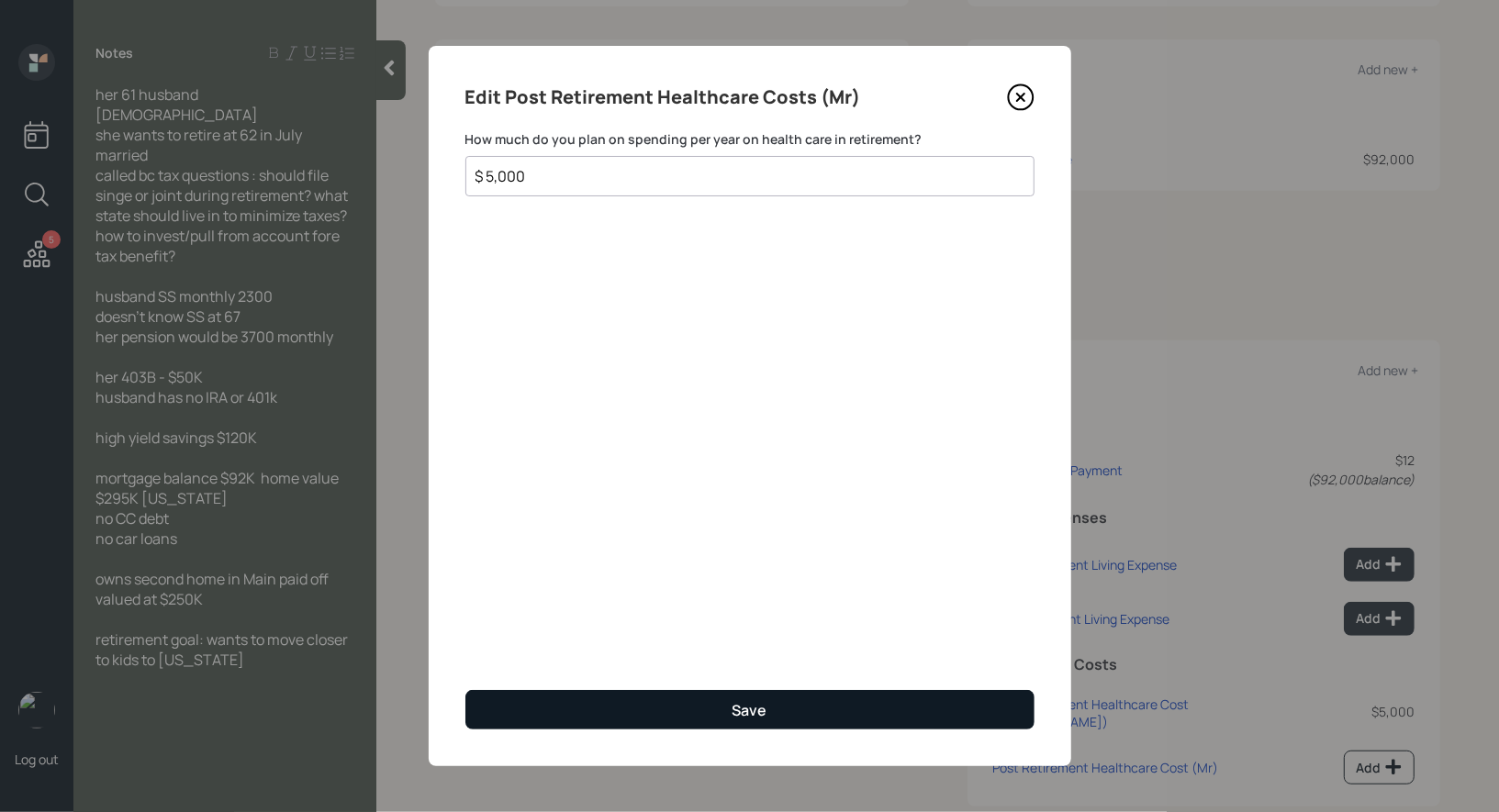
type input "$ 5,000"
click at [795, 705] on button "Save" at bounding box center [750, 709] width 569 height 39
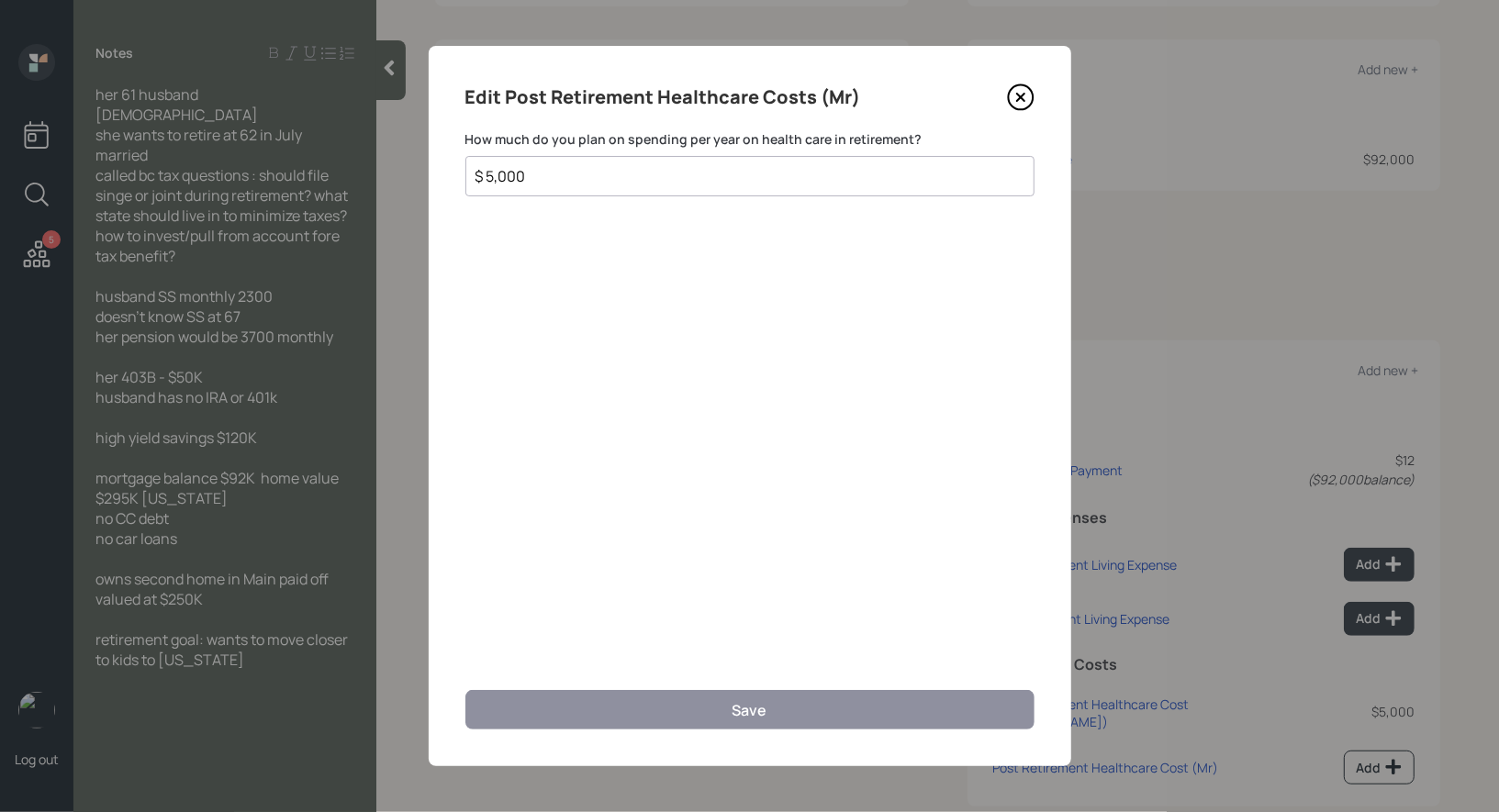
scroll to position [419, 0]
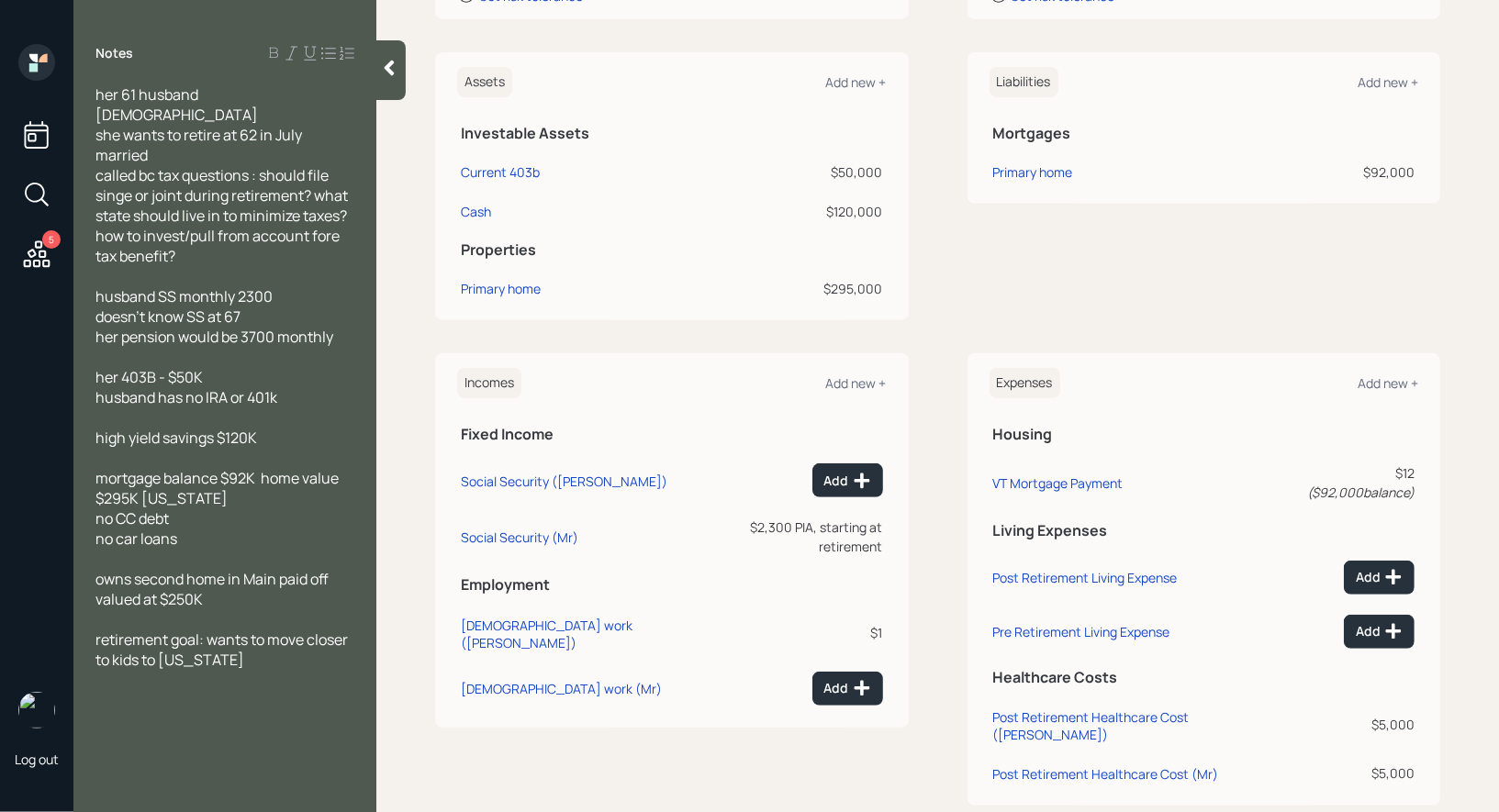
click at [36, 254] on icon at bounding box center [36, 253] width 26 height 26
